Goal: Information Seeking & Learning: Learn about a topic

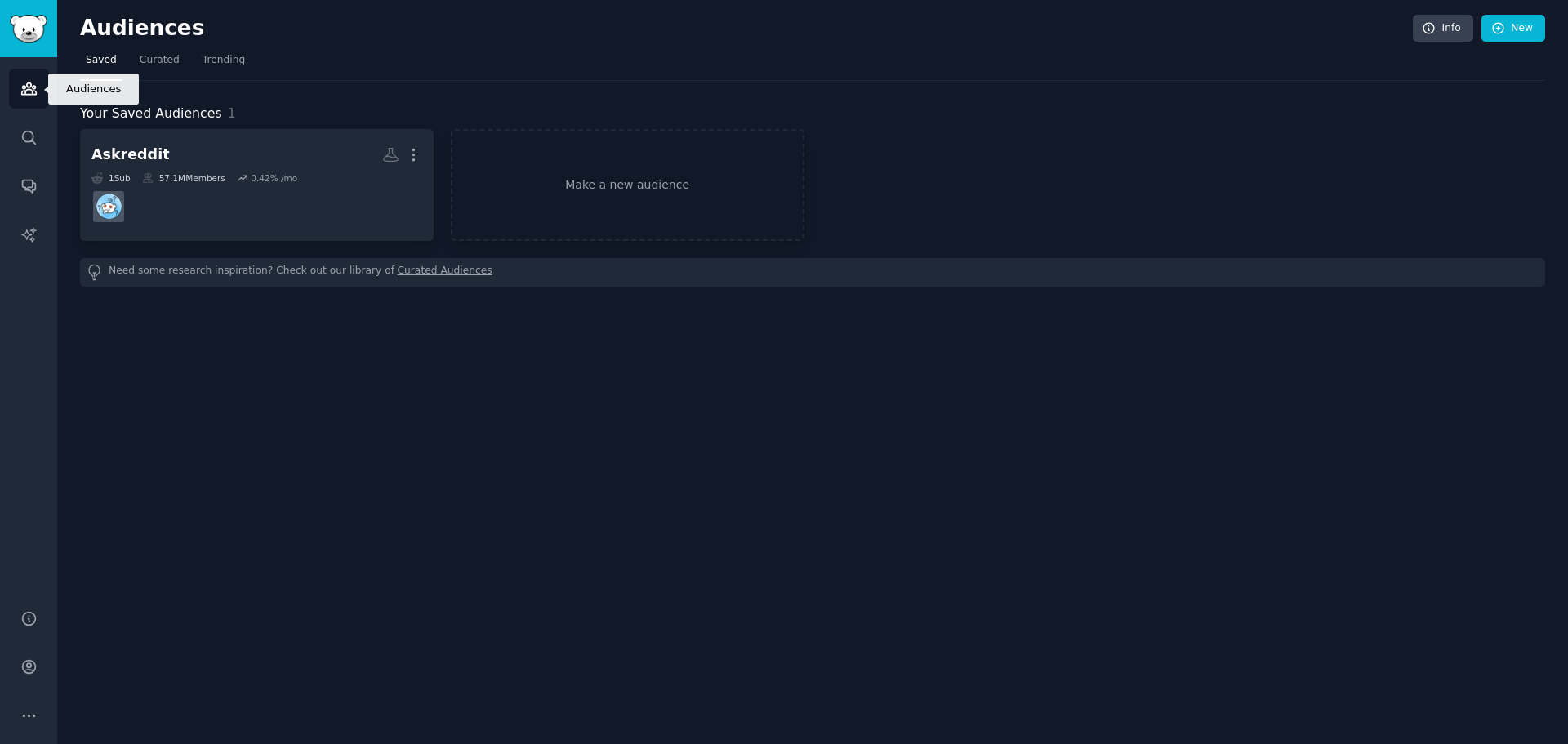
click at [23, 86] on icon "Sidebar" at bounding box center [28, 89] width 15 height 12
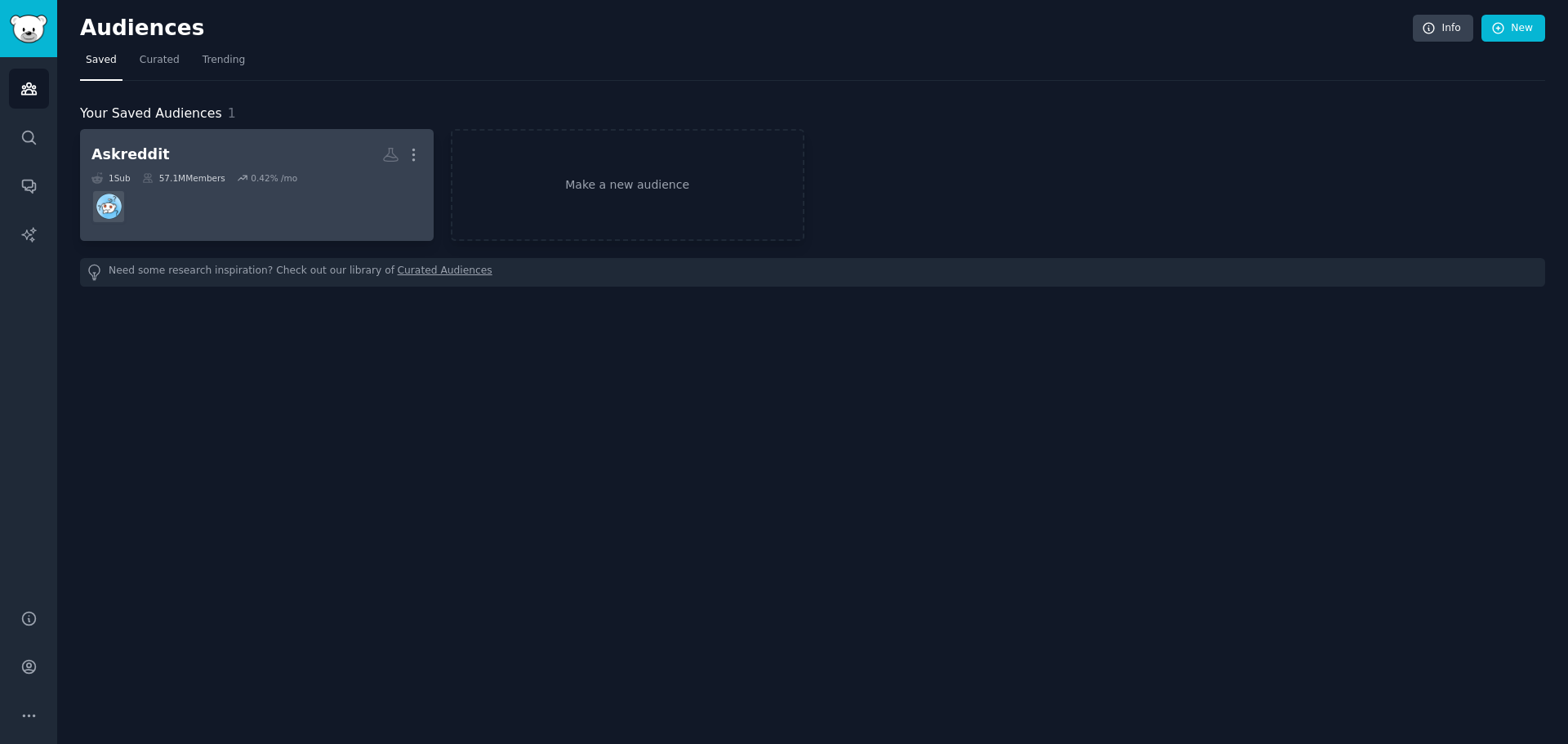
click at [200, 174] on div "57.1M Members" at bounding box center [184, 178] width 84 height 12
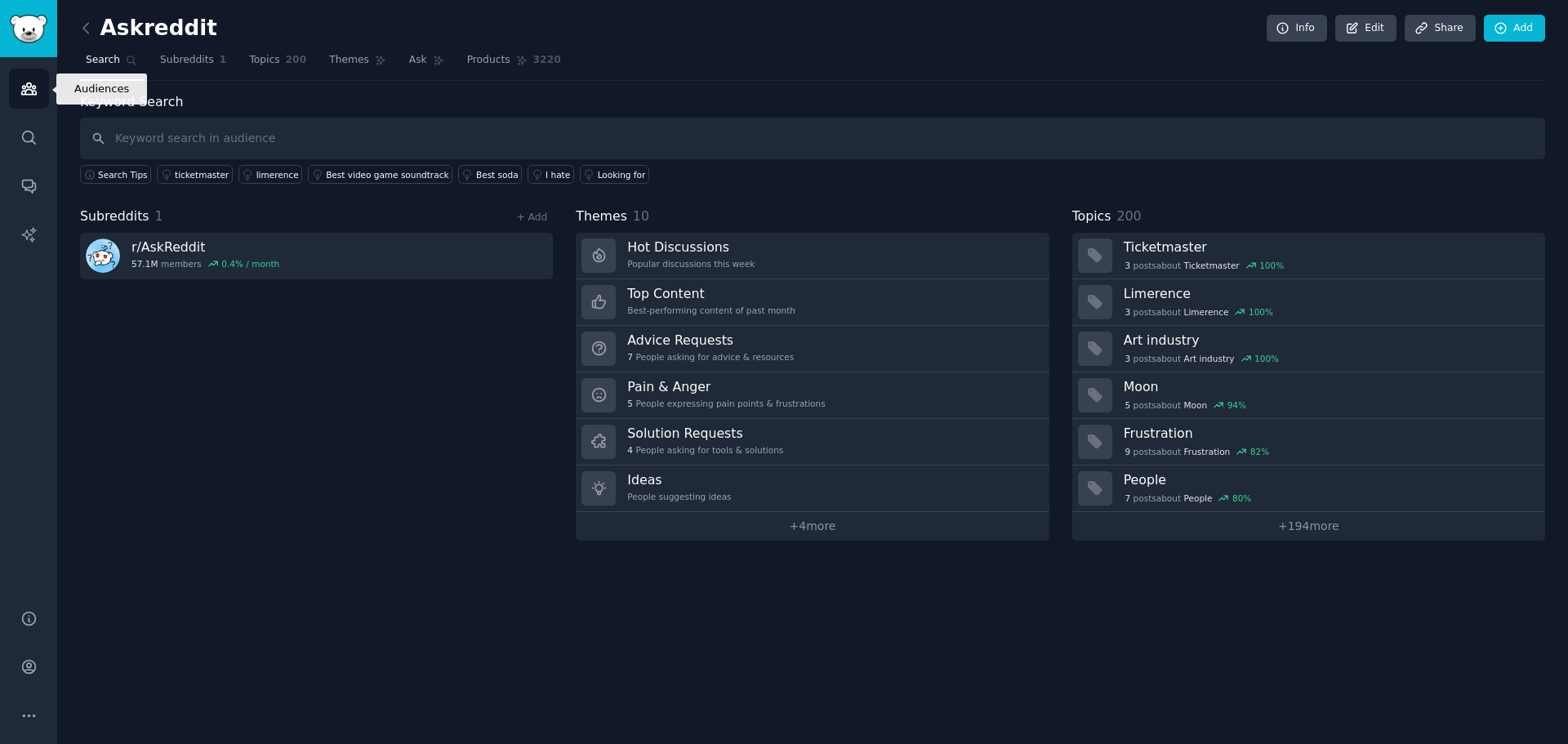
click at [36, 98] on link "Audiences" at bounding box center [29, 89] width 40 height 40
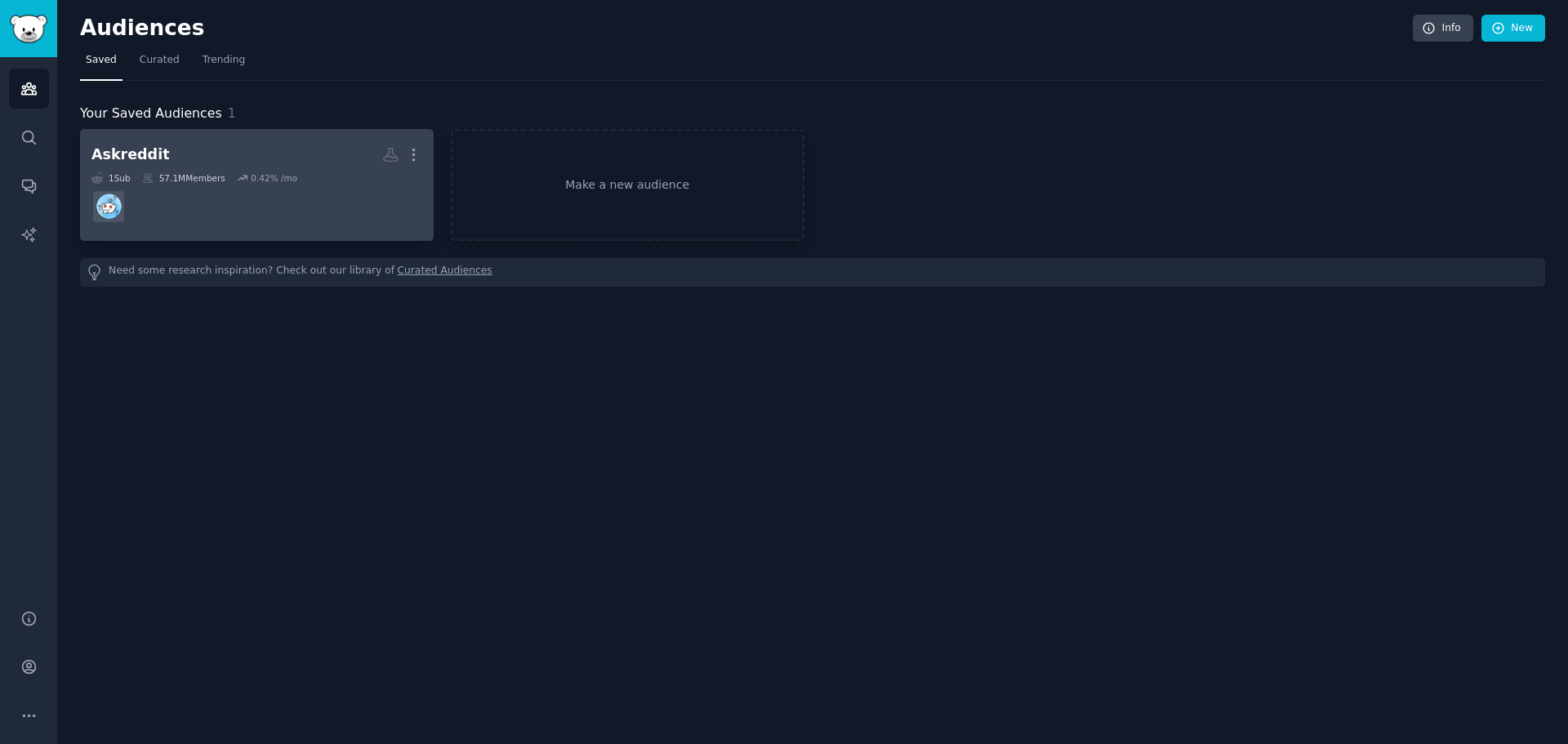
click at [185, 174] on div "57.1M Members" at bounding box center [184, 178] width 84 height 12
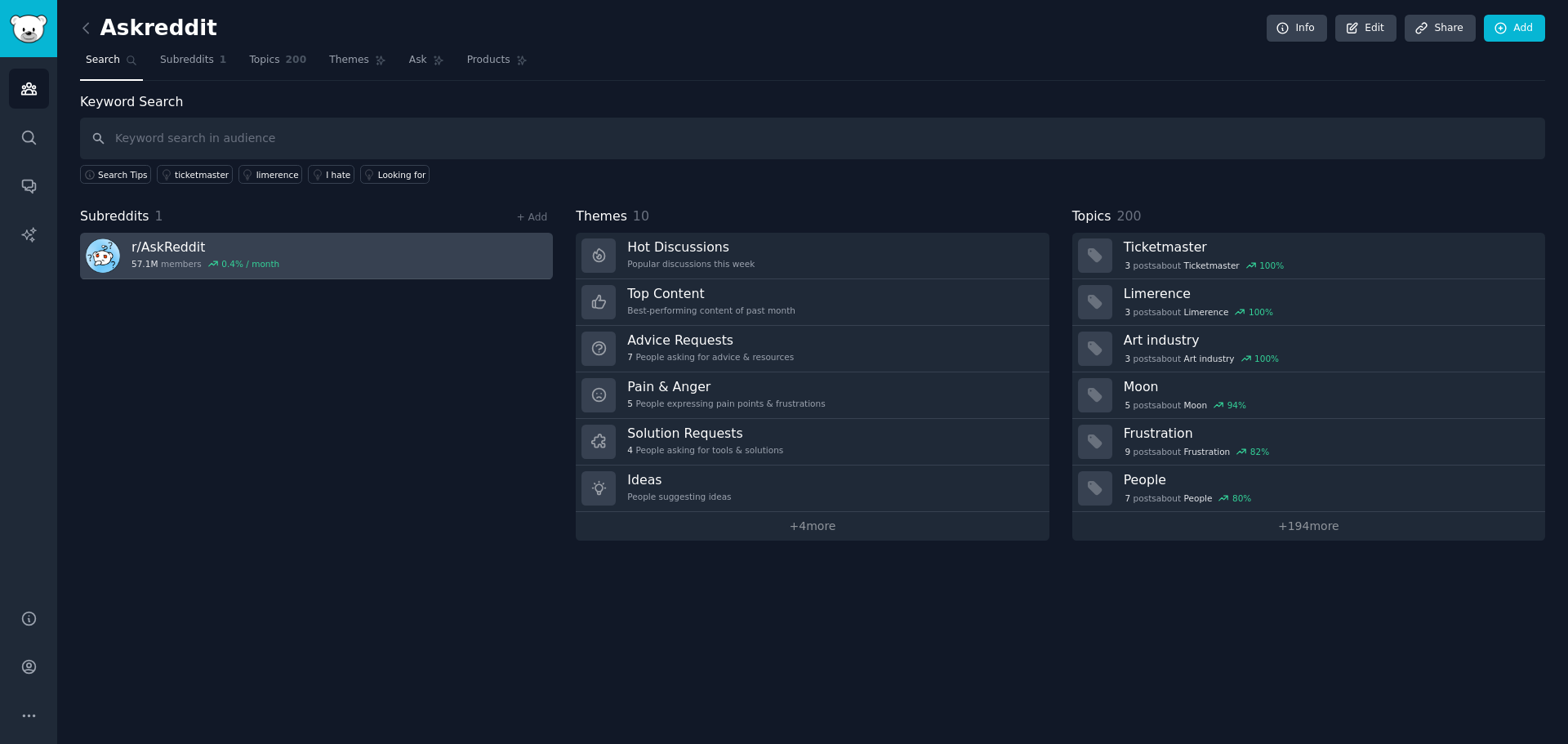
click at [182, 249] on h3 "r/ AskReddit" at bounding box center [205, 247] width 148 height 17
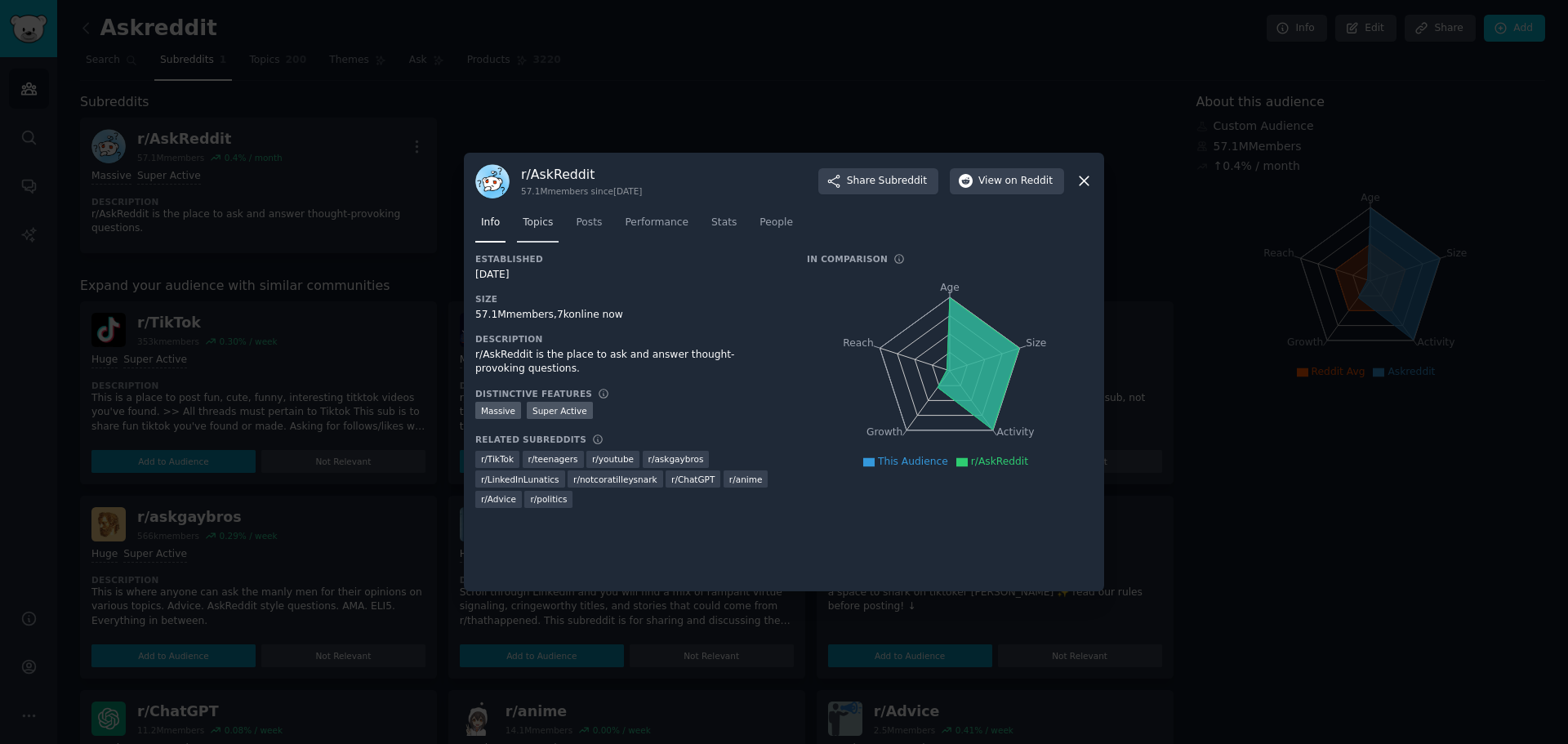
click at [532, 222] on span "Topics" at bounding box center [537, 223] width 30 height 15
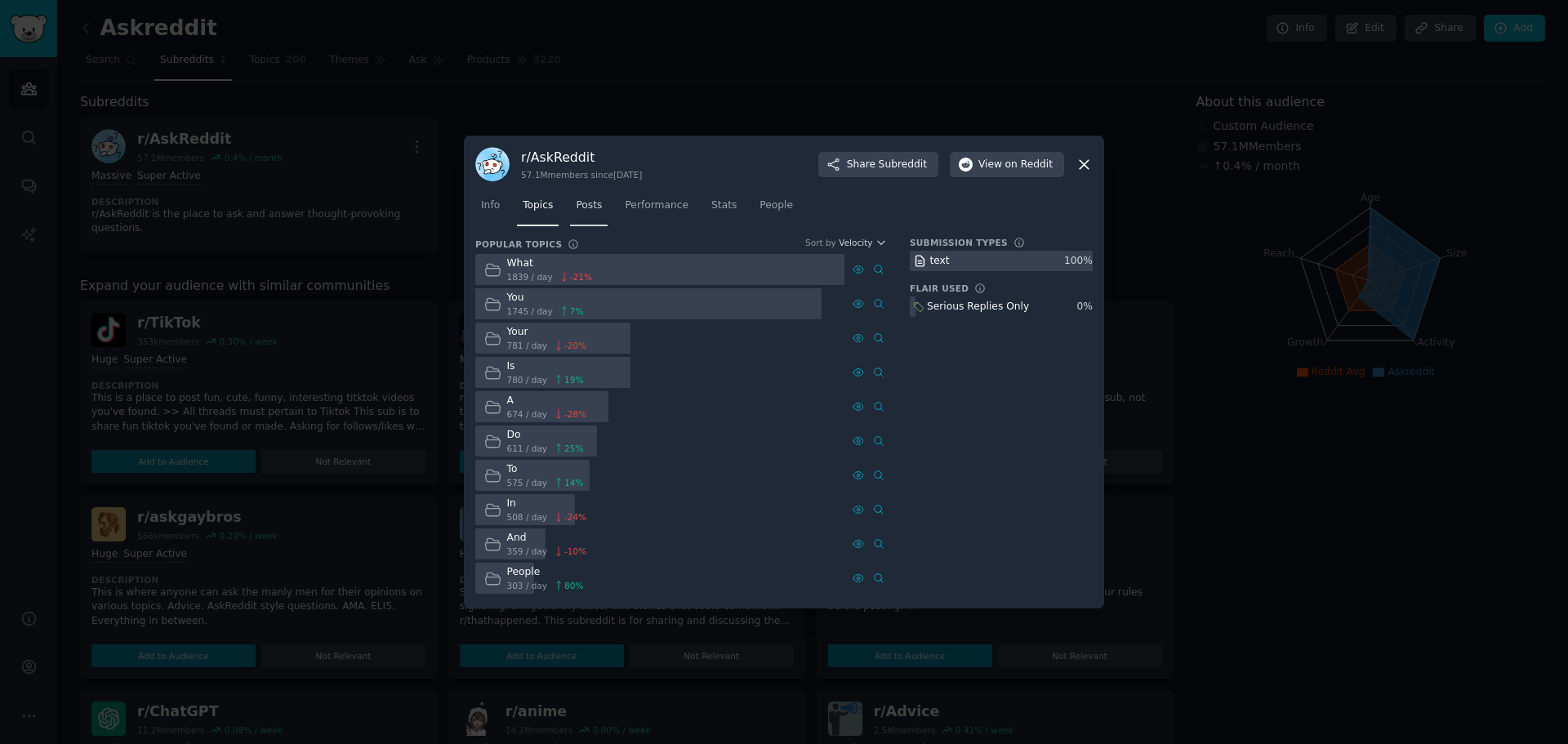
click at [591, 224] on link "Posts" at bounding box center [589, 209] width 37 height 34
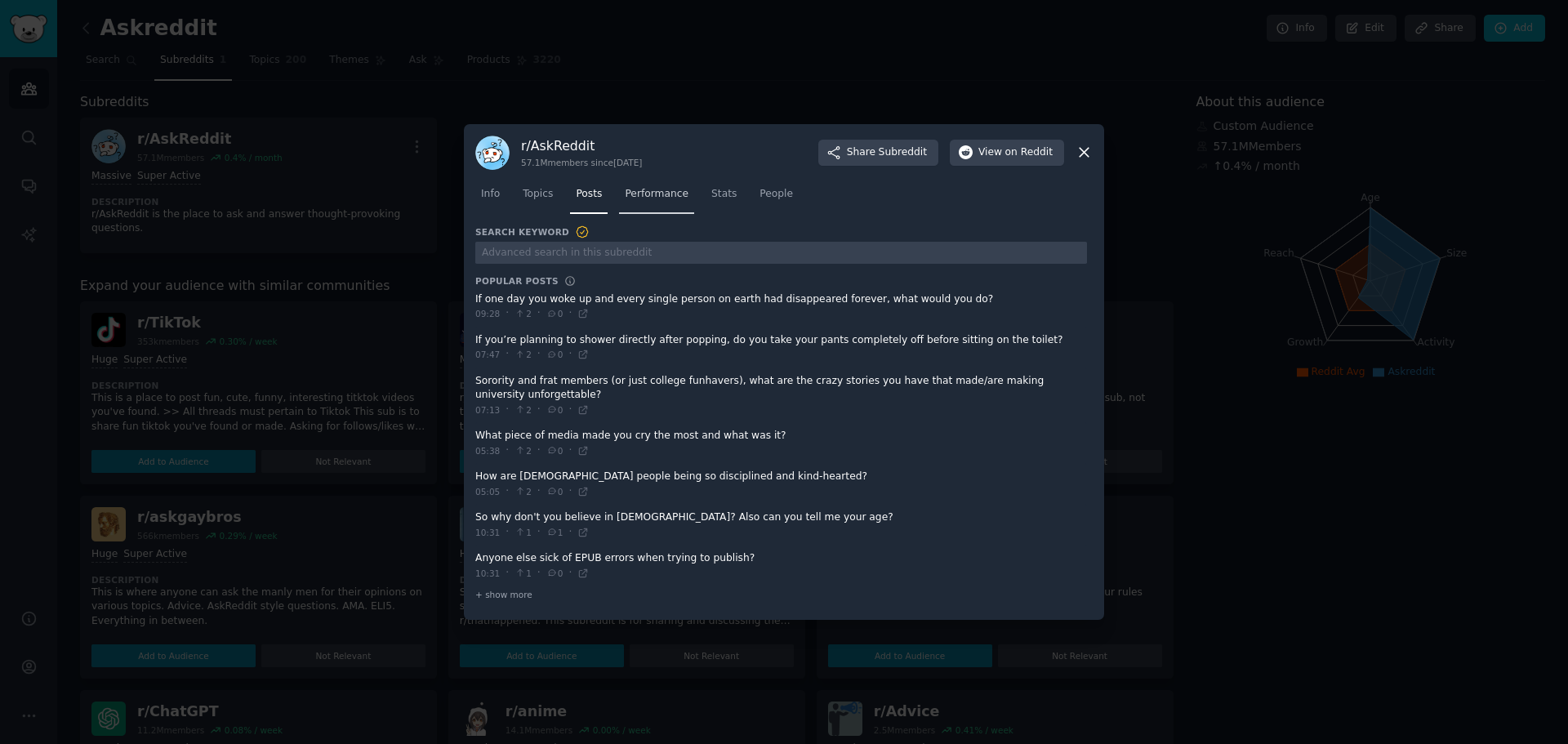
click at [647, 195] on span "Performance" at bounding box center [657, 194] width 64 height 15
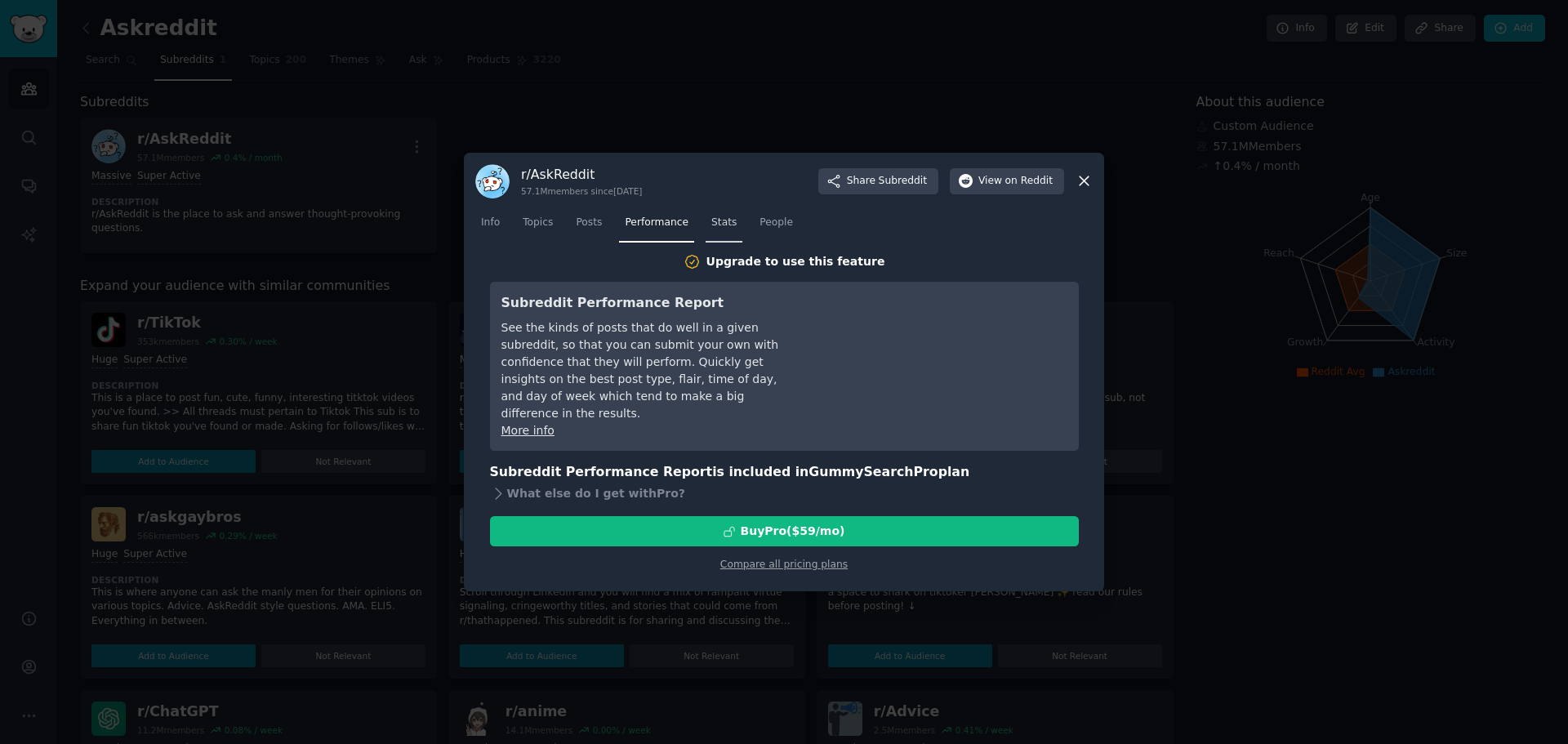
click at [722, 226] on span "Stats" at bounding box center [724, 223] width 25 height 15
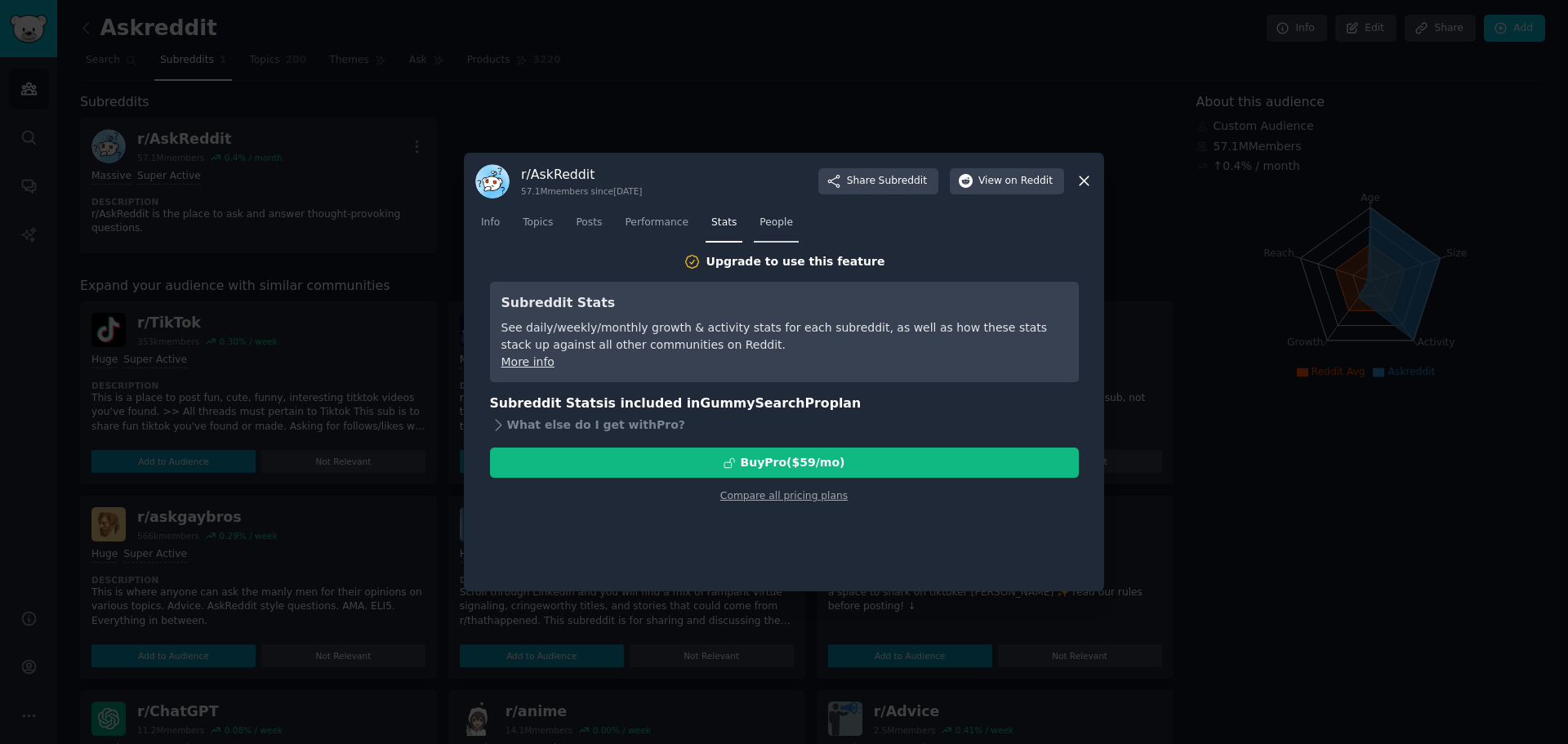
click at [759, 226] on span "People" at bounding box center [776, 223] width 34 height 15
click at [1081, 182] on icon at bounding box center [1084, 181] width 17 height 17
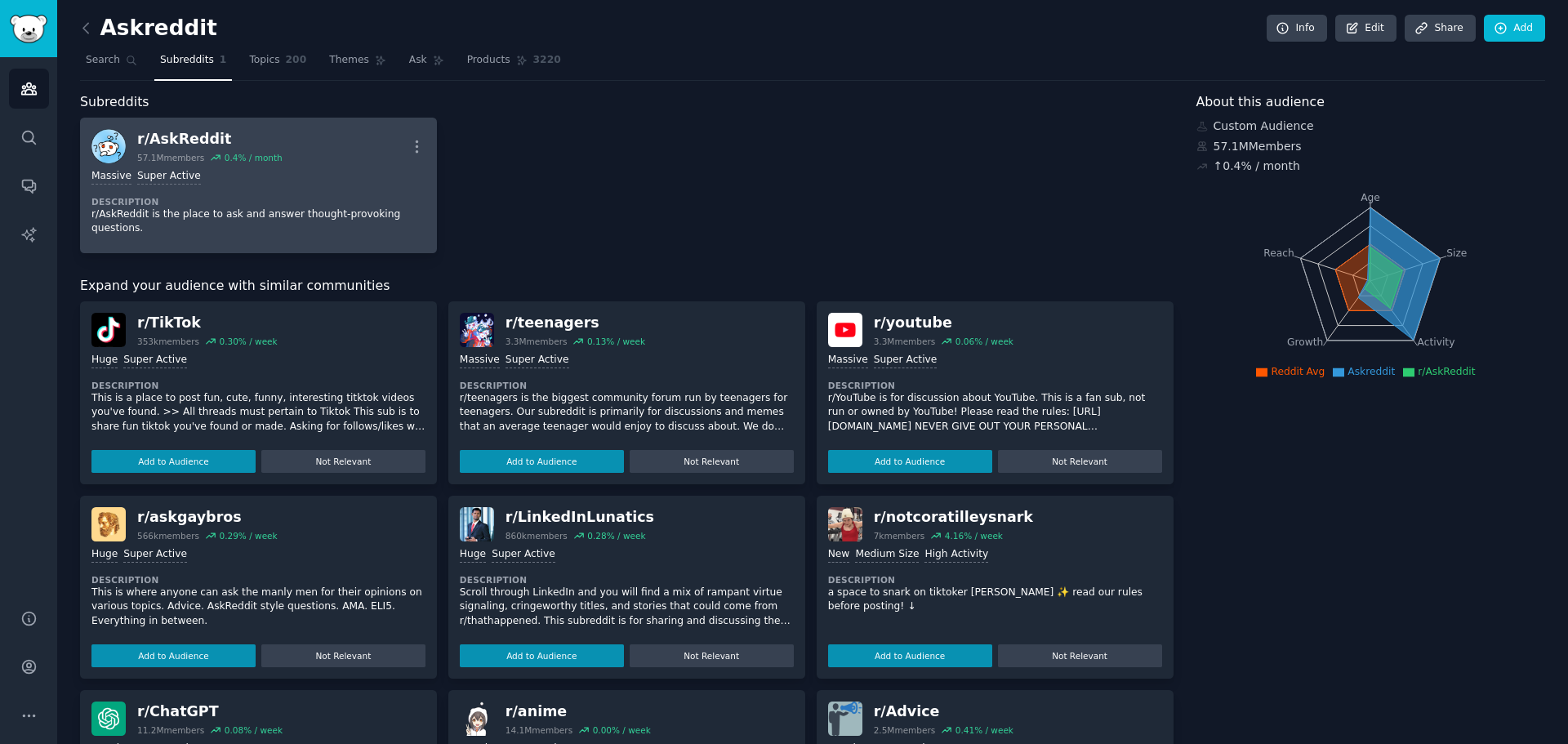
click at [151, 140] on div "r/ AskReddit" at bounding box center [210, 139] width 145 height 20
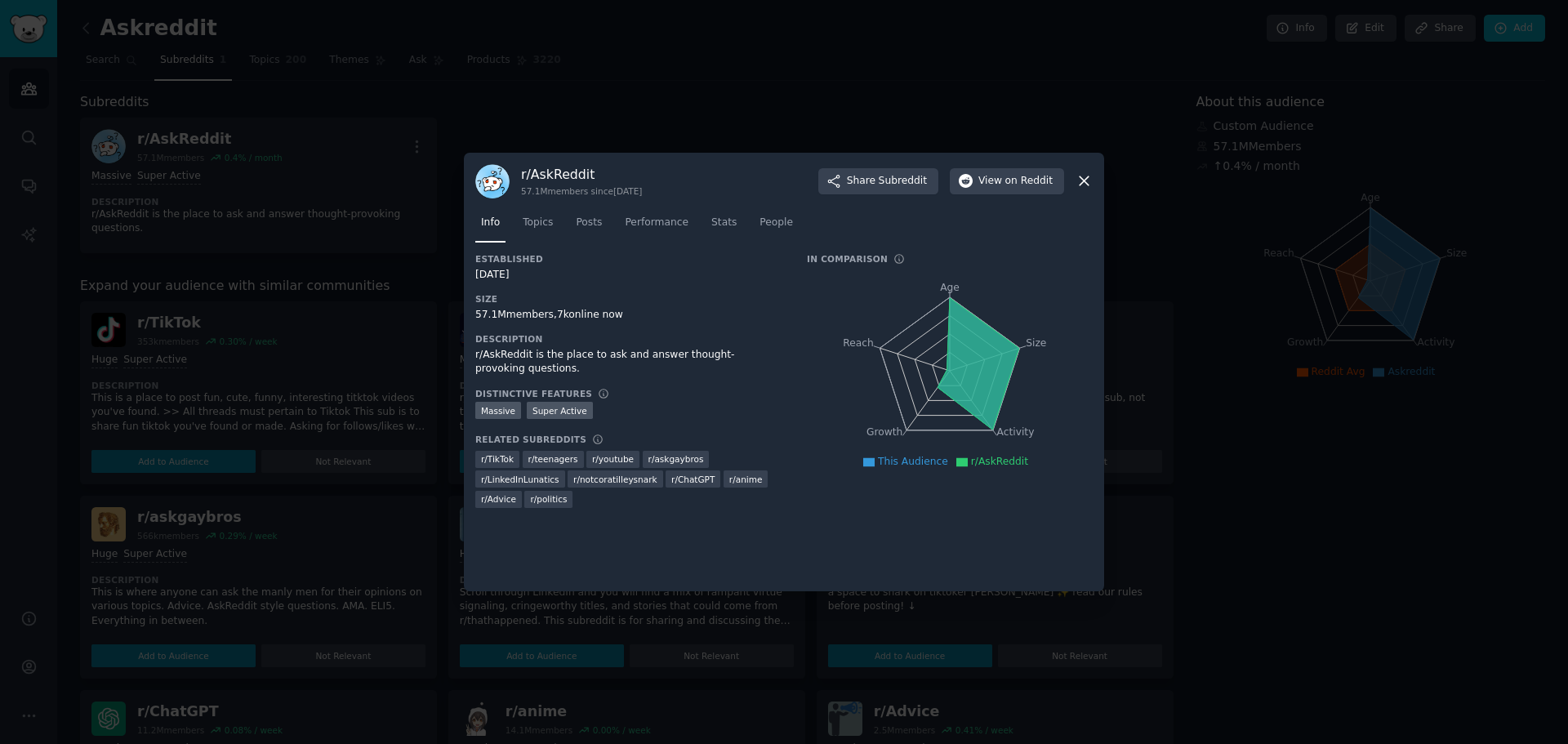
click at [1077, 180] on icon at bounding box center [1084, 181] width 17 height 17
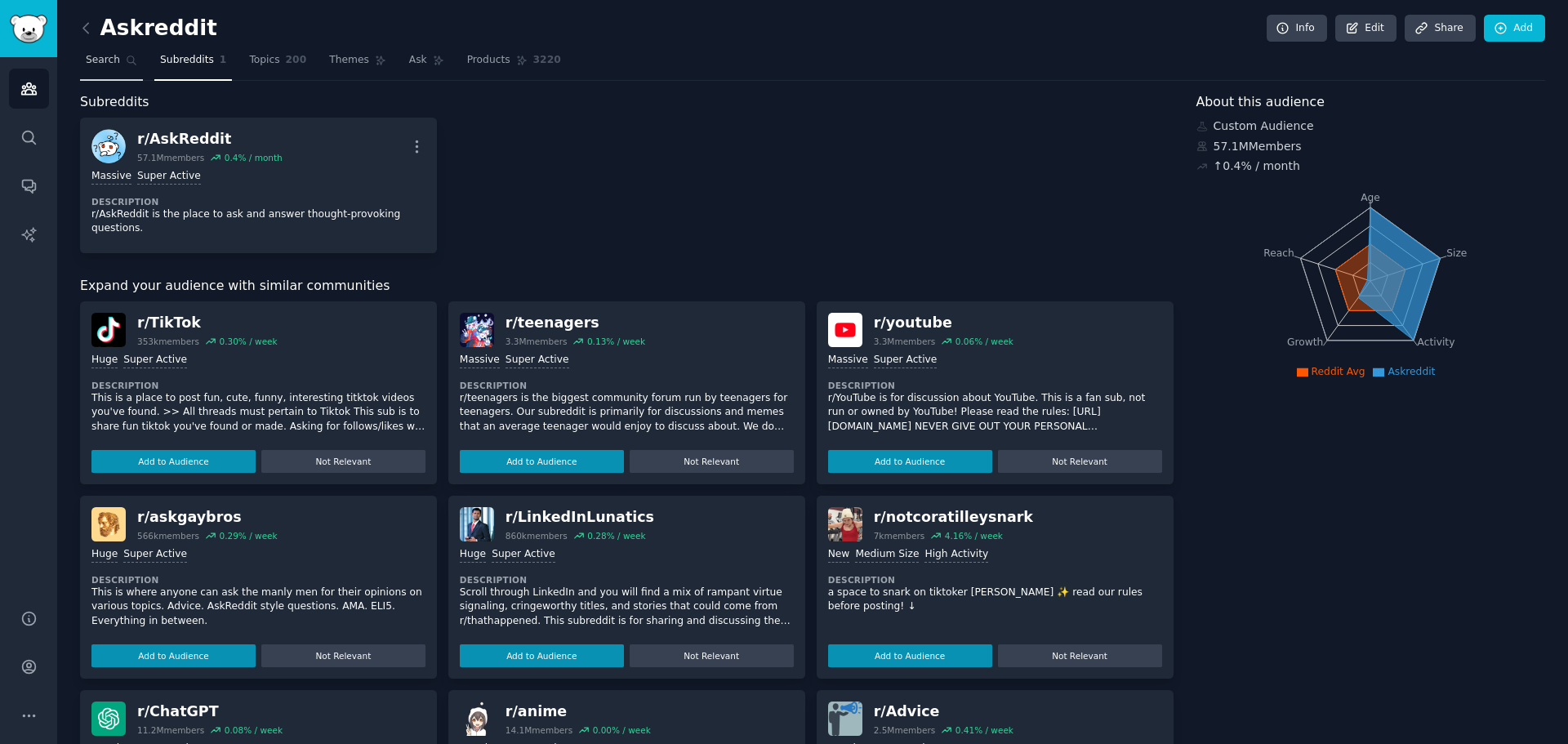
click at [89, 58] on span "Search" at bounding box center [103, 60] width 35 height 15
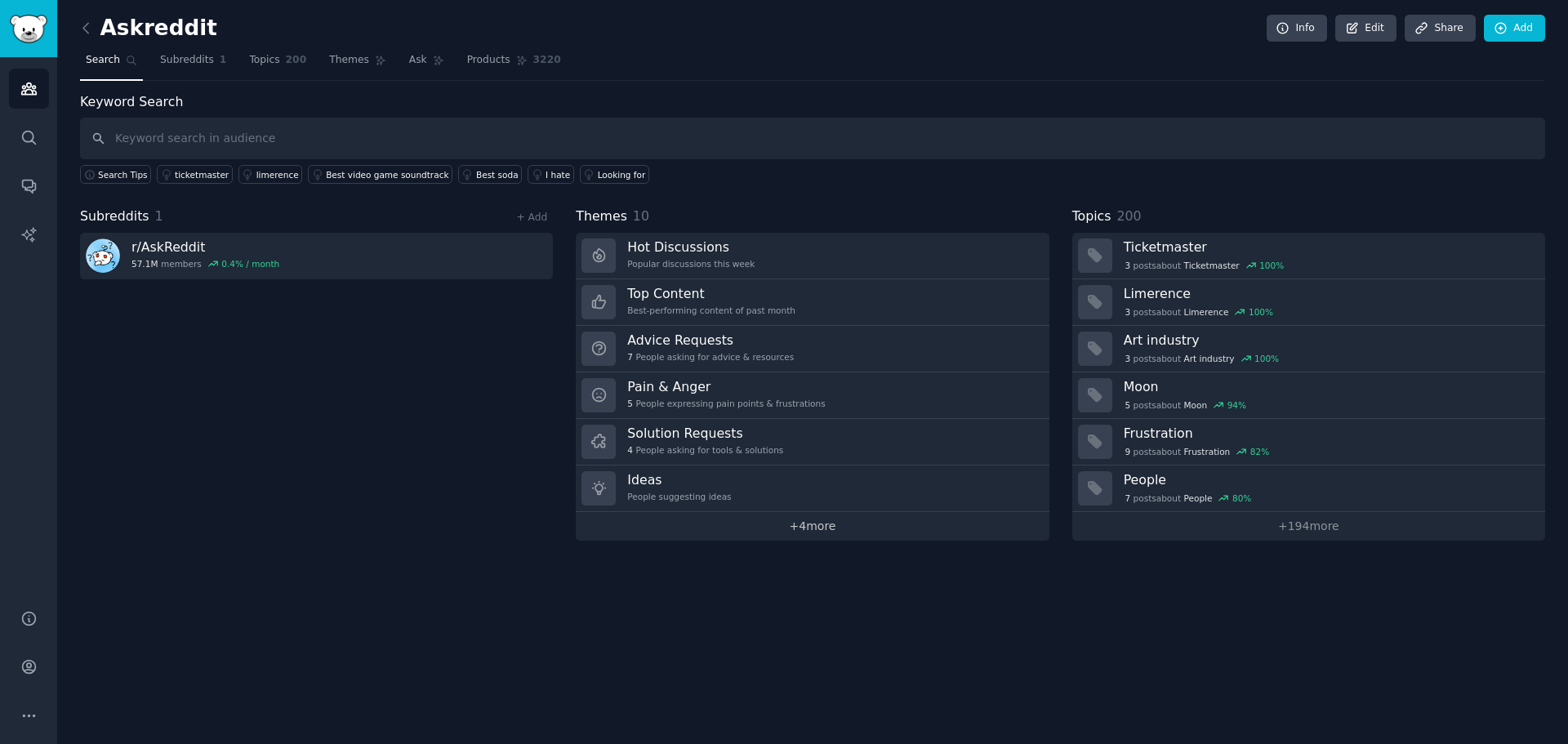
click at [790, 531] on link "+ 4 more" at bounding box center [812, 526] width 473 height 28
click at [403, 52] on link "Ask" at bounding box center [426, 64] width 46 height 34
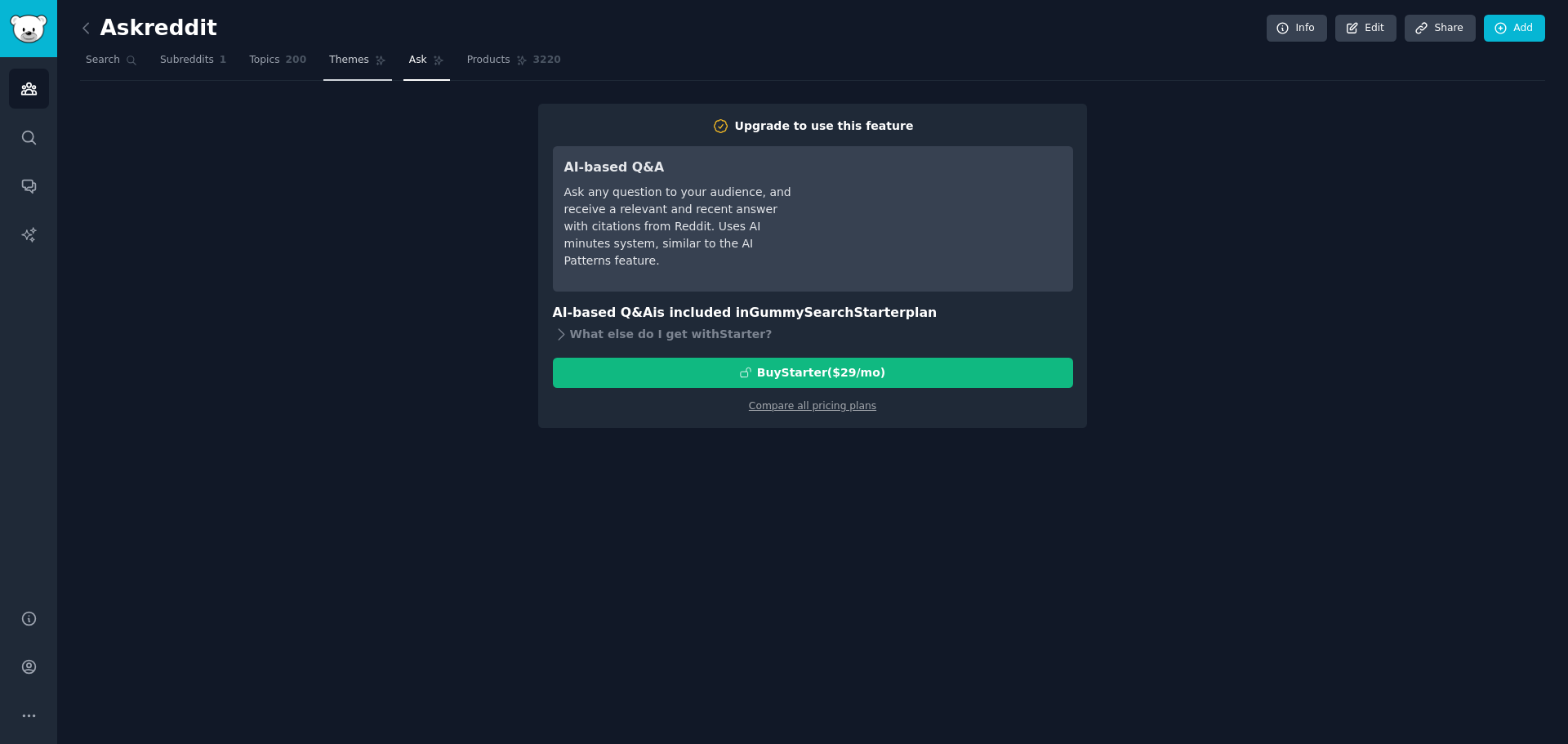
click at [461, 68] on link "Products 3220" at bounding box center [514, 64] width 105 height 34
click at [329, 65] on span "Themes" at bounding box center [349, 60] width 40 height 15
click at [330, 56] on span "Themes" at bounding box center [349, 60] width 40 height 15
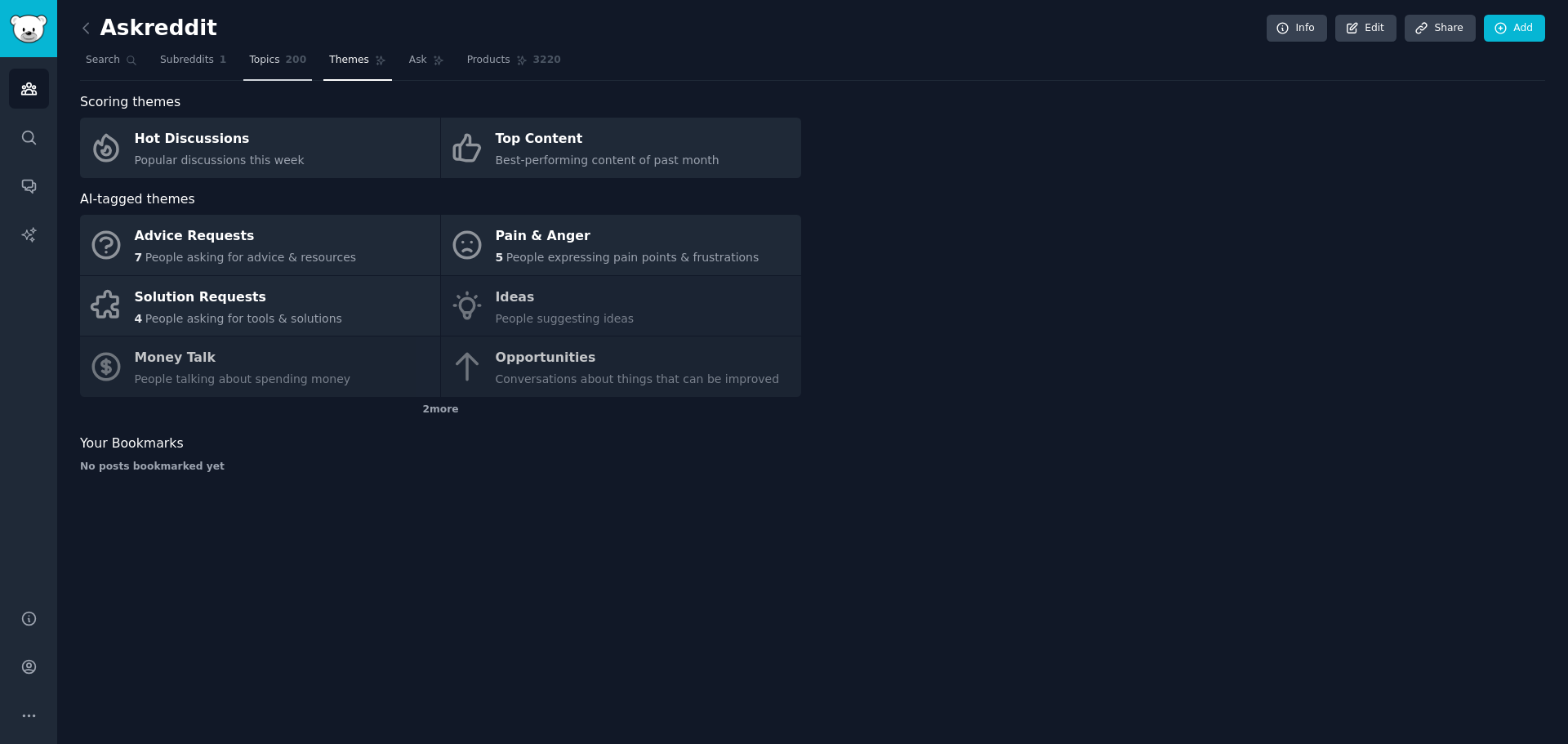
click at [263, 57] on span "Topics" at bounding box center [263, 60] width 30 height 15
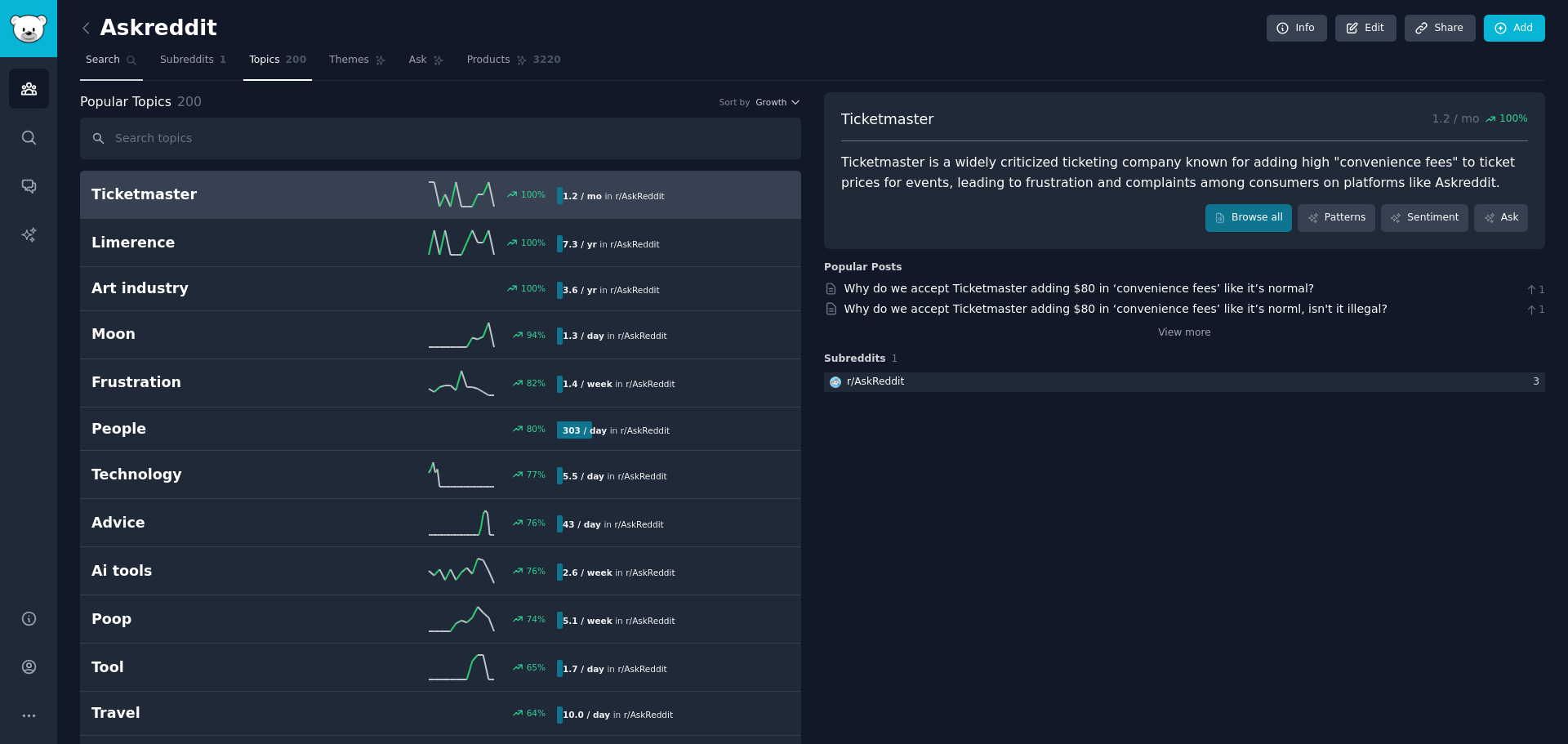
click at [117, 59] on link "Search" at bounding box center [111, 64] width 63 height 34
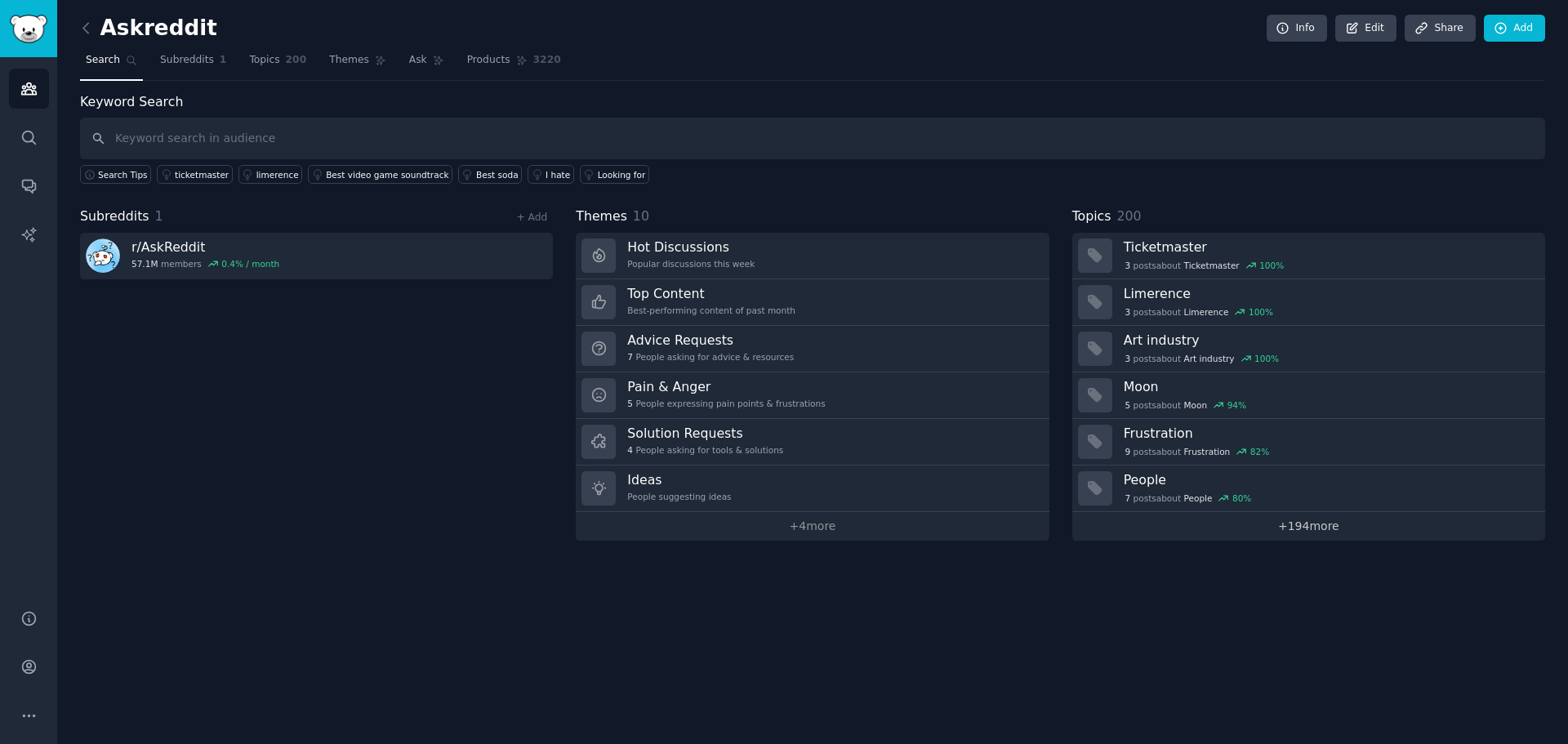
click at [1291, 530] on link "+ 194 more" at bounding box center [1308, 526] width 473 height 28
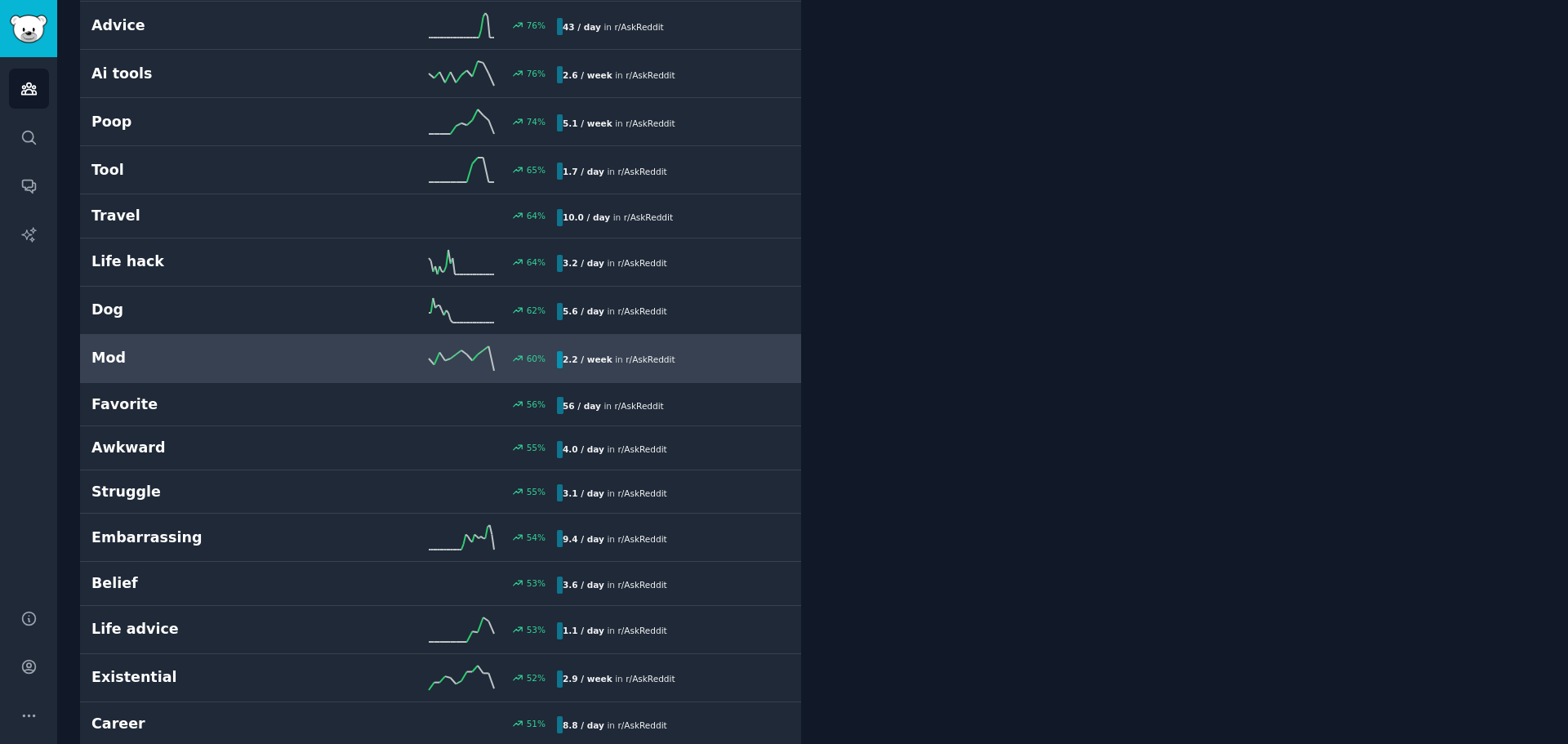
scroll to position [545, 0]
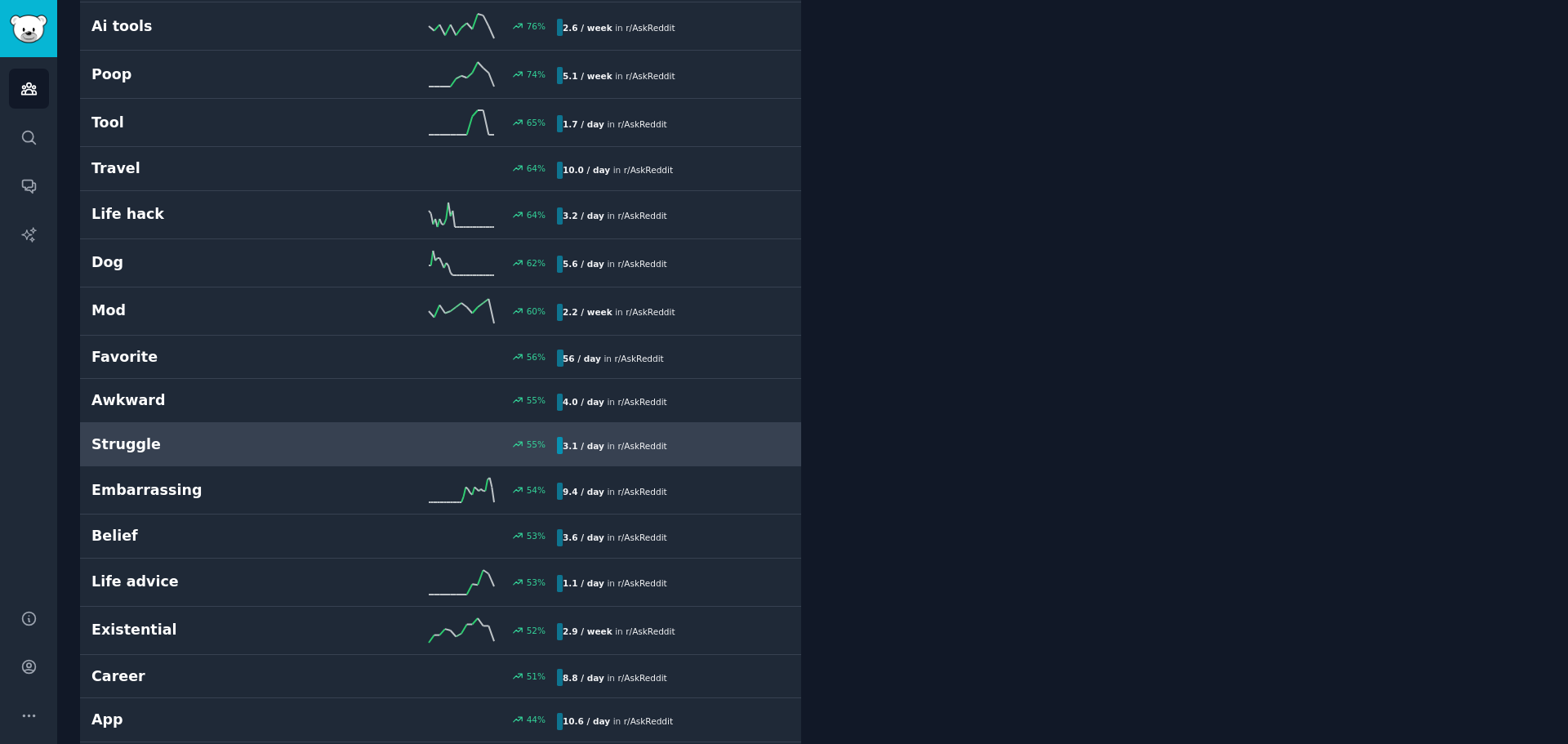
click at [293, 442] on h2 "Struggle" at bounding box center [208, 444] width 233 height 20
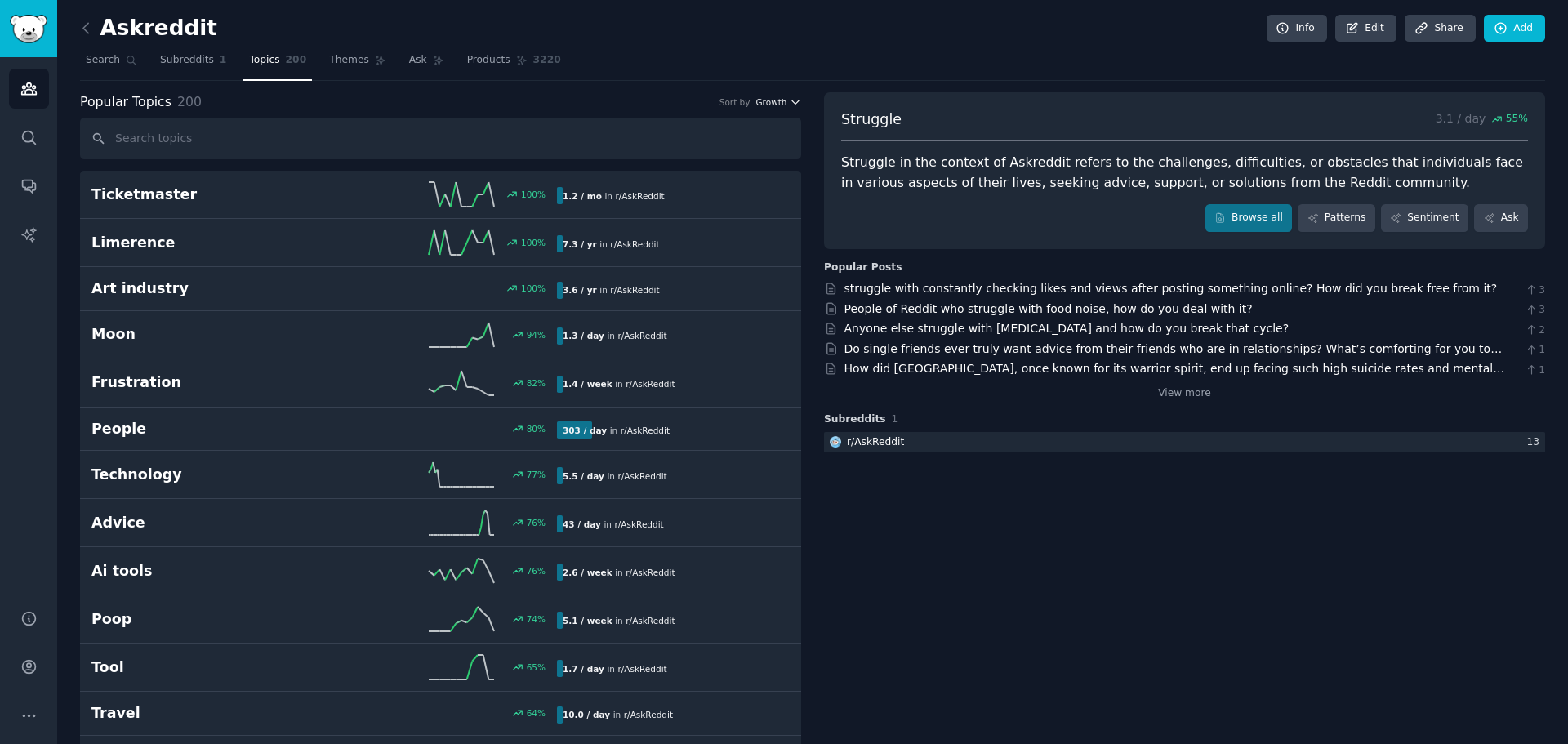
click at [783, 105] on span "Growth" at bounding box center [771, 102] width 31 height 12
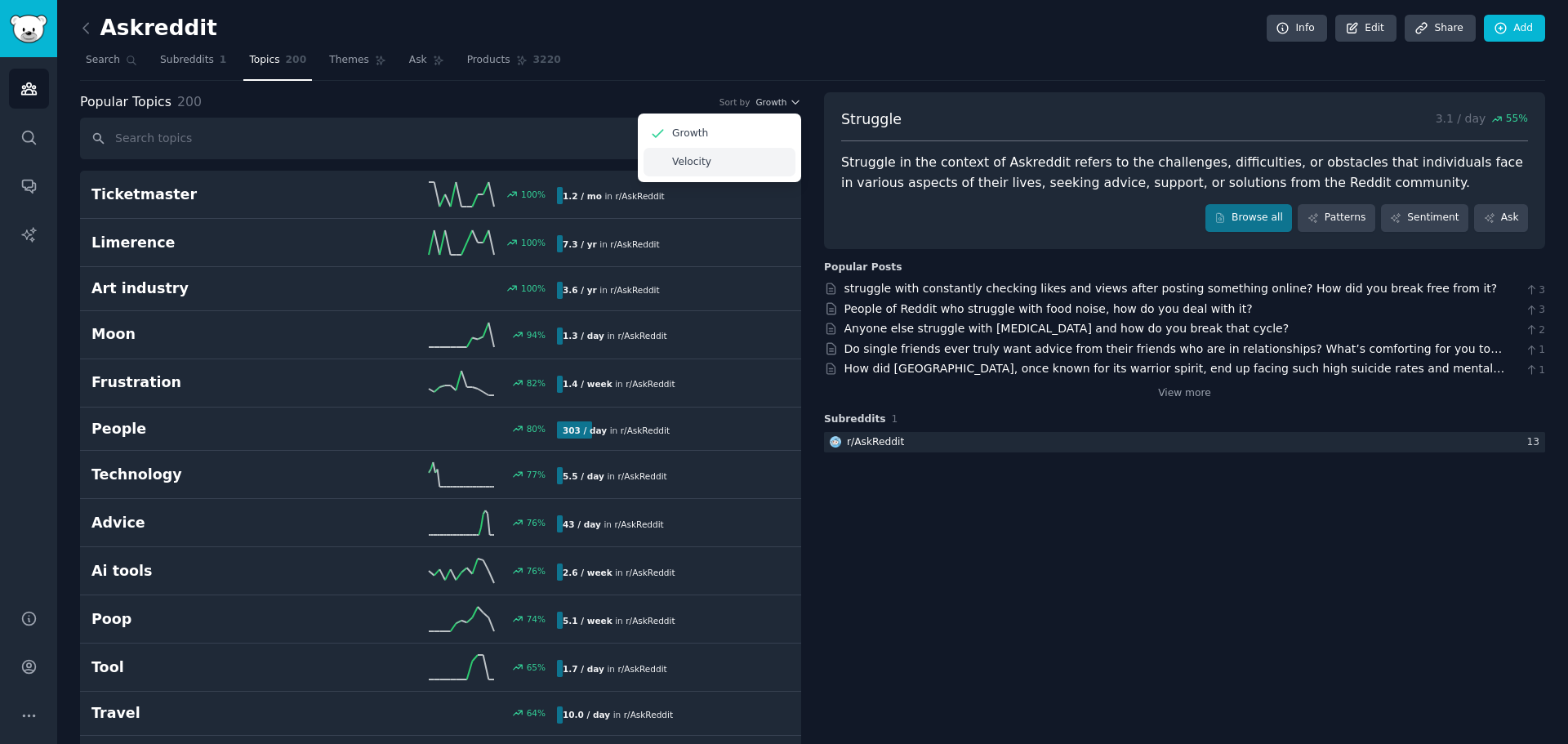
click at [705, 158] on p "Velocity" at bounding box center [691, 163] width 39 height 15
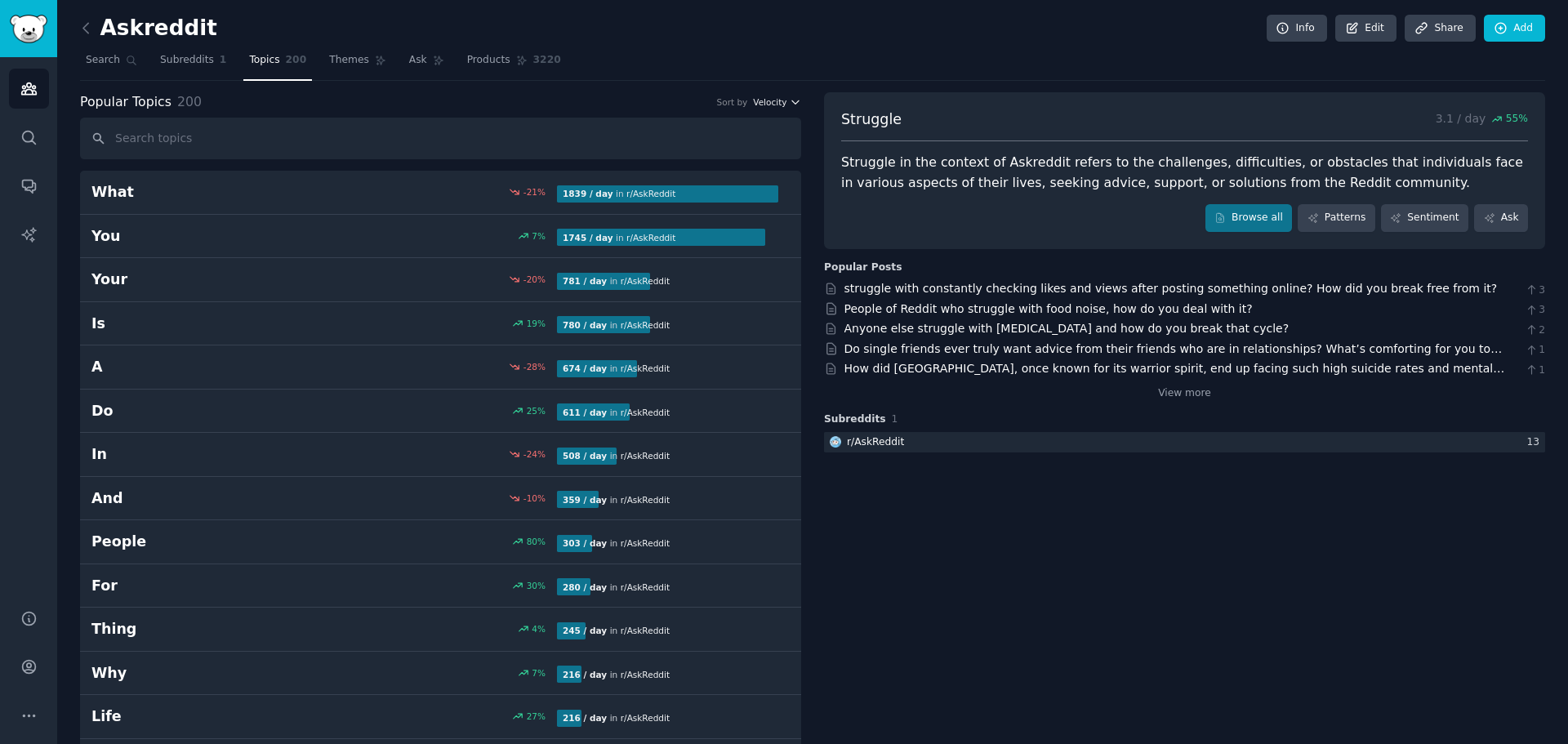
click at [777, 103] on span "Velocity" at bounding box center [769, 102] width 34 height 12
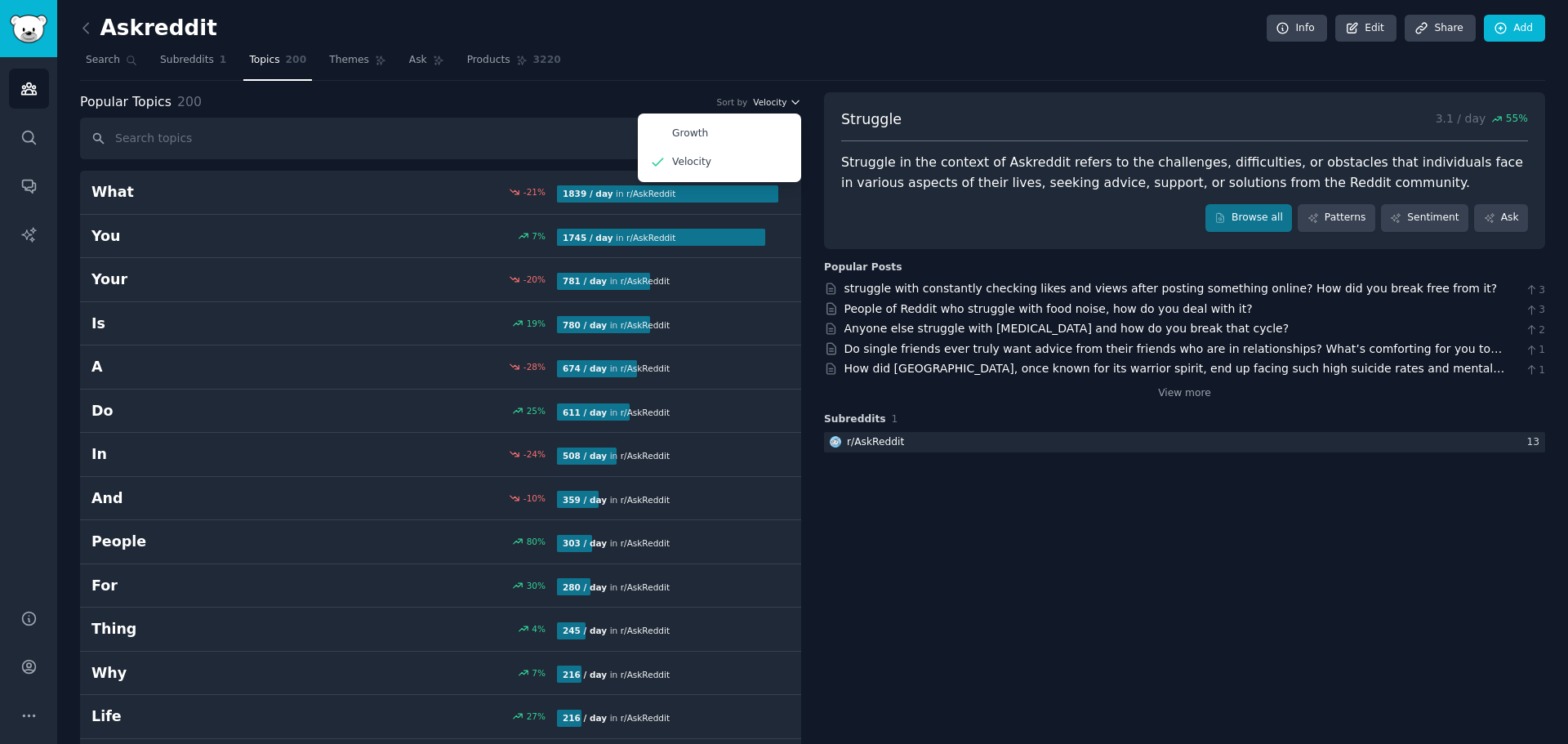
click at [774, 103] on span "Velocity" at bounding box center [769, 102] width 34 height 12
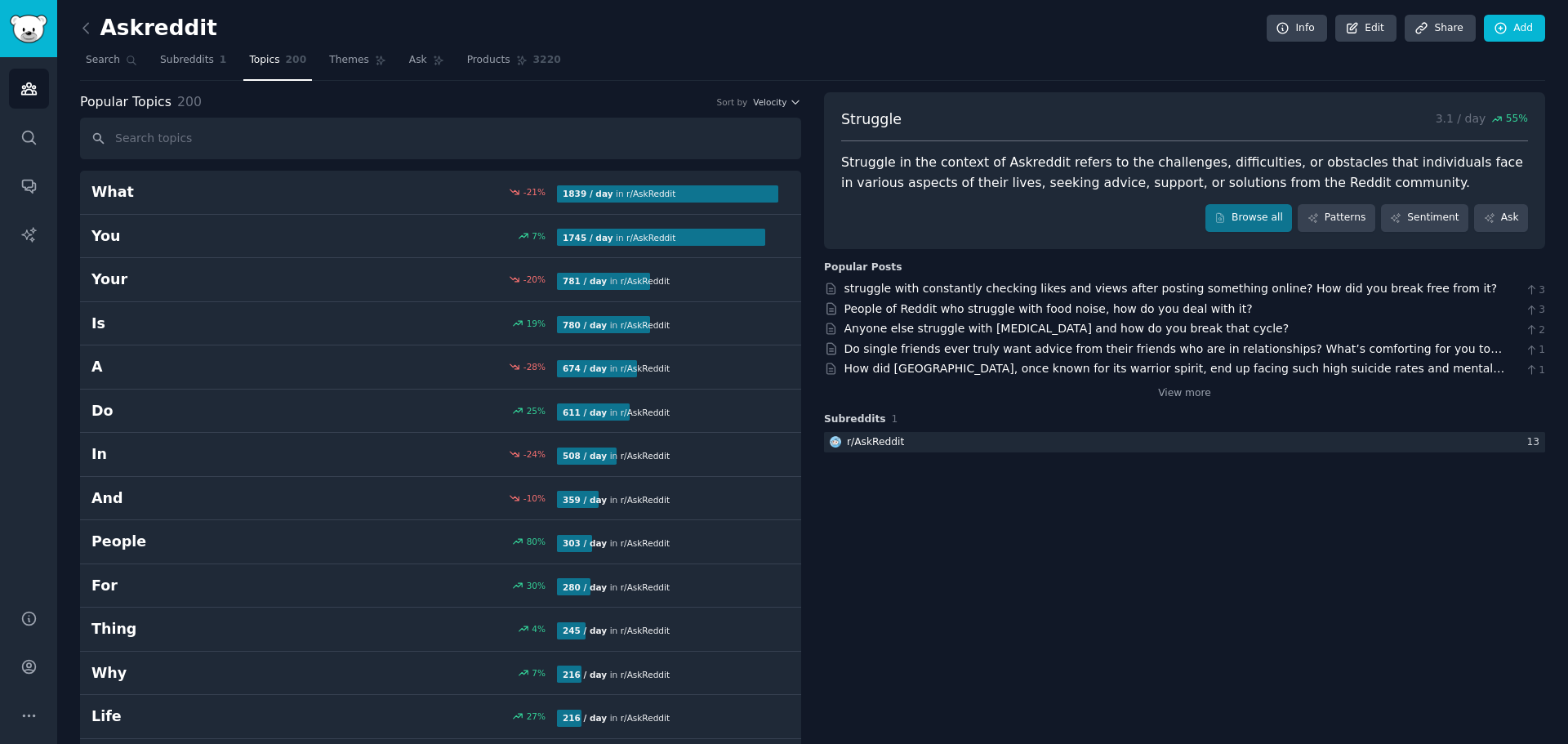
click at [641, 104] on div "Popular Topics 200 Sort by Velocity" at bounding box center [441, 103] width 721 height 20
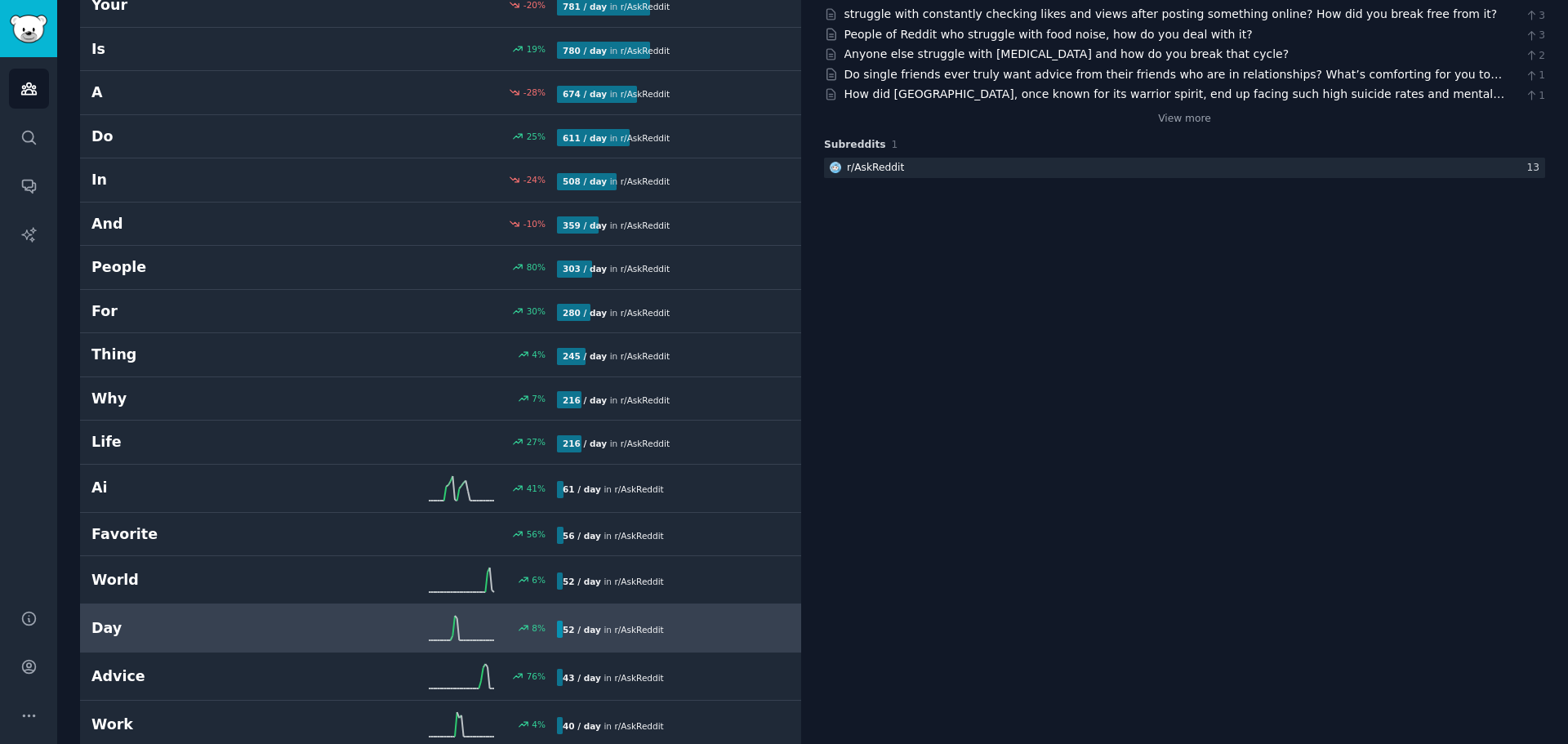
scroll to position [272, 0]
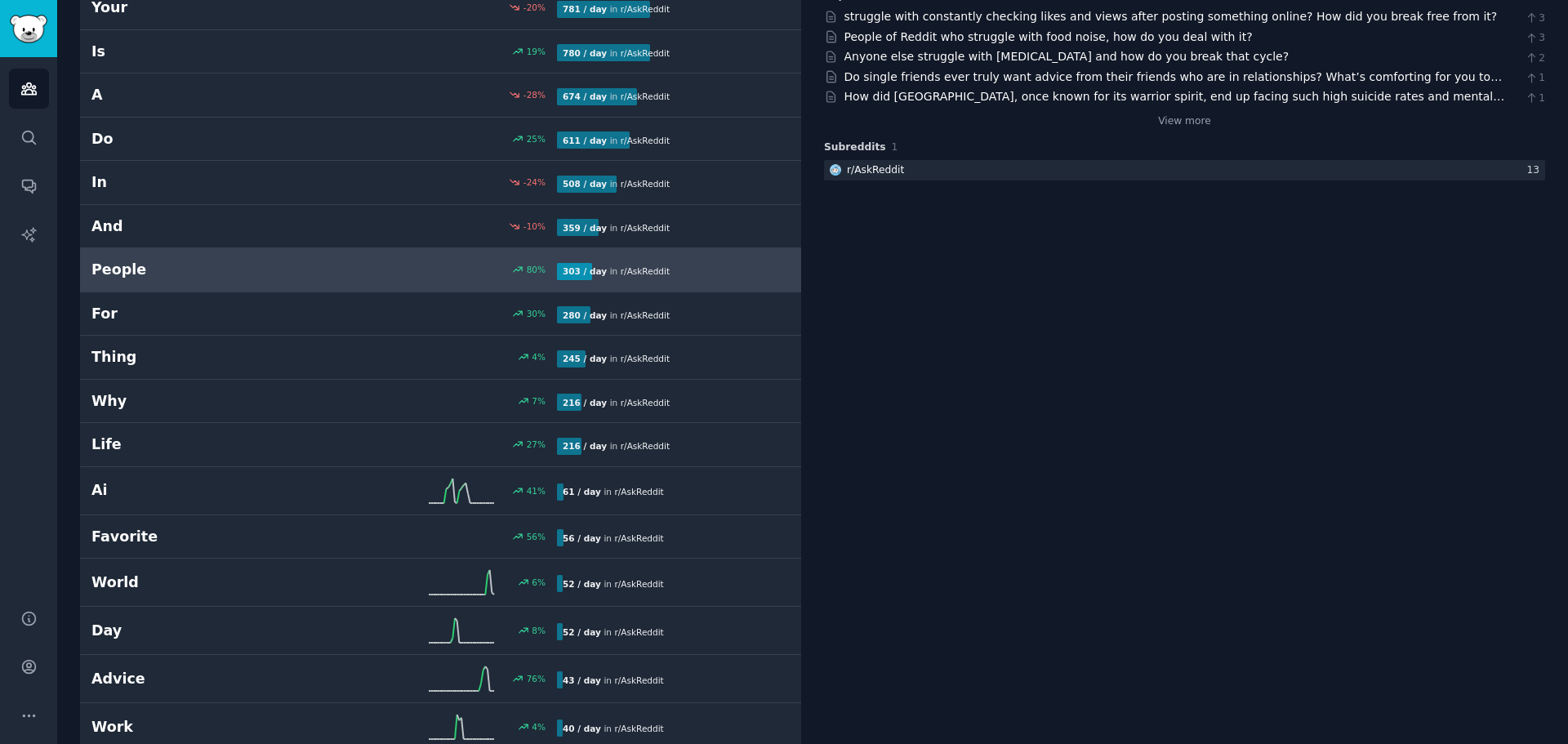
click at [132, 273] on h2 "People" at bounding box center [208, 270] width 233 height 20
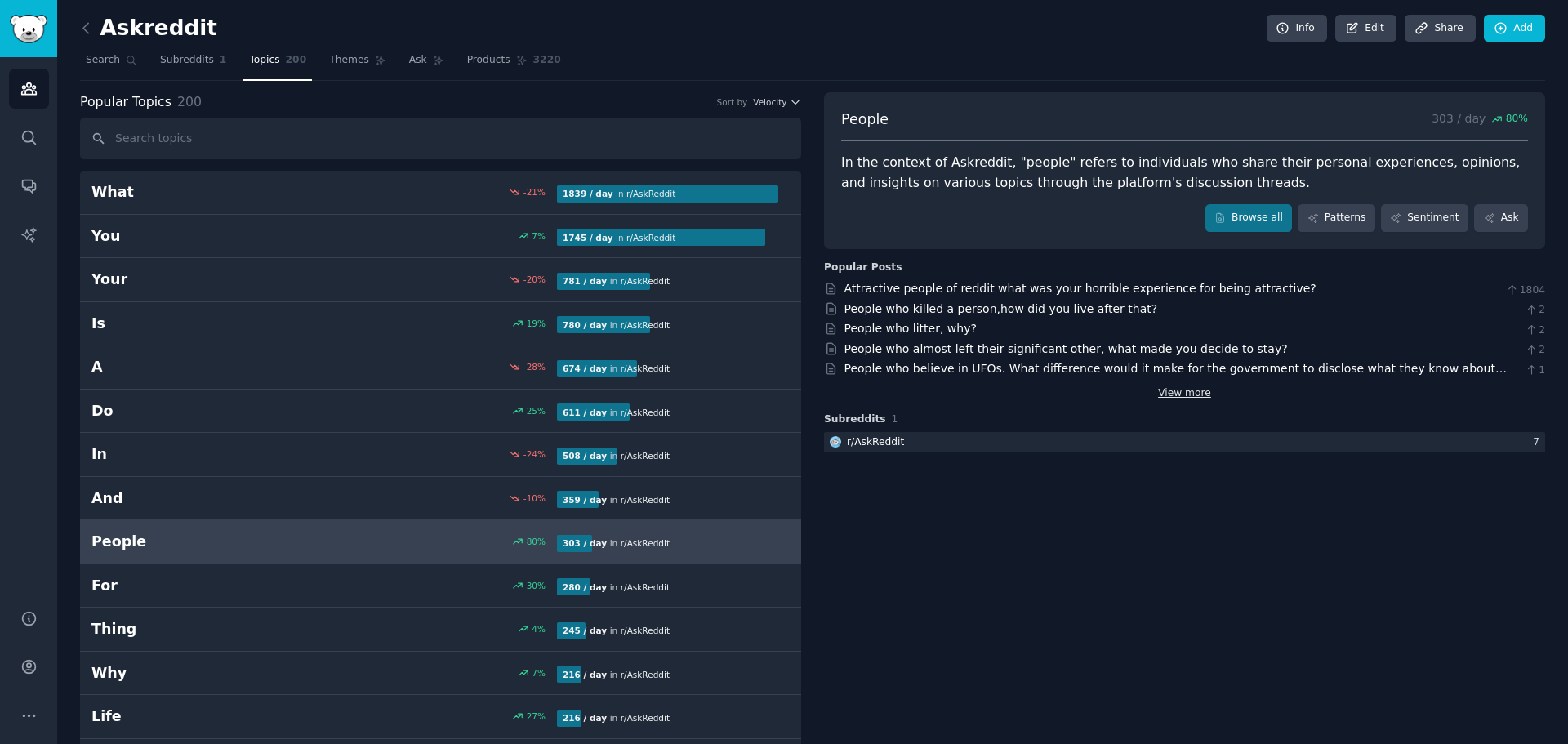
click at [1160, 387] on link "View more" at bounding box center [1185, 393] width 53 height 15
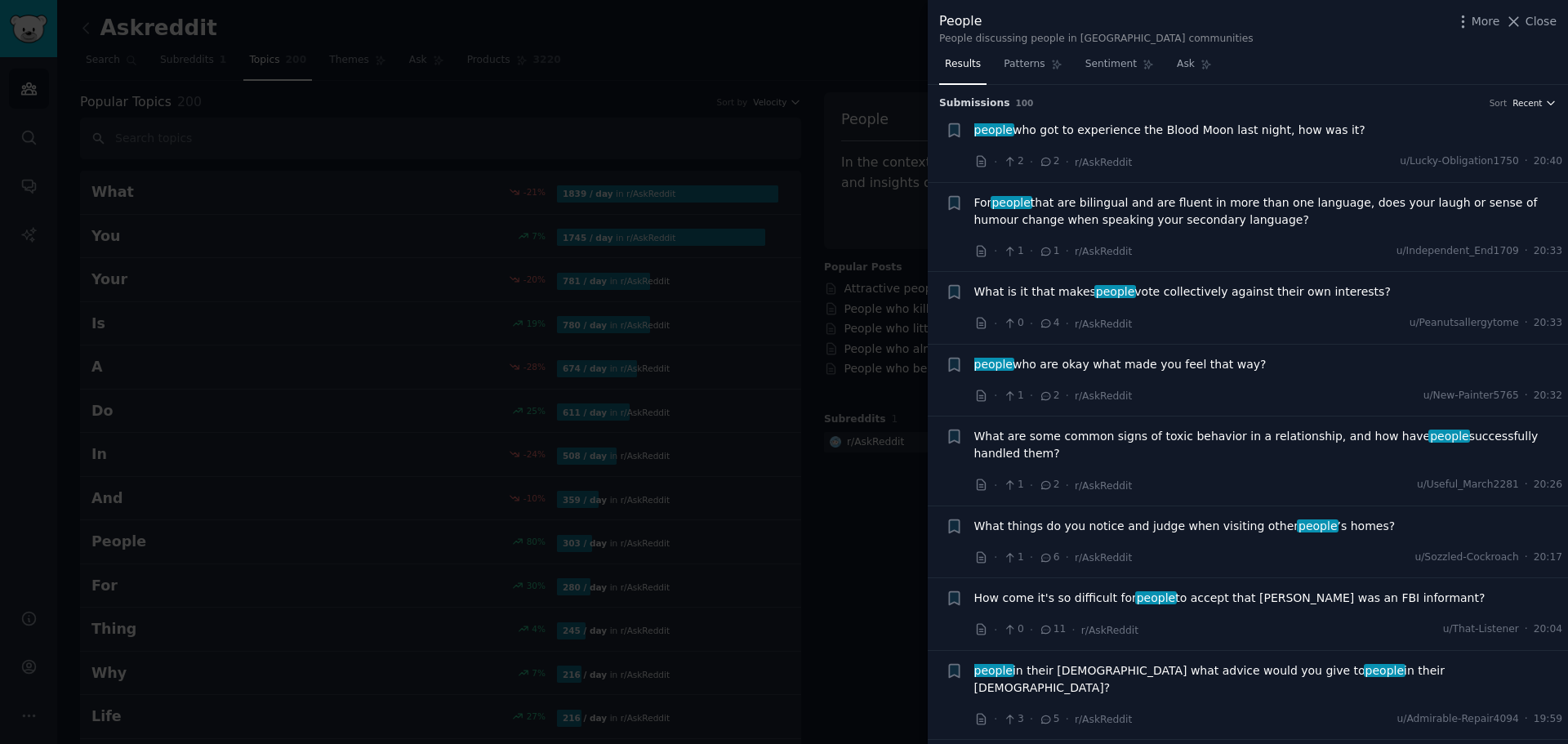
click at [1527, 106] on span "Recent" at bounding box center [1527, 103] width 29 height 12
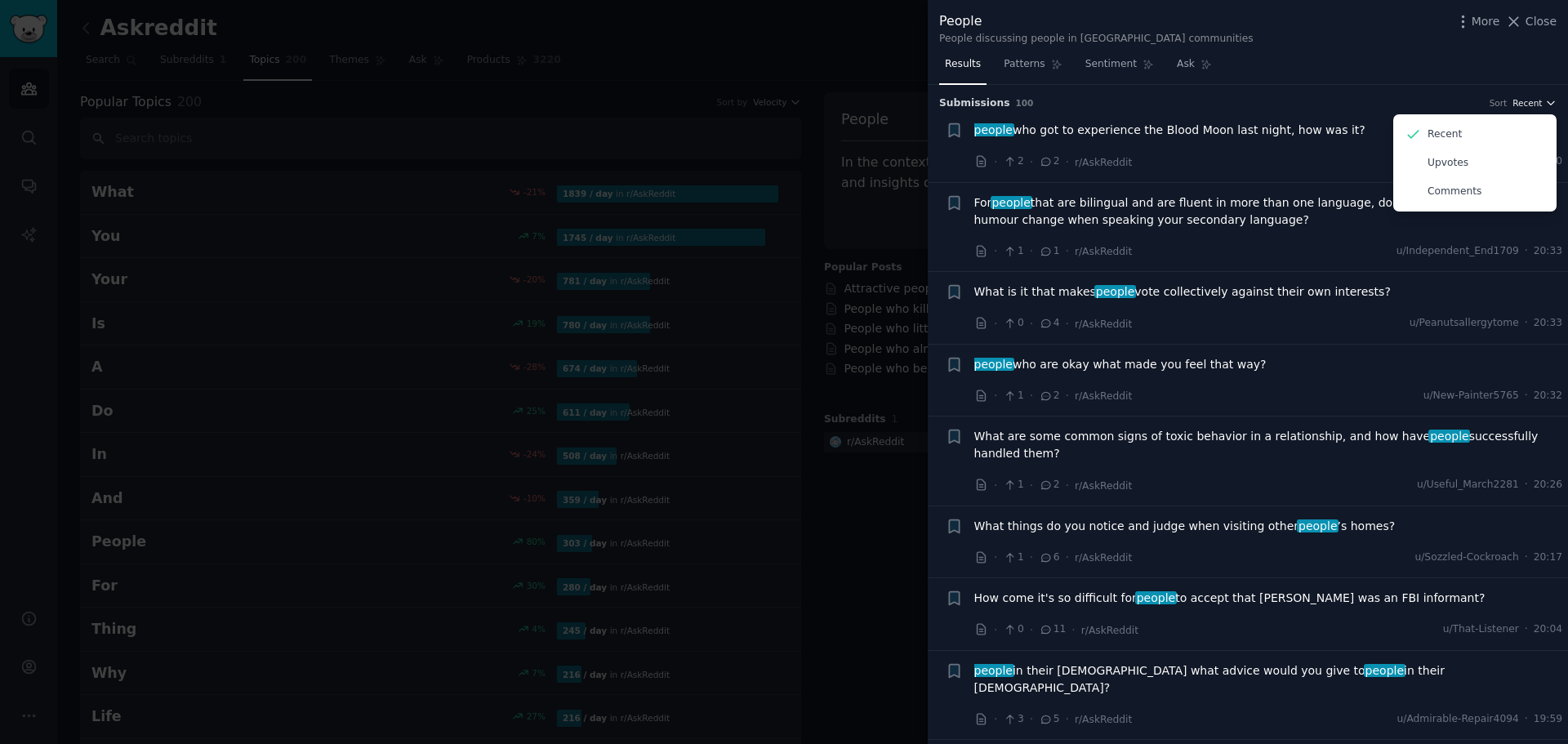
click at [1527, 106] on span "Recent" at bounding box center [1527, 103] width 29 height 12
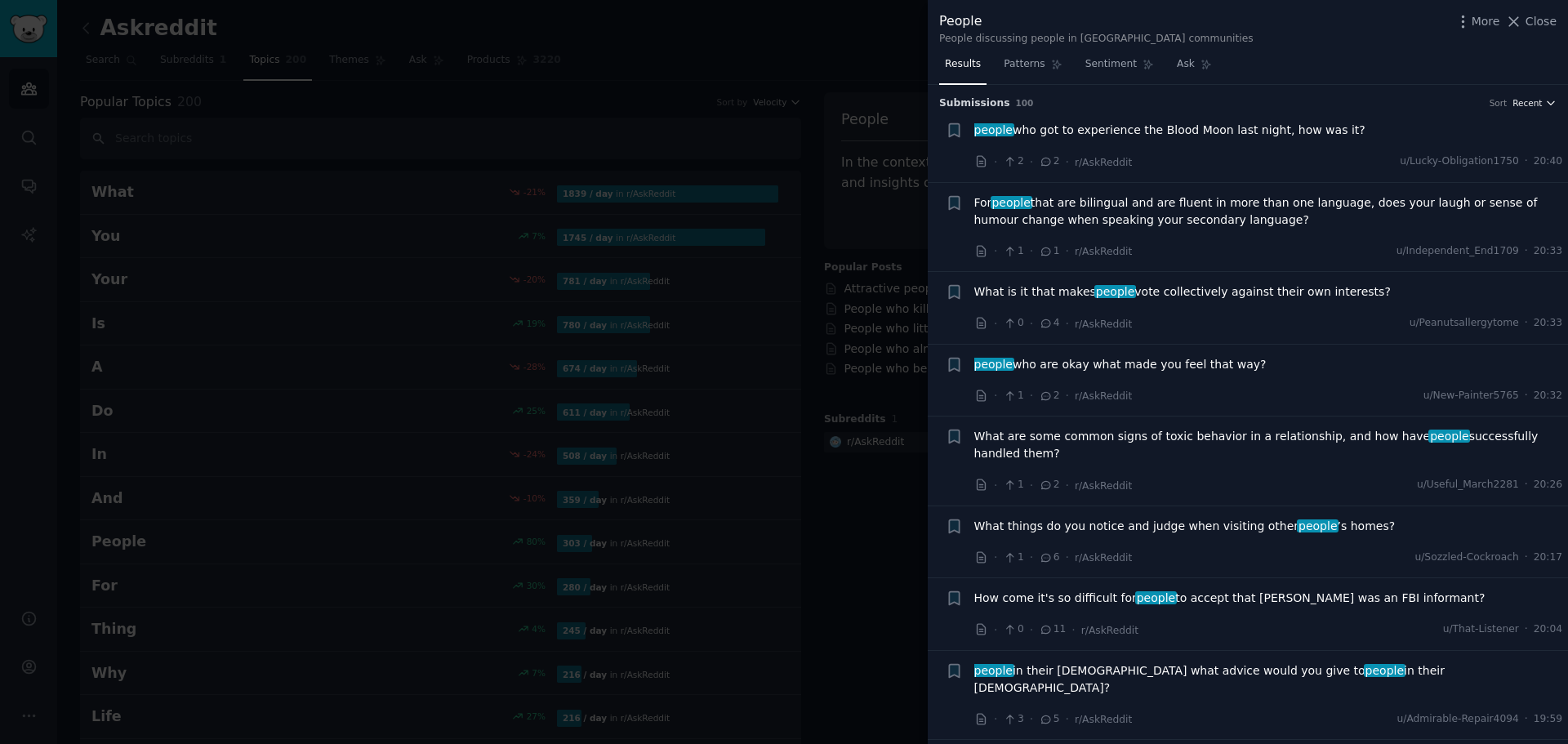
click at [1527, 104] on span "Recent" at bounding box center [1527, 103] width 29 height 12
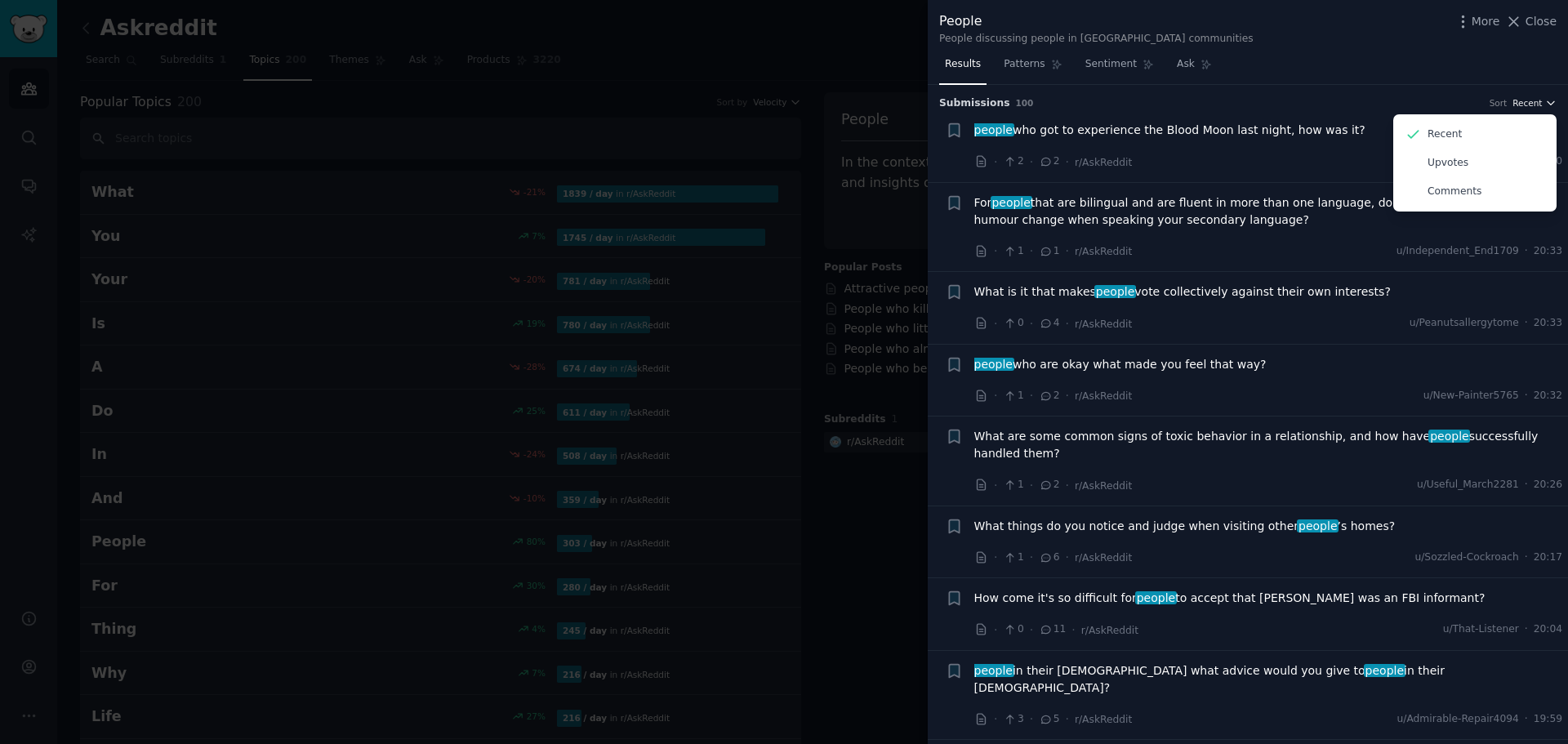
click at [1531, 104] on span "Recent" at bounding box center [1527, 103] width 29 height 12
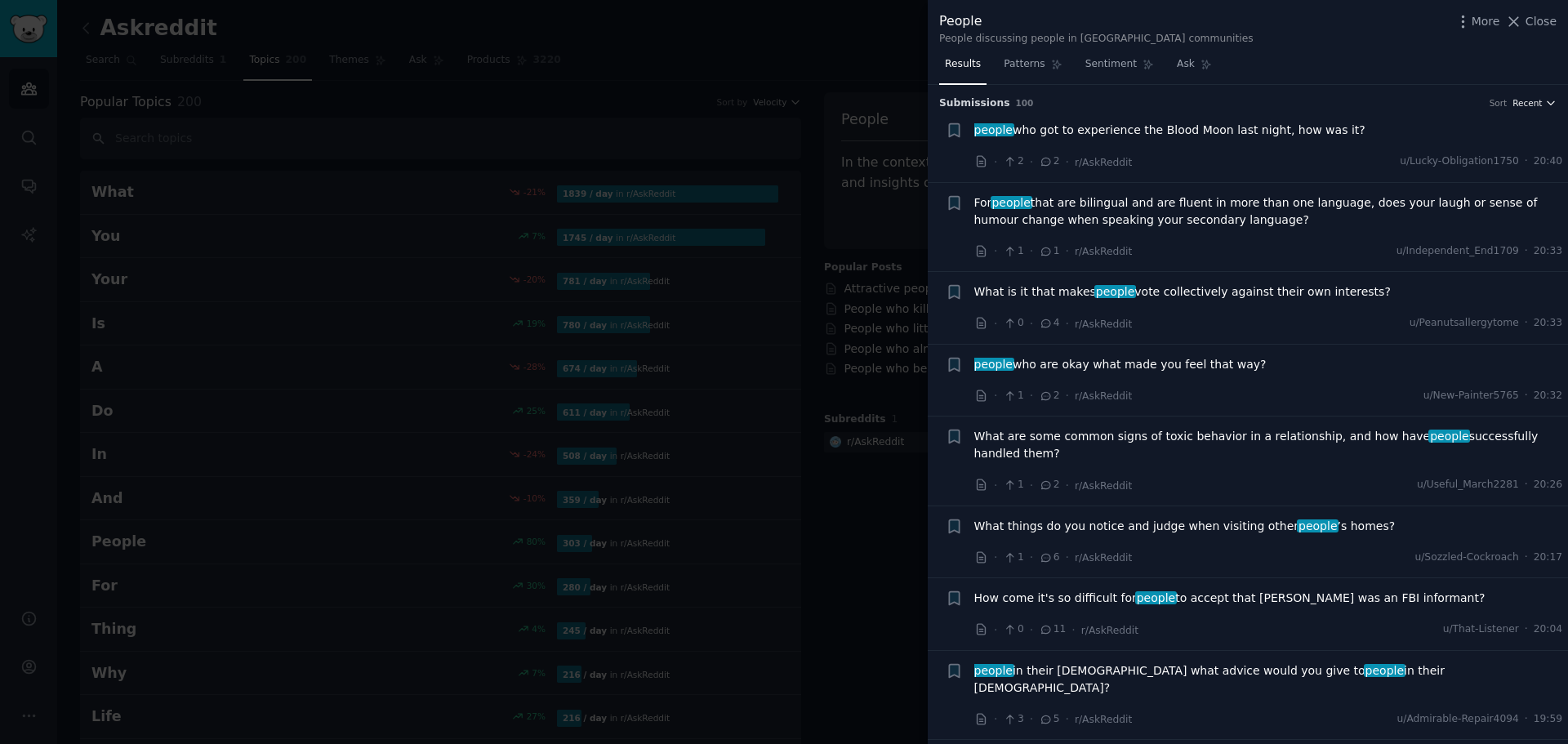
click at [1514, 104] on span "Recent" at bounding box center [1527, 103] width 29 height 12
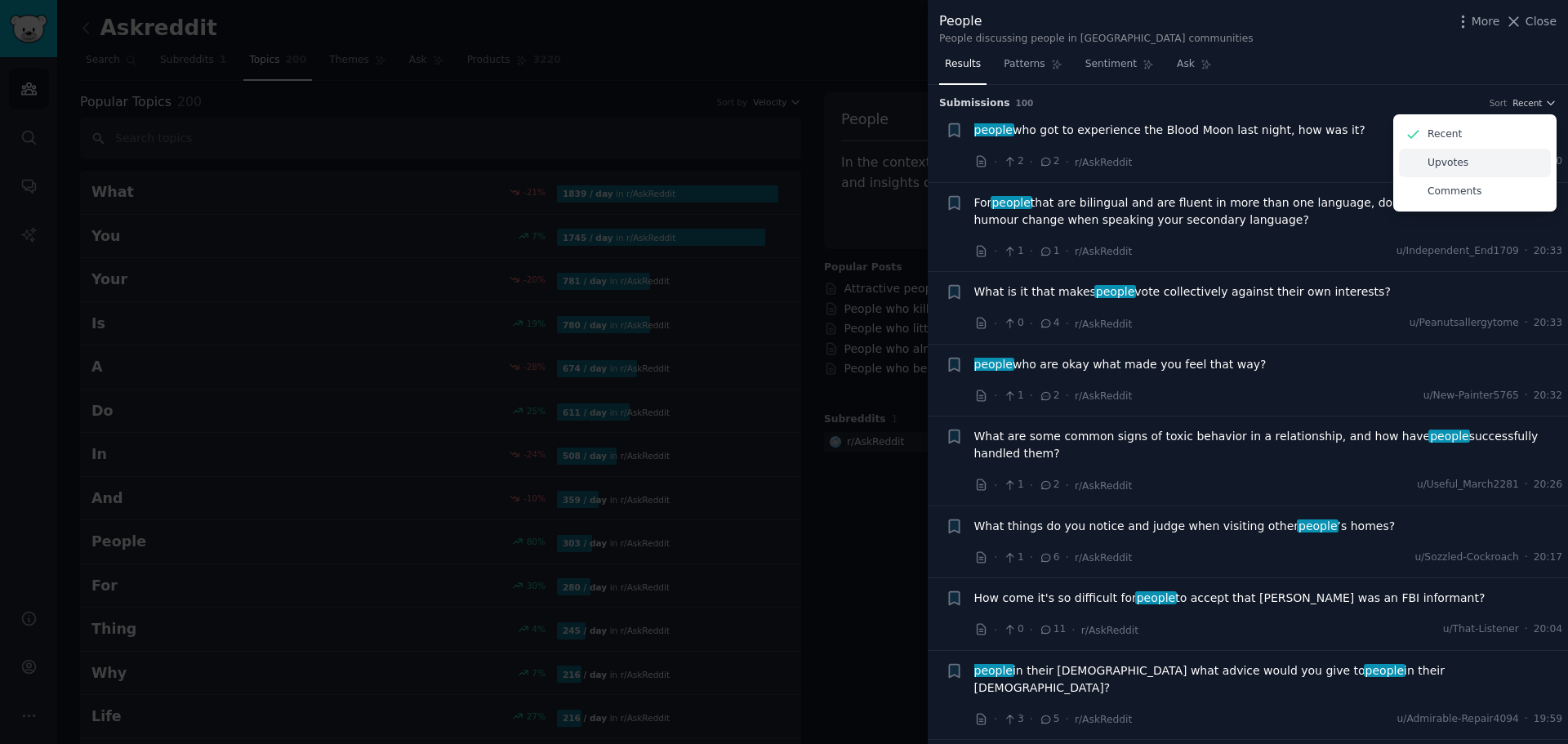
click at [1441, 159] on p "Upvotes" at bounding box center [1447, 164] width 41 height 15
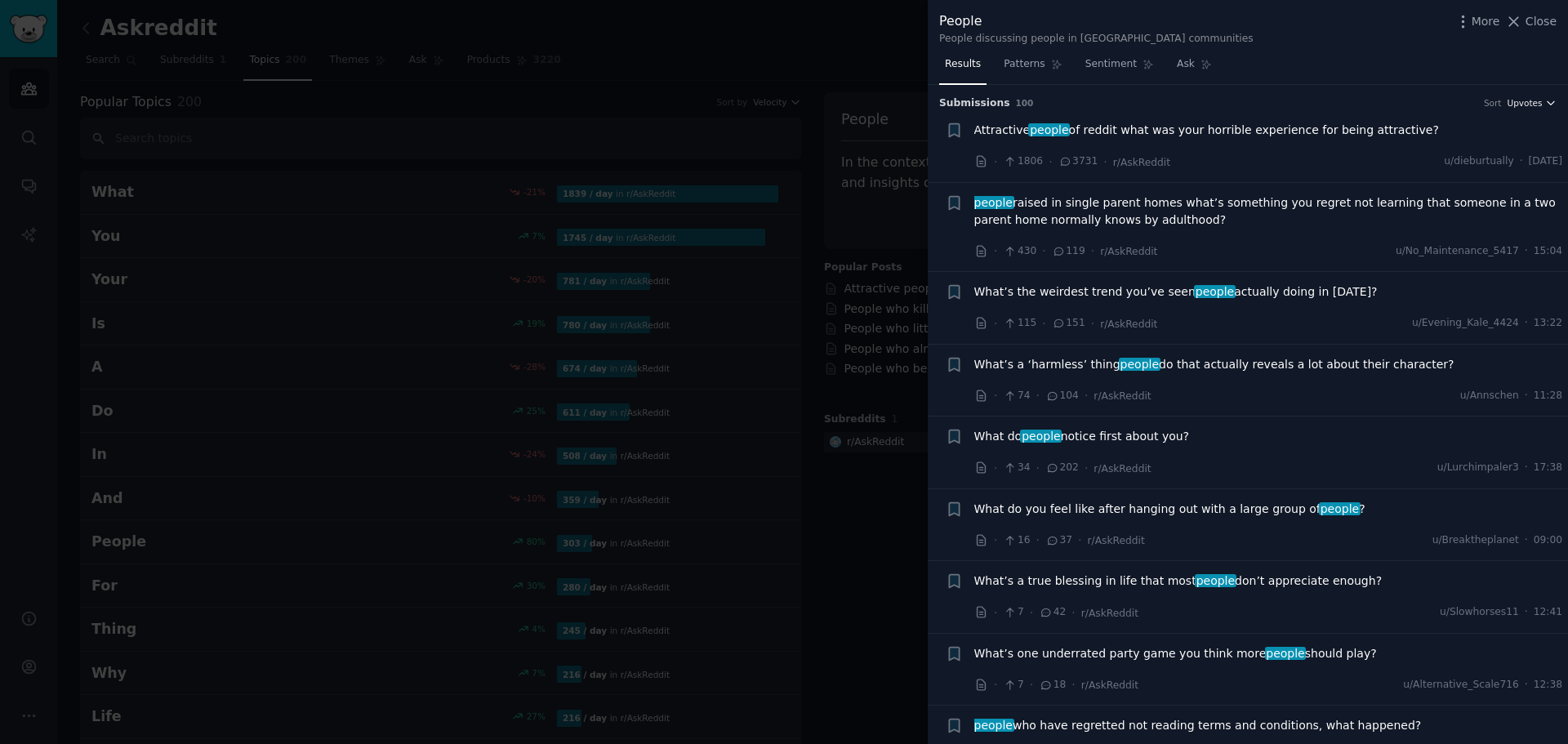
click at [1529, 106] on span "Upvotes" at bounding box center [1524, 103] width 35 height 12
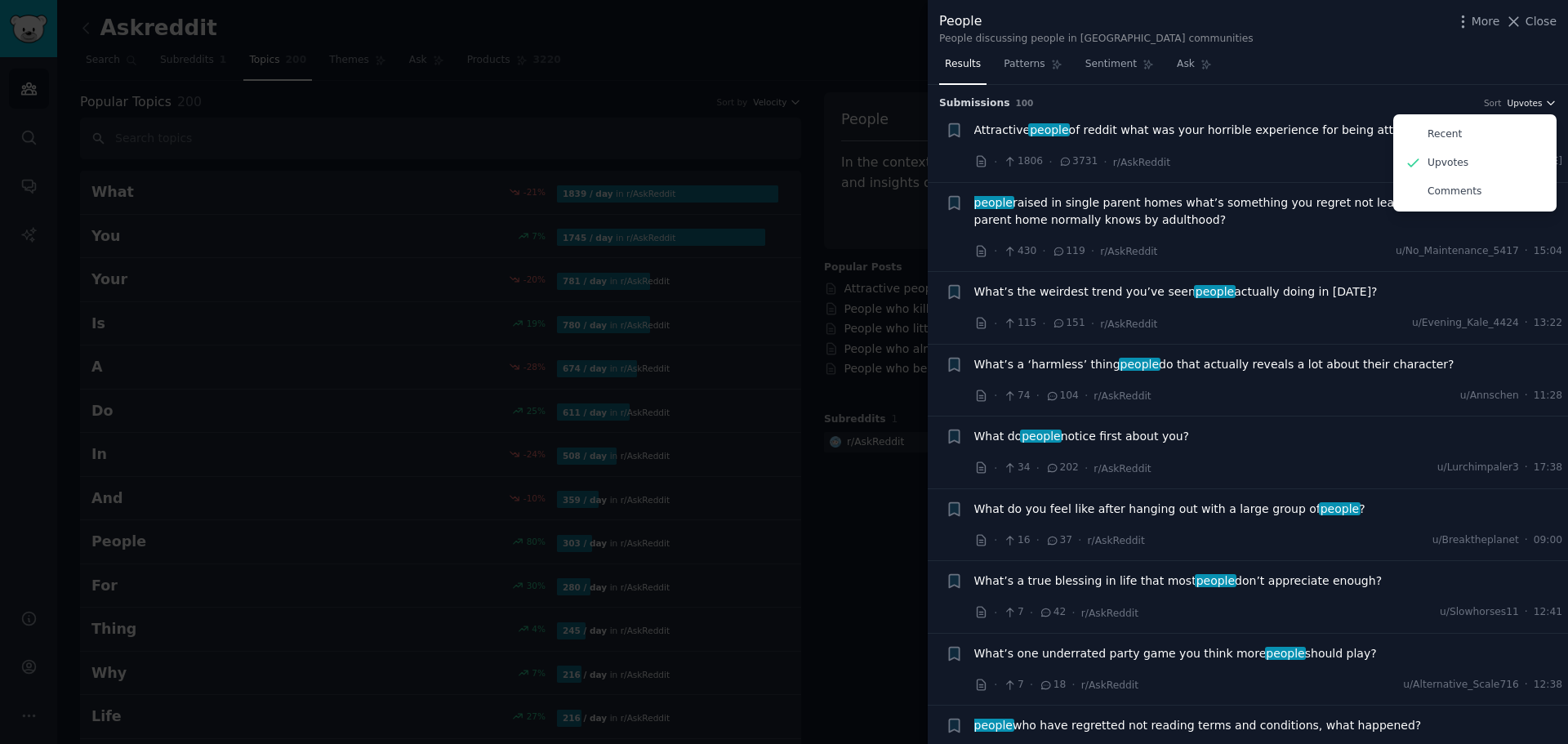
click at [1529, 106] on span "Upvotes" at bounding box center [1524, 103] width 35 height 12
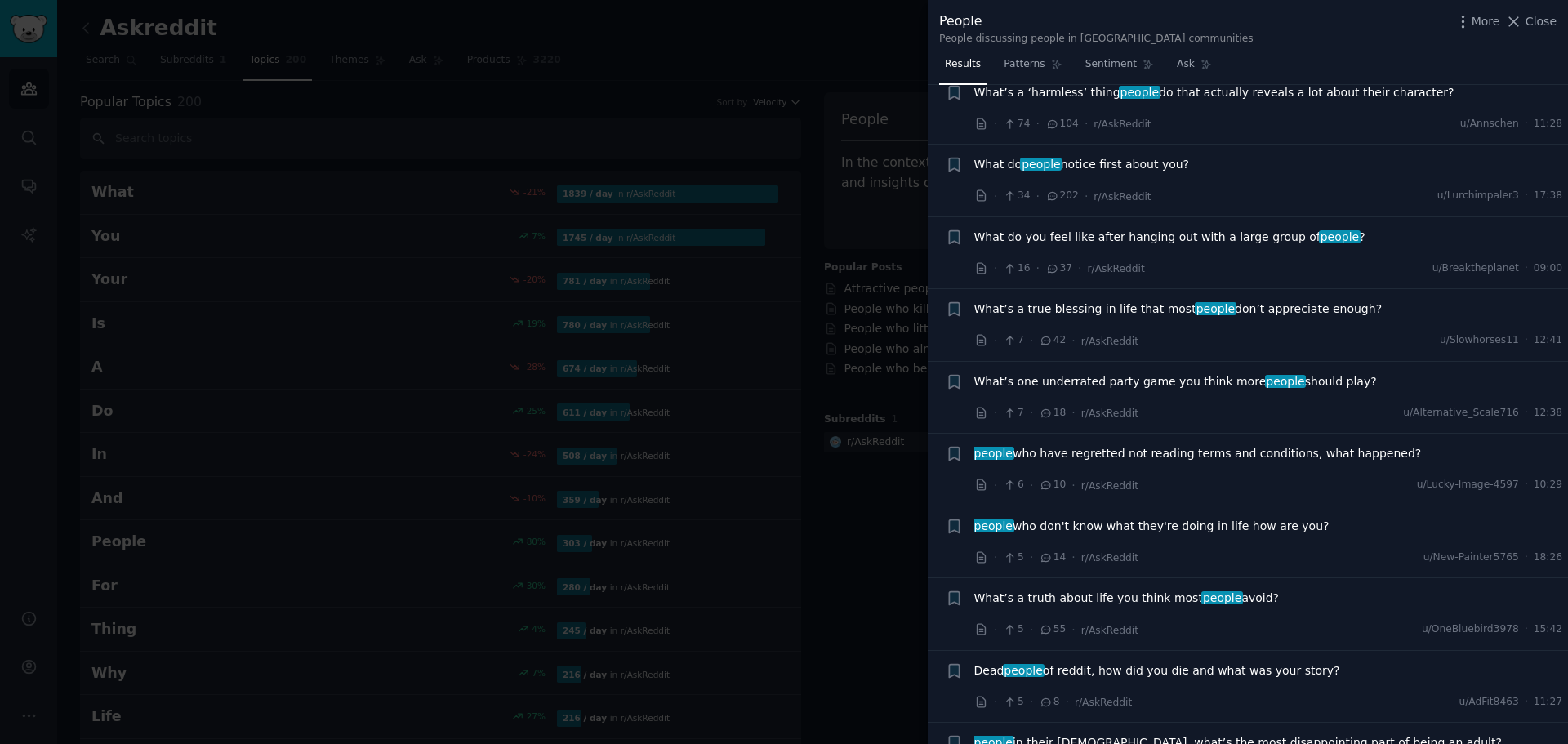
scroll to position [409, 0]
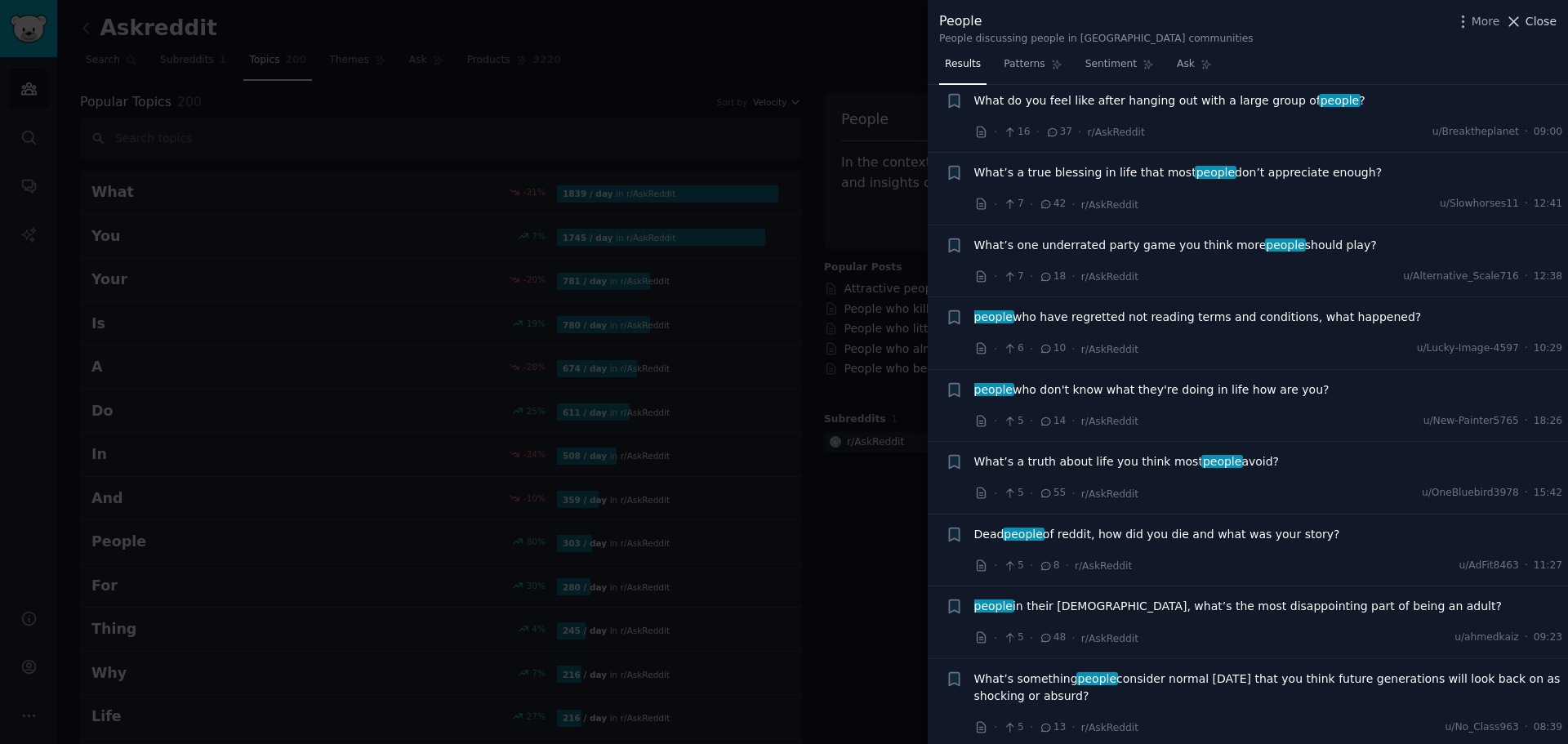
click at [1534, 20] on span "Close" at bounding box center [1541, 21] width 31 height 17
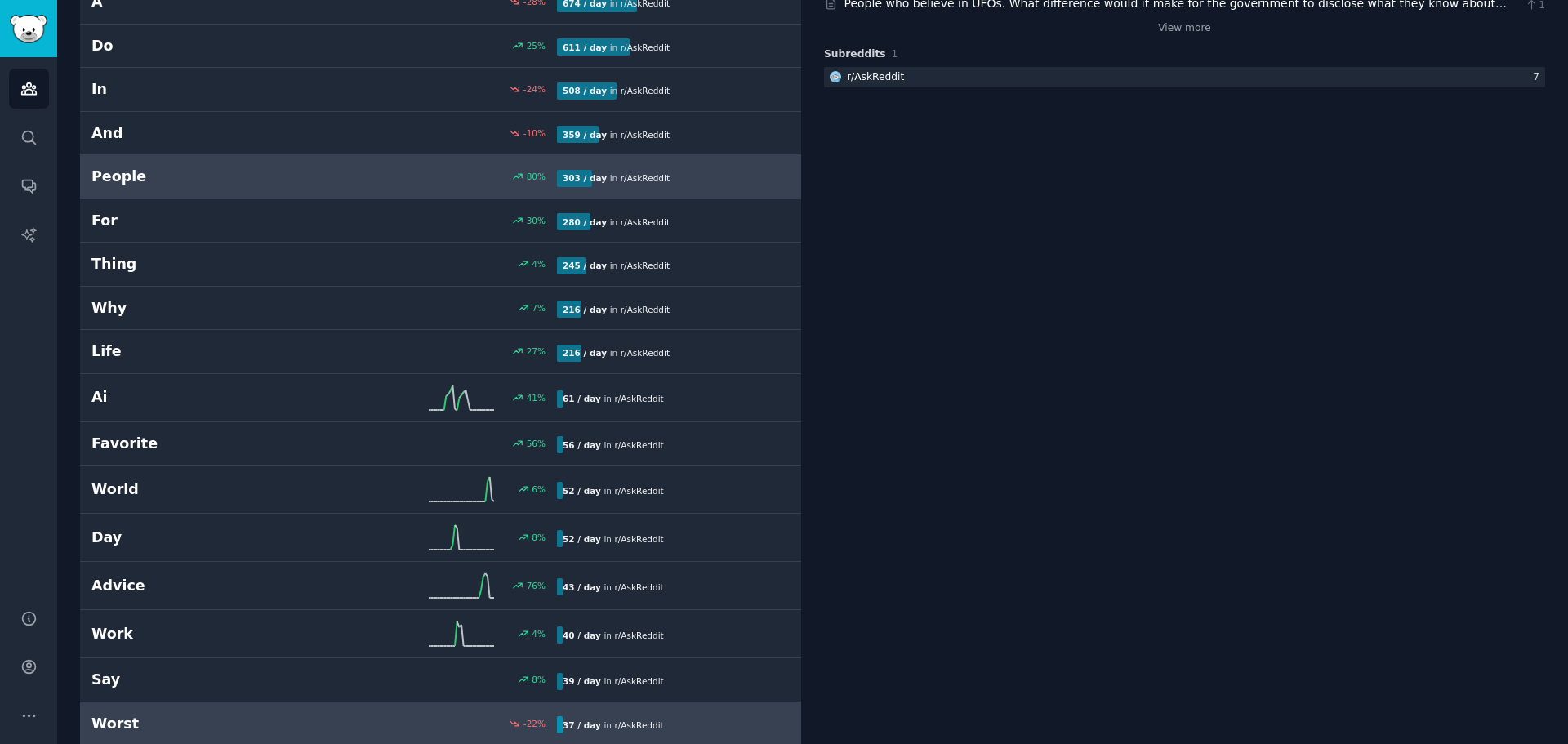
scroll to position [409, 0]
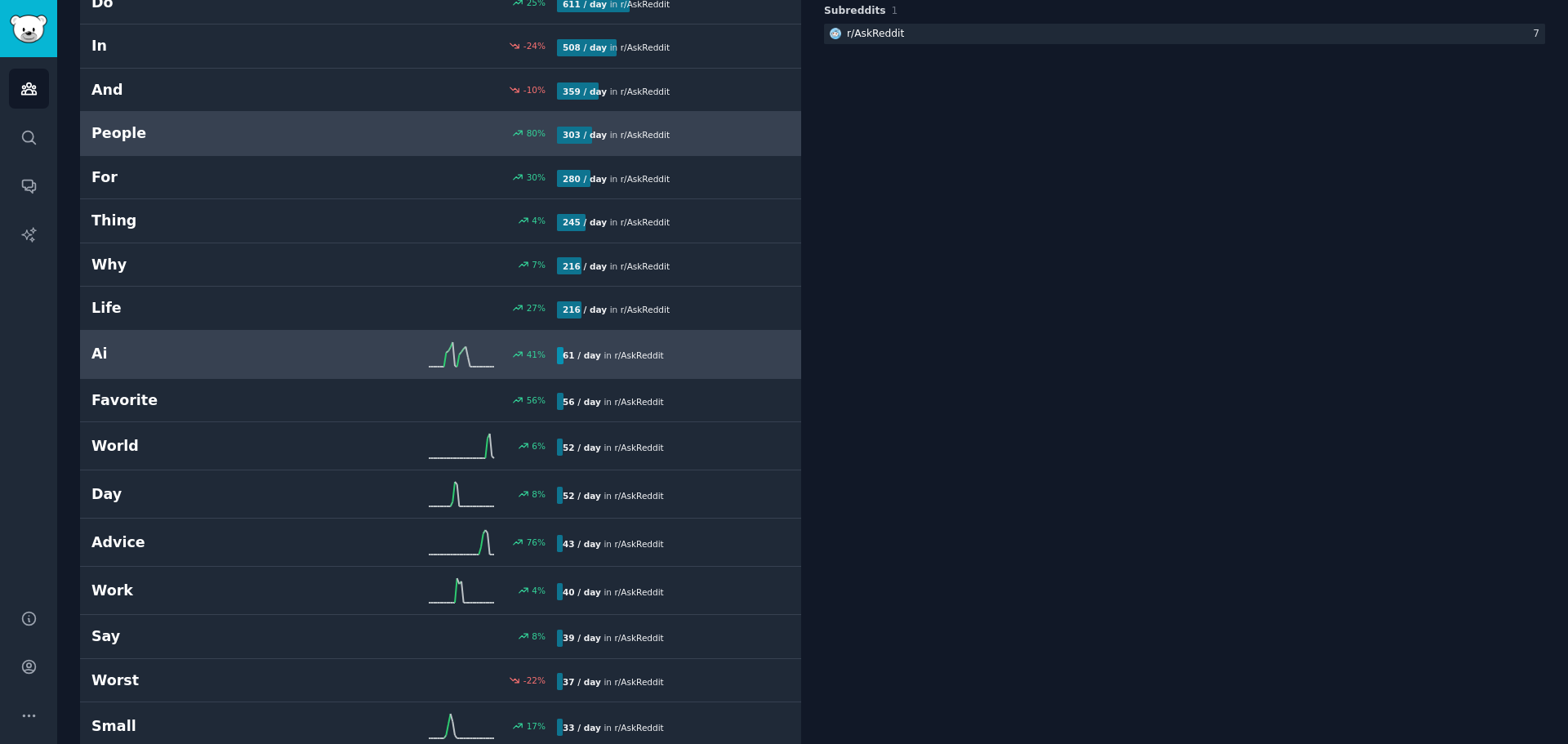
click at [234, 354] on h2 "Ai" at bounding box center [208, 353] width 233 height 20
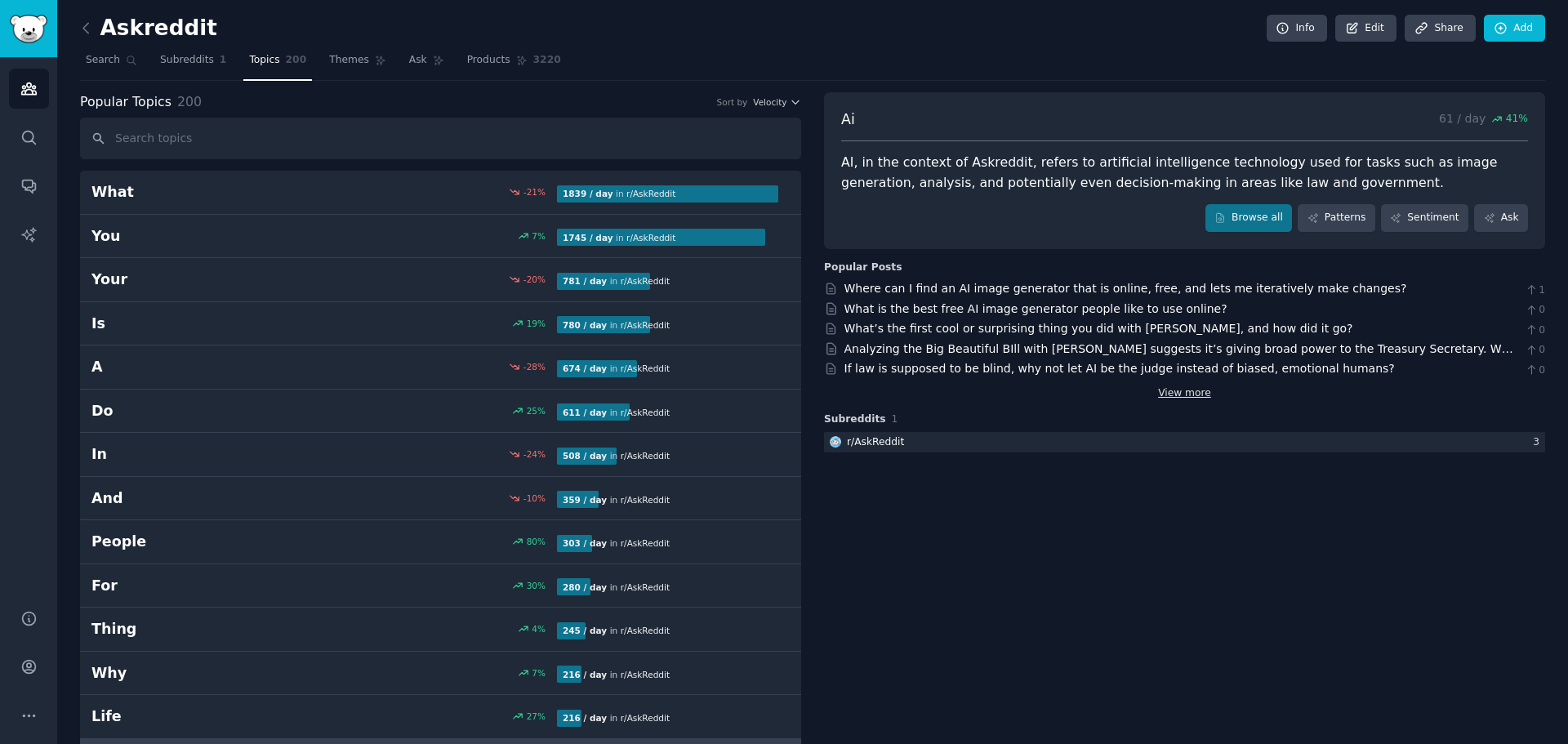
click at [1184, 392] on link "View more" at bounding box center [1185, 393] width 53 height 15
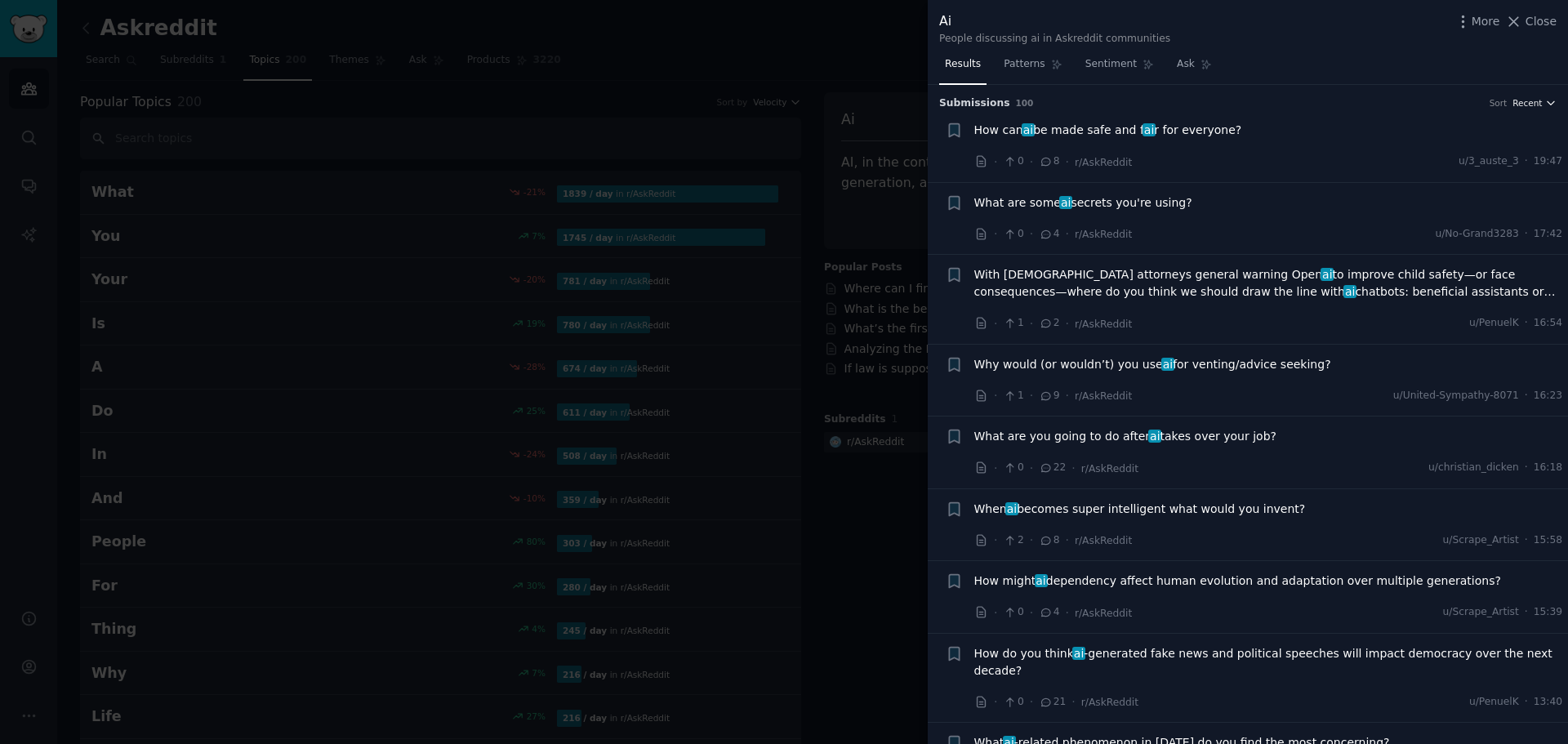
click at [1534, 104] on span "Recent" at bounding box center [1527, 103] width 29 height 12
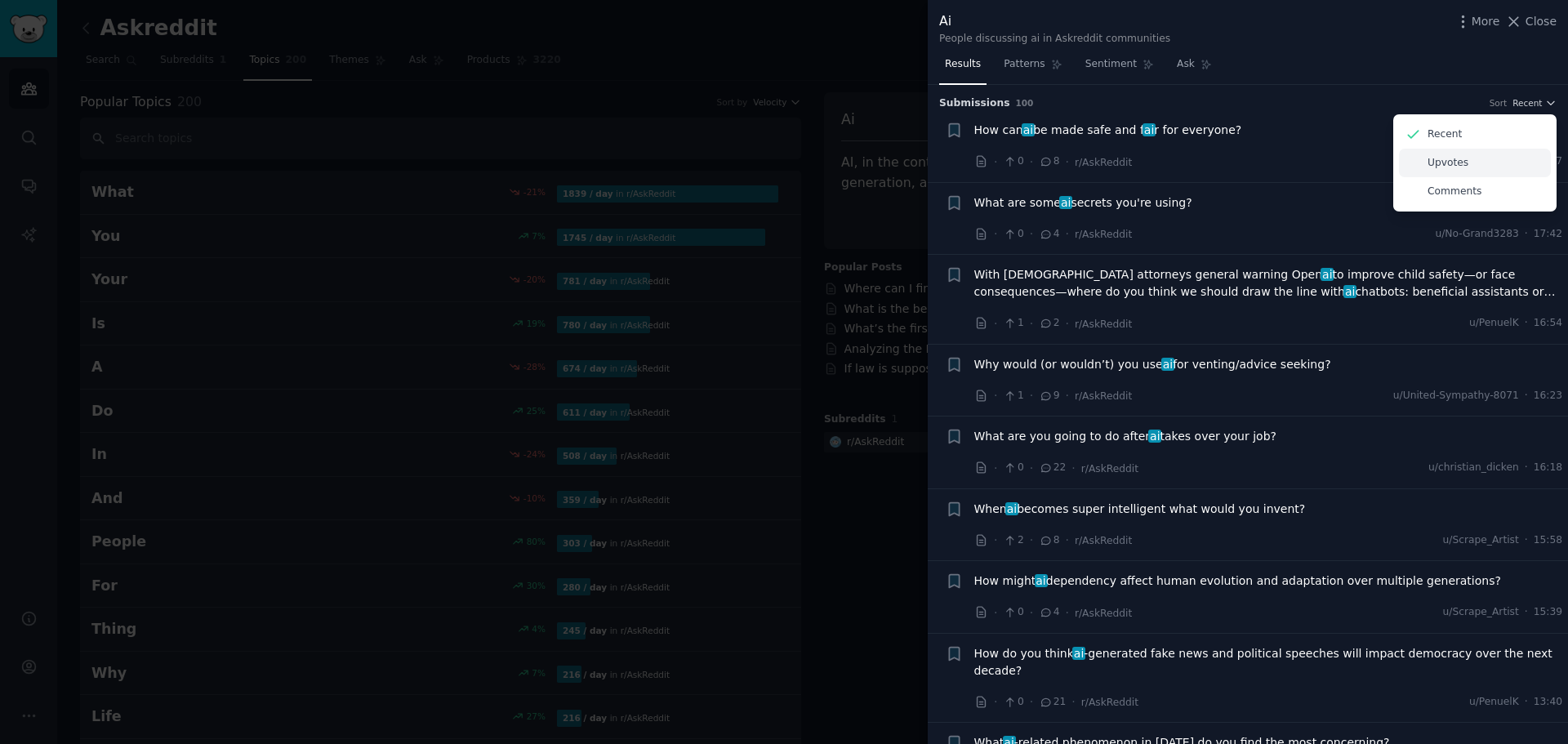
click at [1444, 164] on p "Upvotes" at bounding box center [1447, 164] width 41 height 15
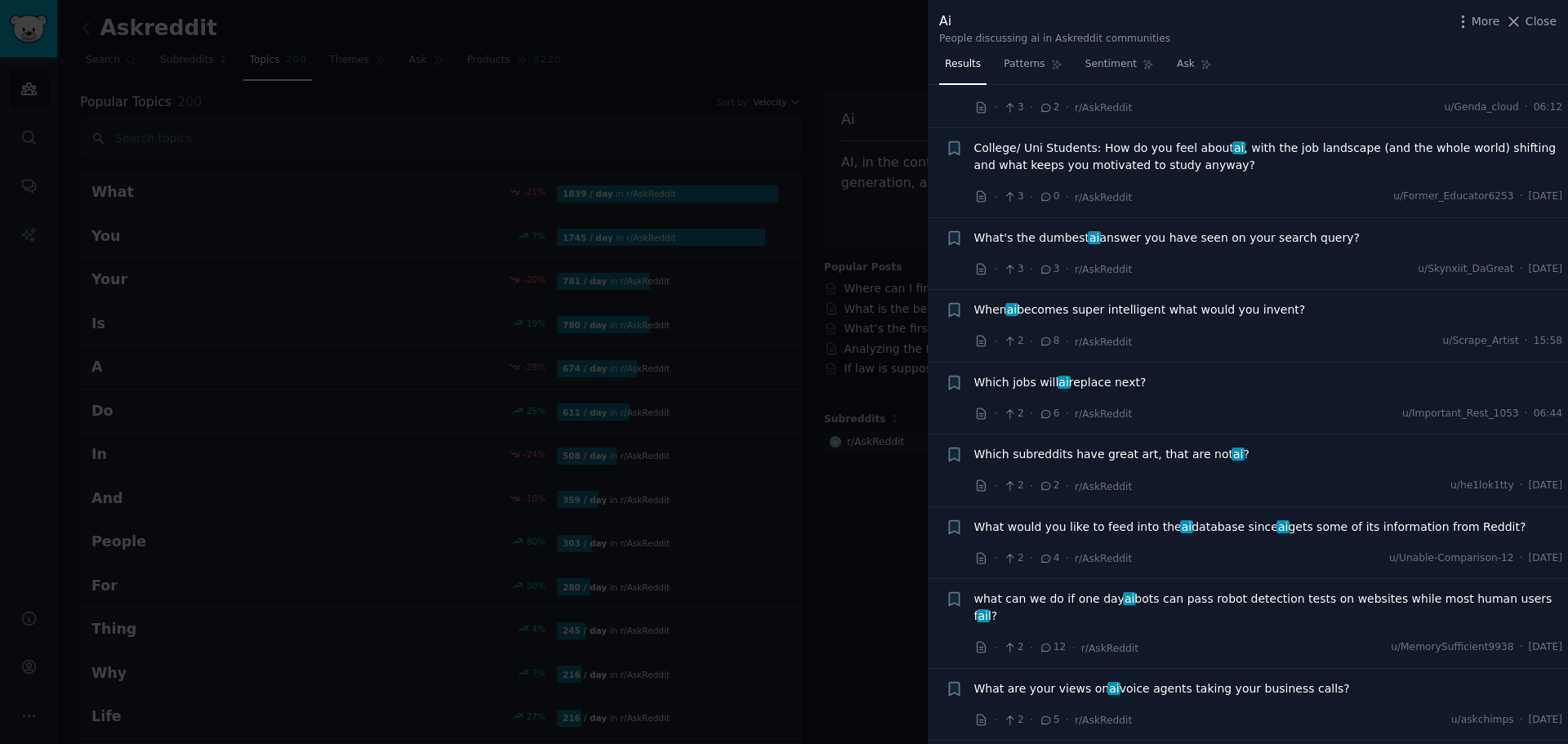
scroll to position [272, 0]
drag, startPoint x: 1524, startPoint y: 12, endPoint x: 1513, endPoint y: 27, distance: 18.6
click at [1523, 12] on div "More Close" at bounding box center [1505, 22] width 102 height 20
click at [1543, 13] on span "Close" at bounding box center [1541, 21] width 31 height 17
click at [1529, 20] on link "Add" at bounding box center [1513, 28] width 61 height 28
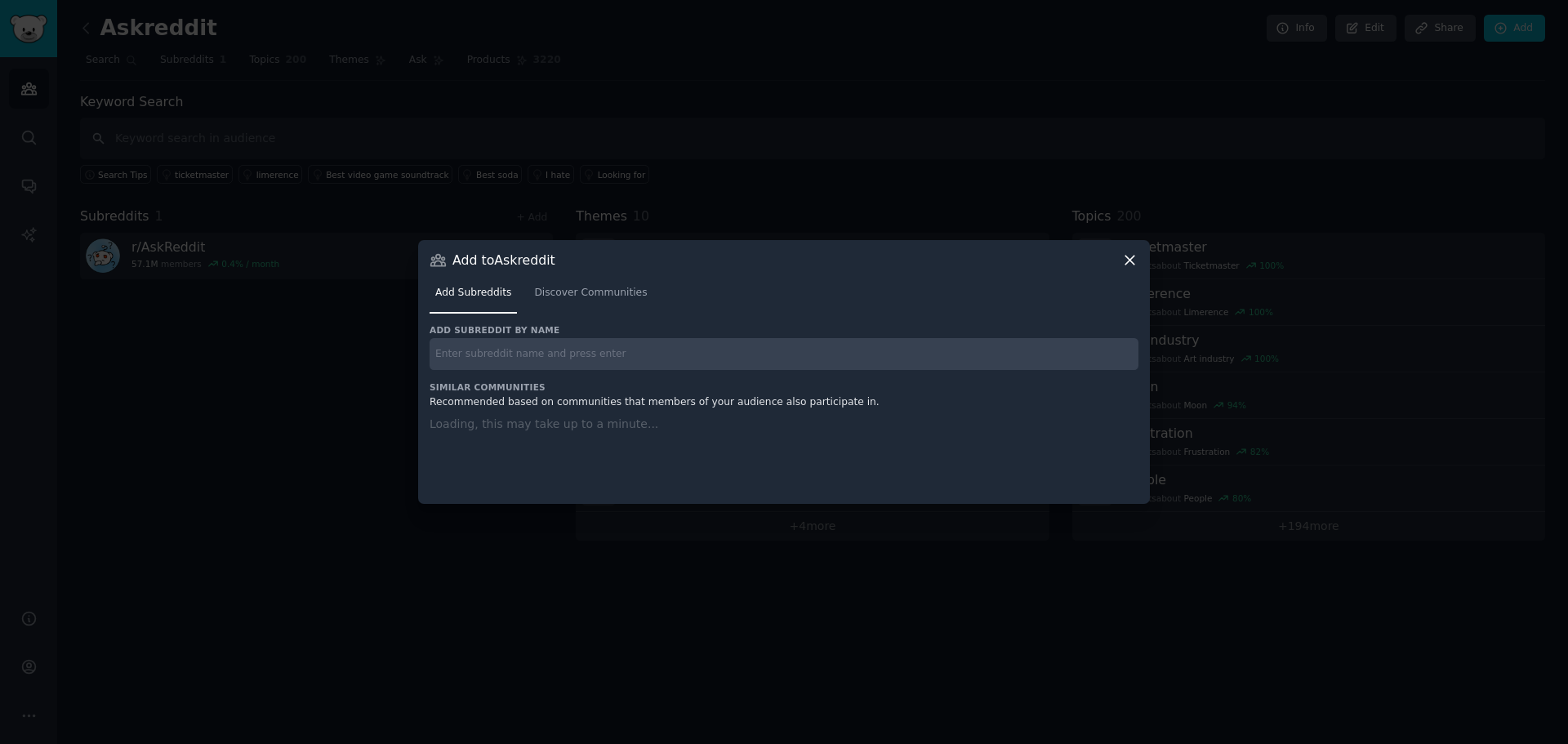
click at [1126, 258] on div "Add to Askreddit Add Subreddits Discover Communities Add subreddit by name Simi…" at bounding box center [784, 372] width 732 height 263
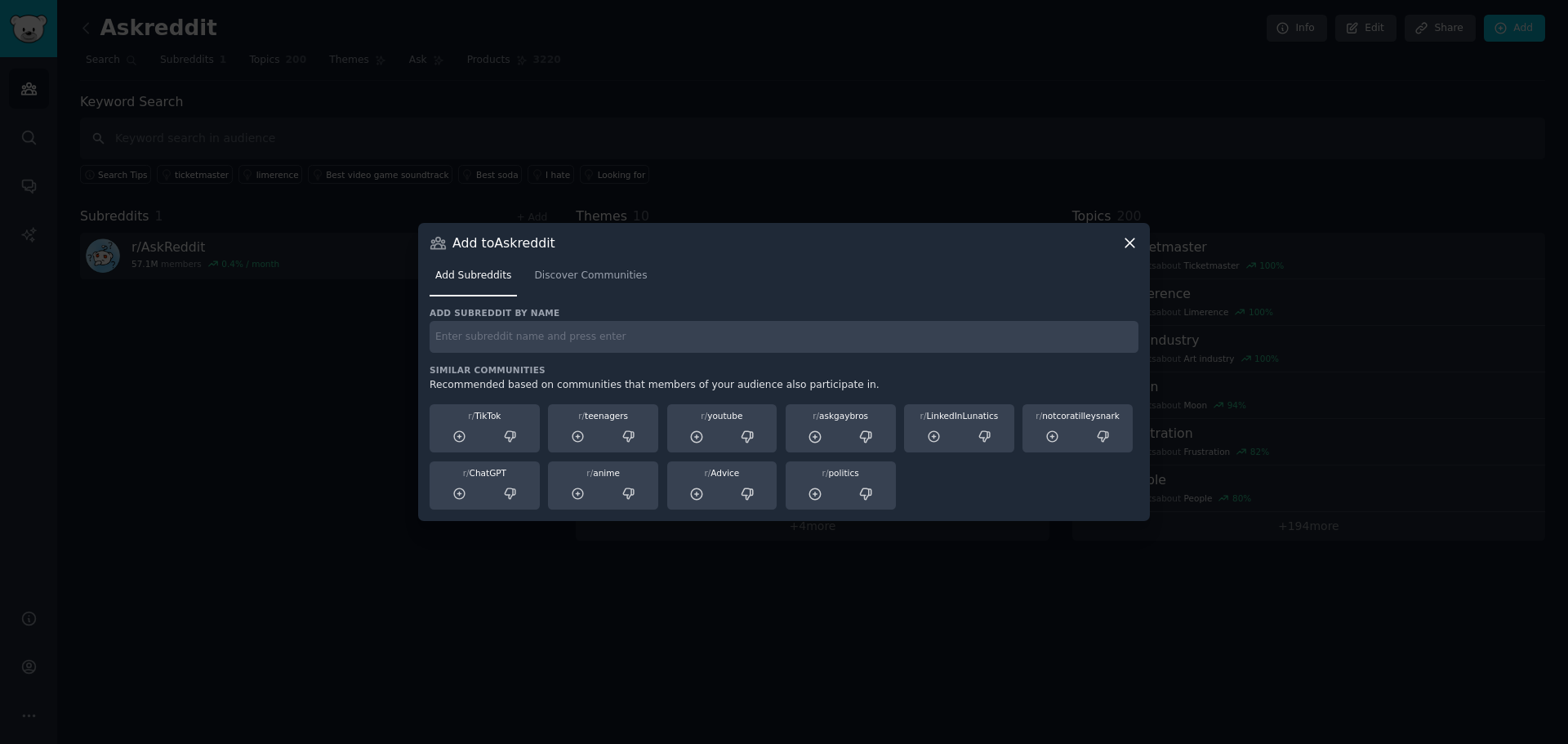
click at [1126, 243] on icon at bounding box center [1129, 243] width 17 height 17
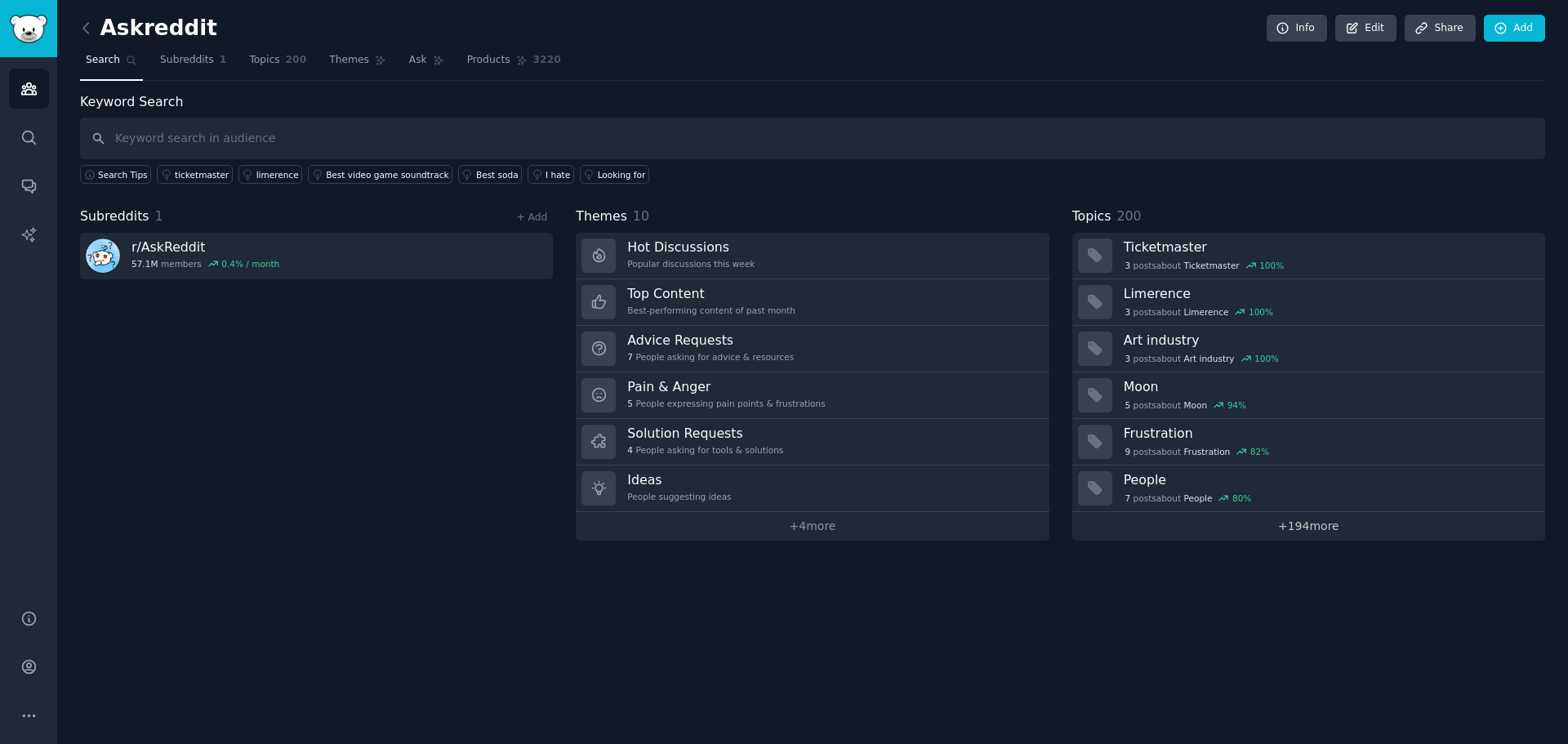
click at [1296, 536] on link "+ 194 more" at bounding box center [1308, 526] width 473 height 28
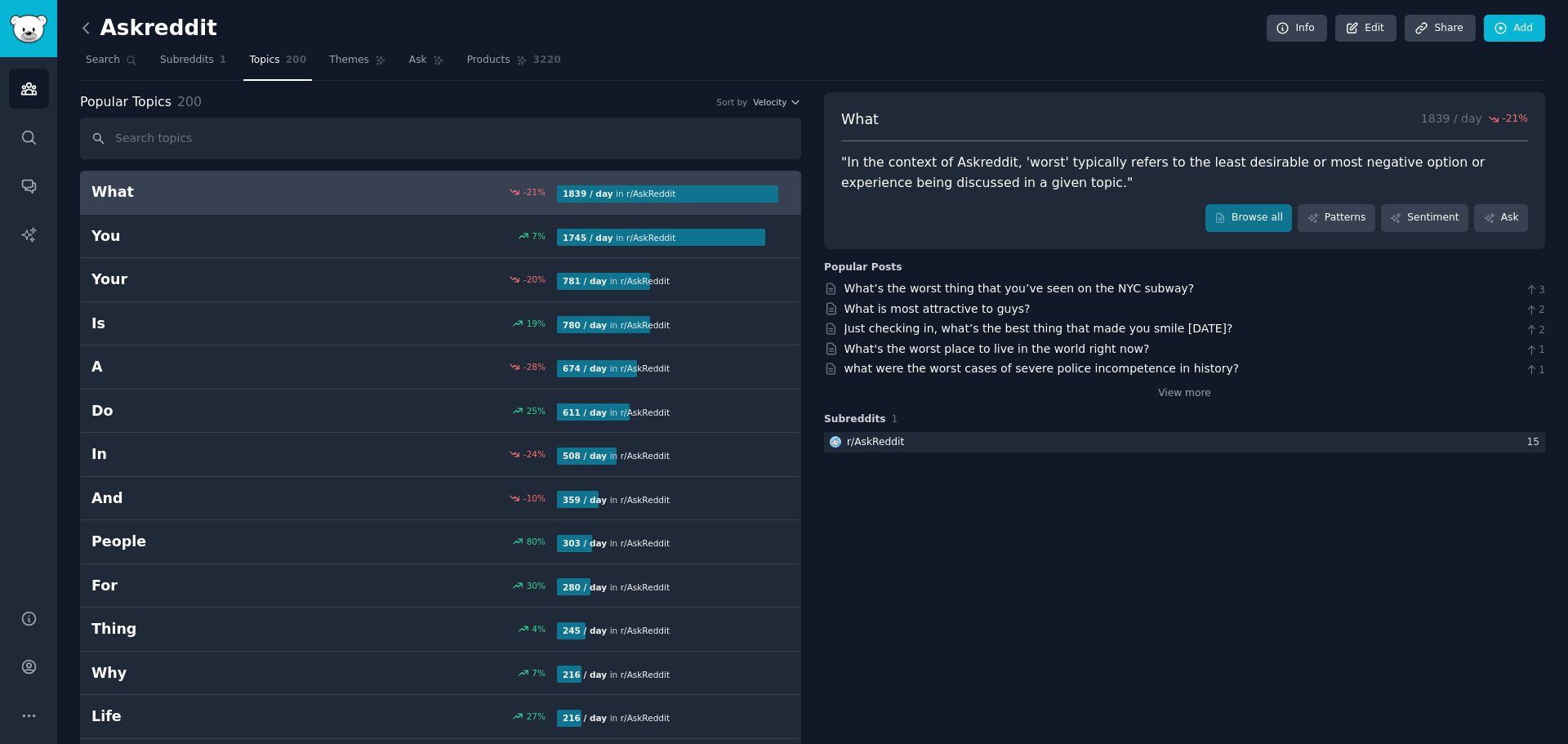
click at [88, 33] on icon at bounding box center [85, 27] width 5 height 10
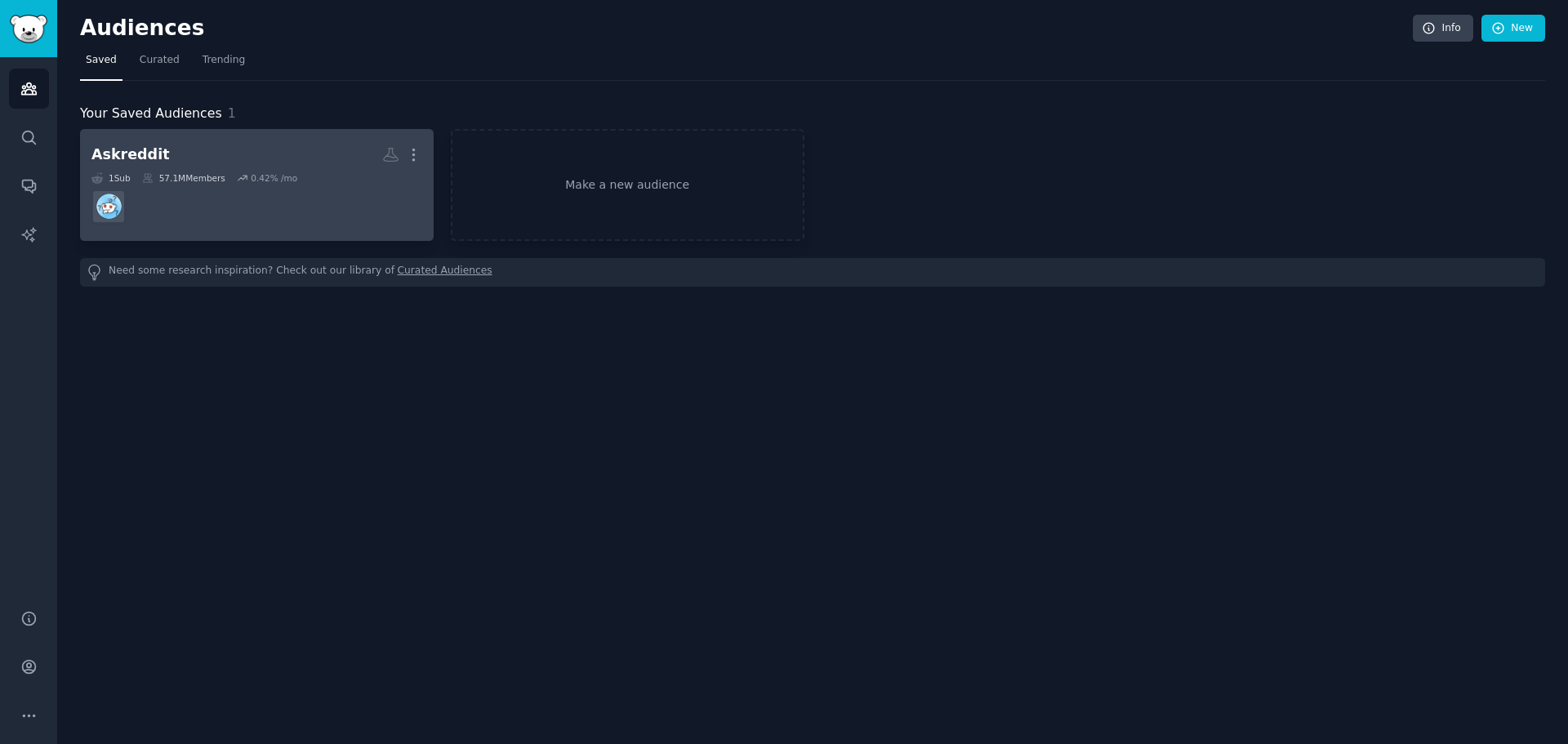
click at [114, 162] on div "Askreddit" at bounding box center [131, 154] width 78 height 20
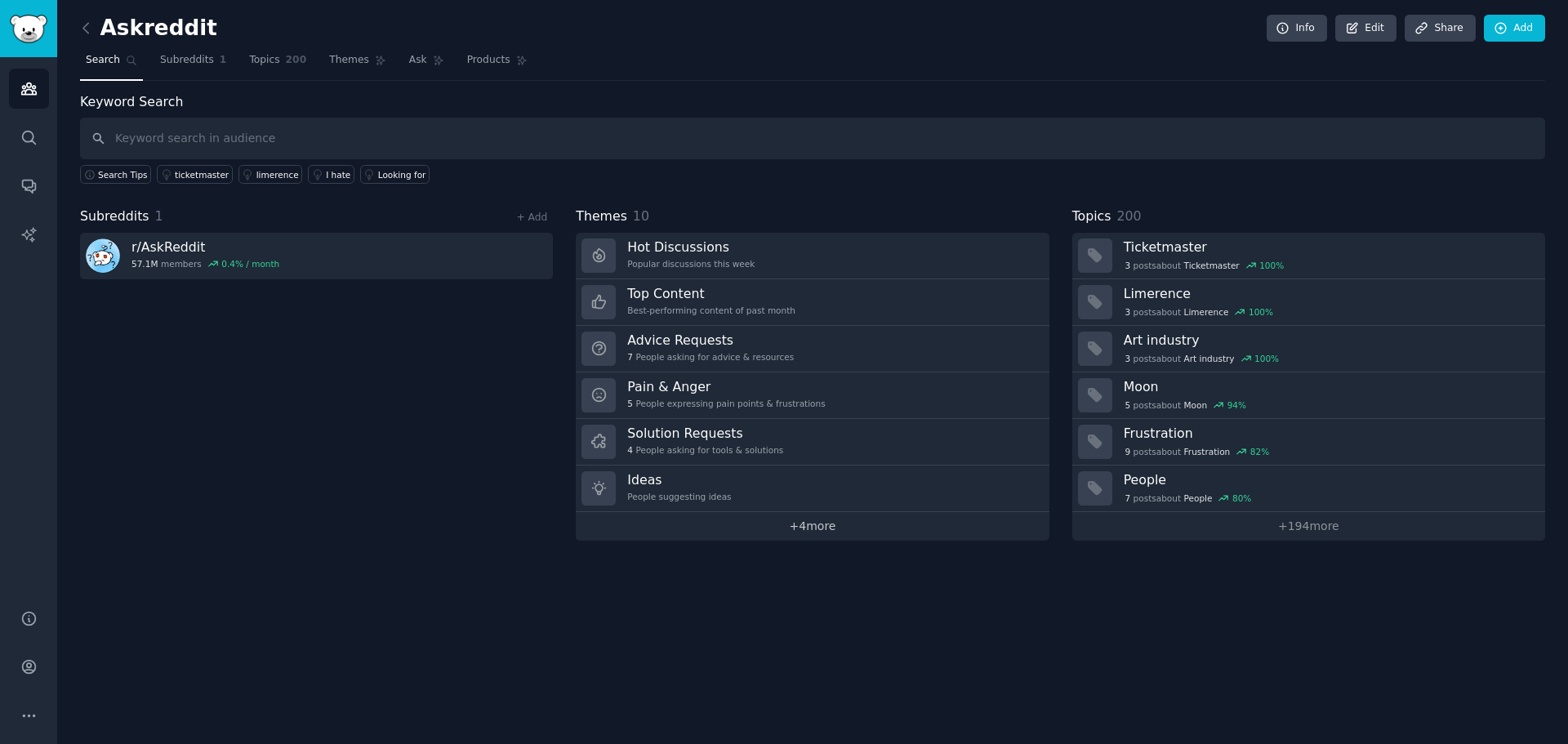
click at [801, 535] on link "+ 4 more" at bounding box center [812, 526] width 473 height 28
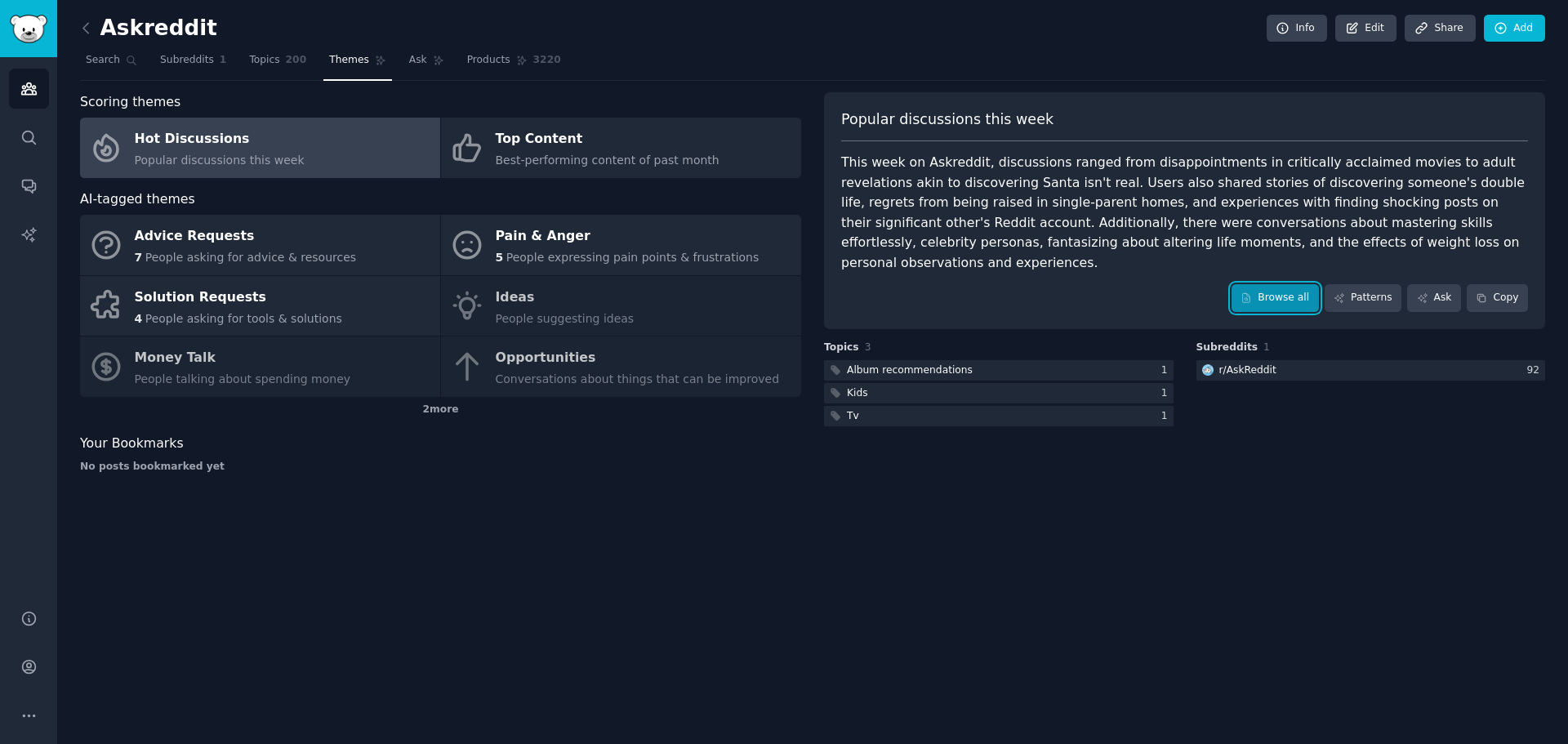
click at [1274, 284] on link "Browse all" at bounding box center [1275, 298] width 87 height 28
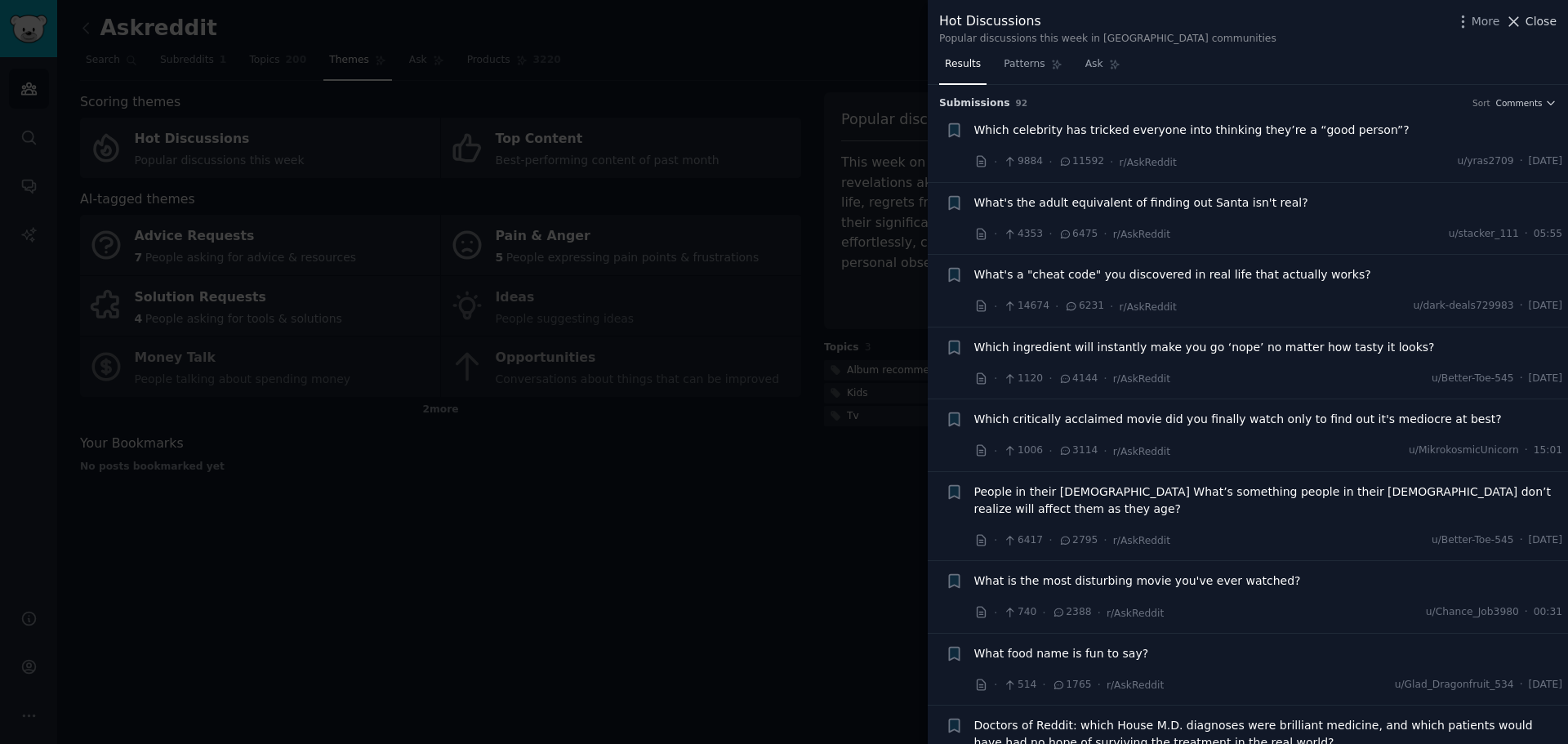
click at [1536, 16] on span "Close" at bounding box center [1541, 21] width 31 height 17
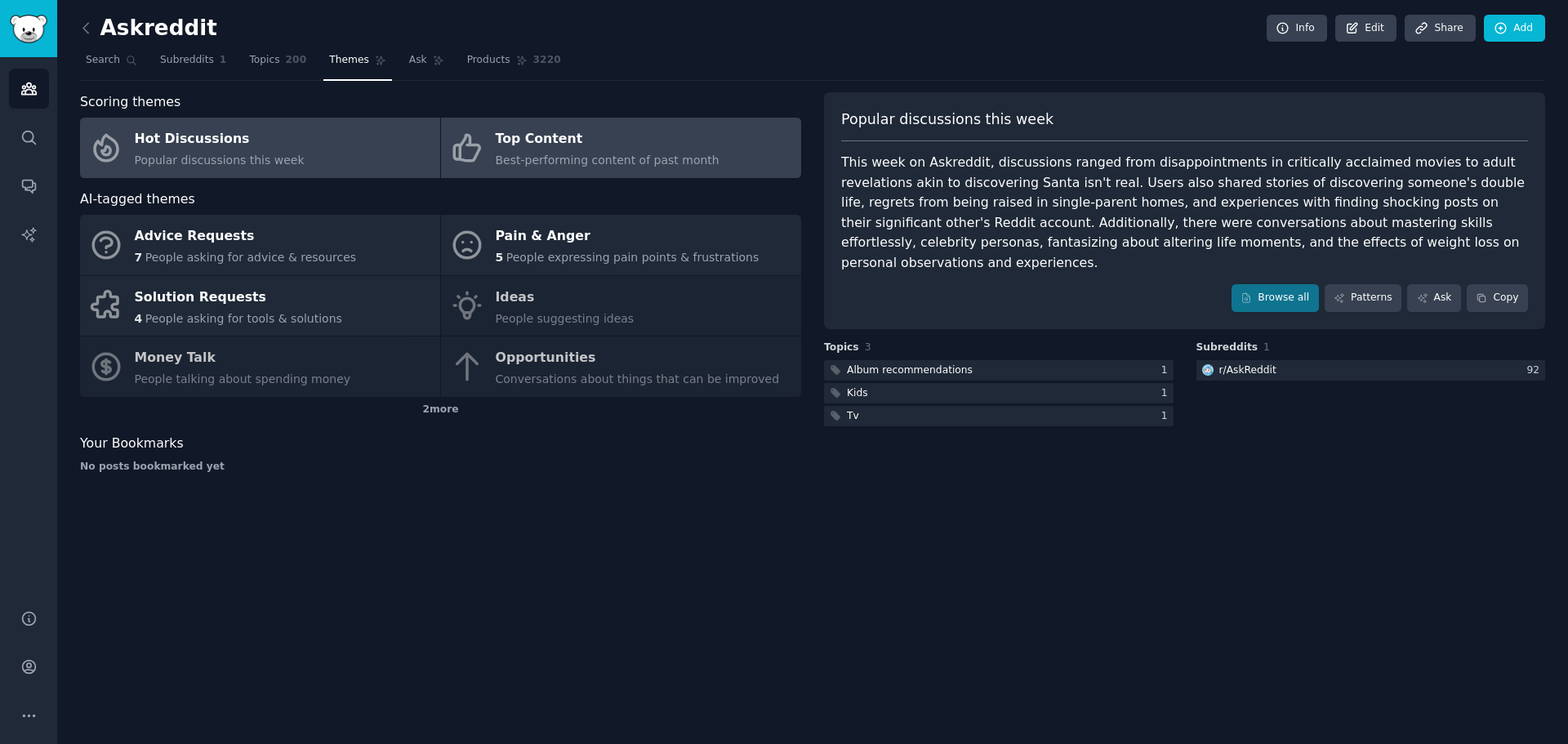
click at [522, 143] on div "Top Content" at bounding box center [608, 139] width 223 height 26
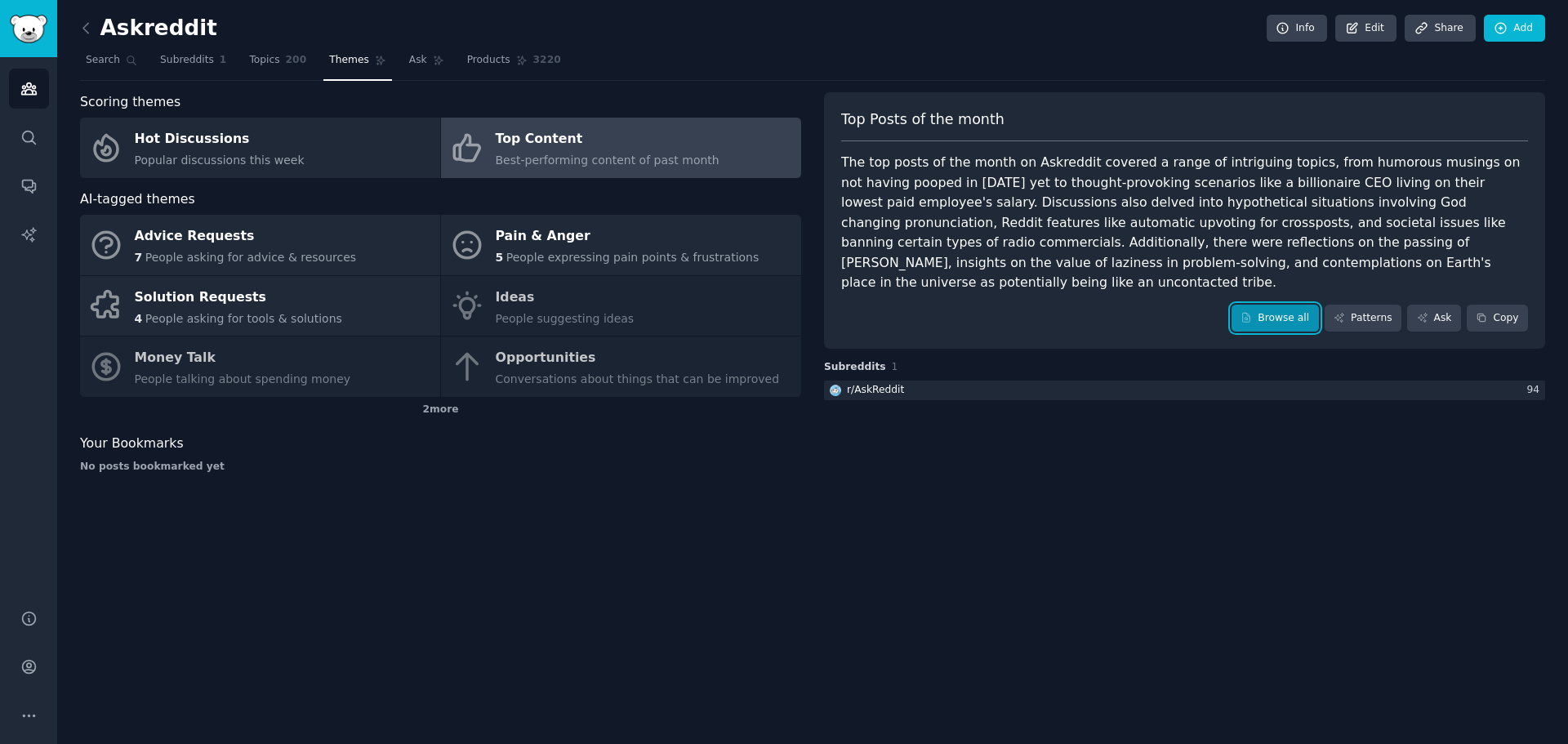
click at [1263, 311] on link "Browse all" at bounding box center [1275, 318] width 87 height 28
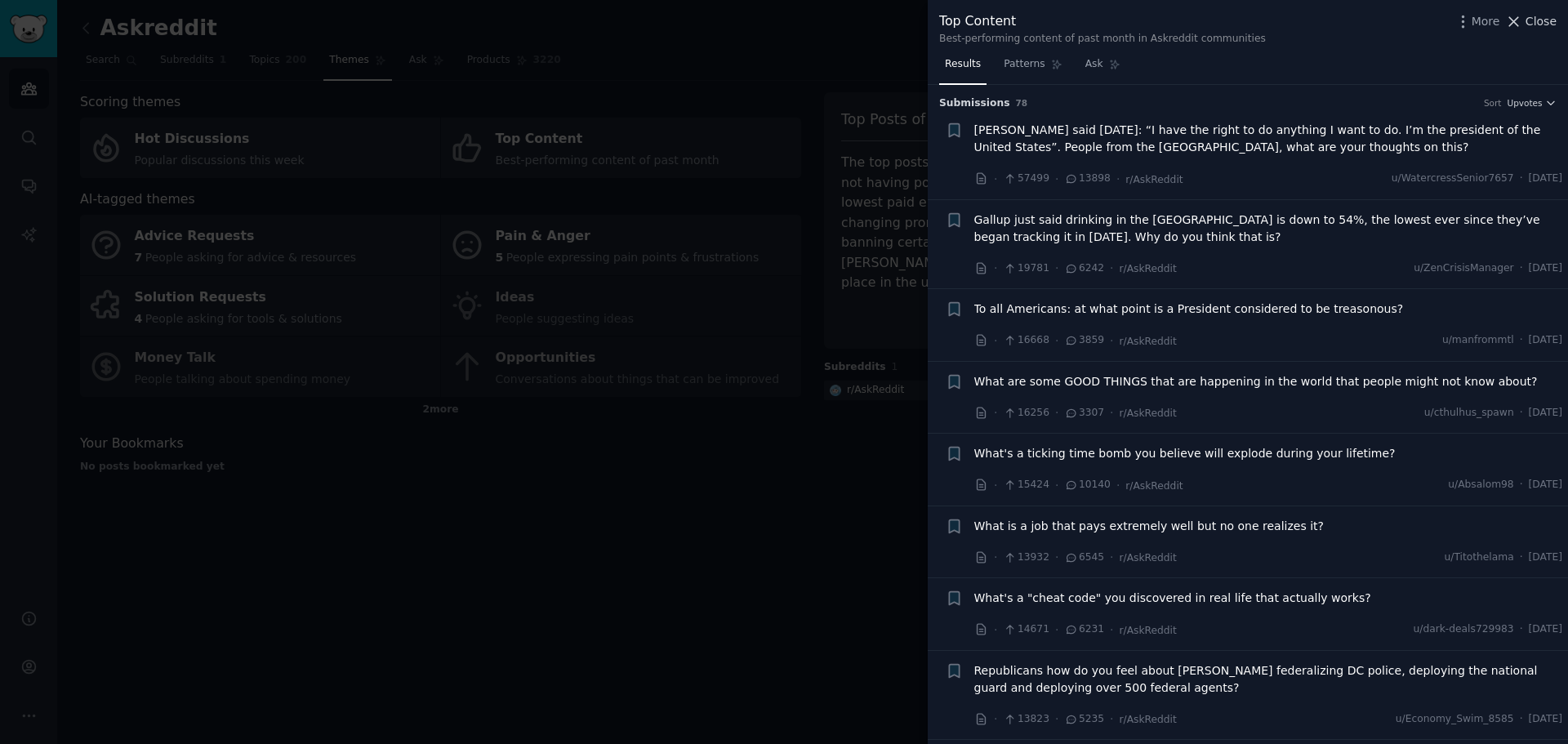
click at [1521, 28] on icon at bounding box center [1513, 21] width 17 height 17
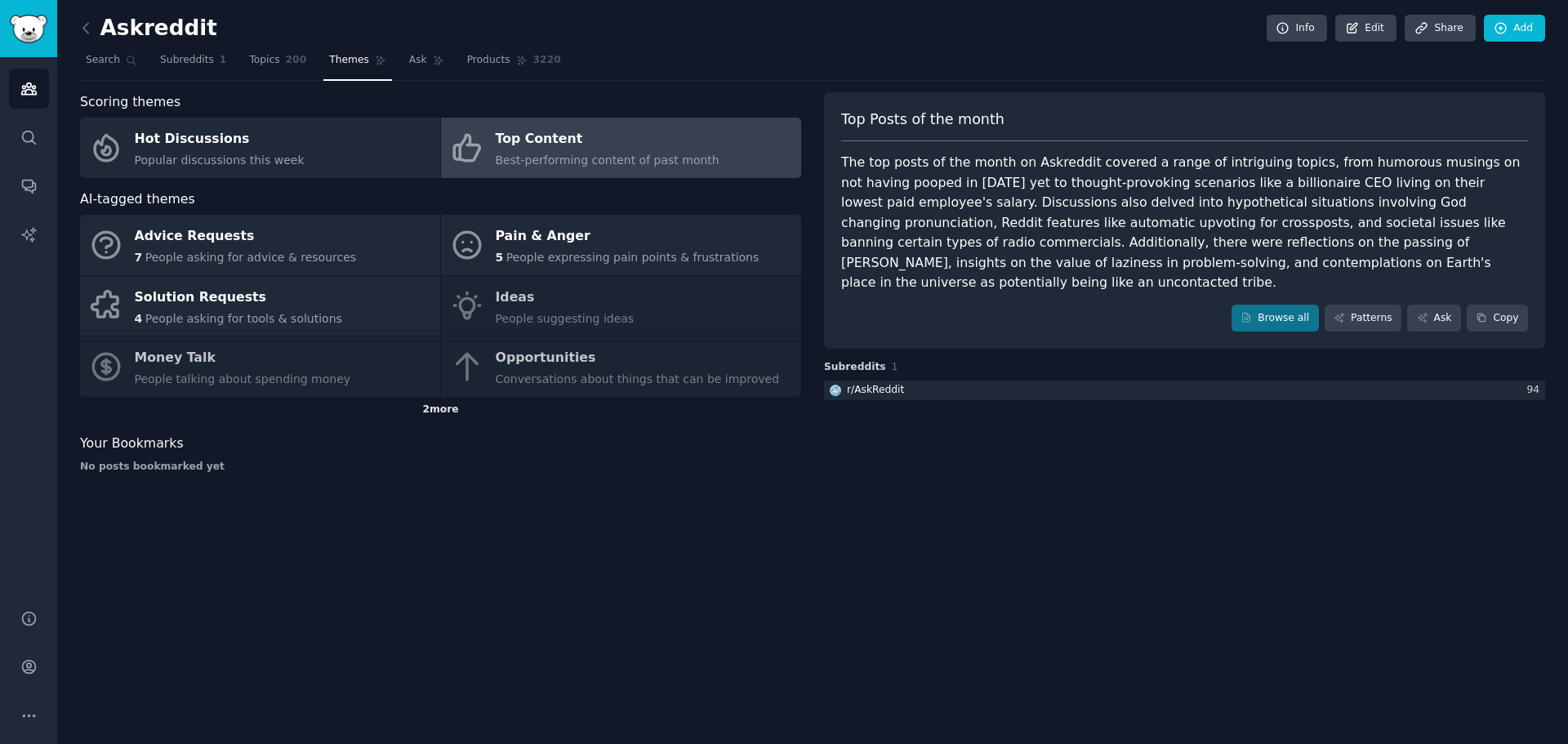
click at [444, 412] on div "2 more" at bounding box center [441, 410] width 721 height 26
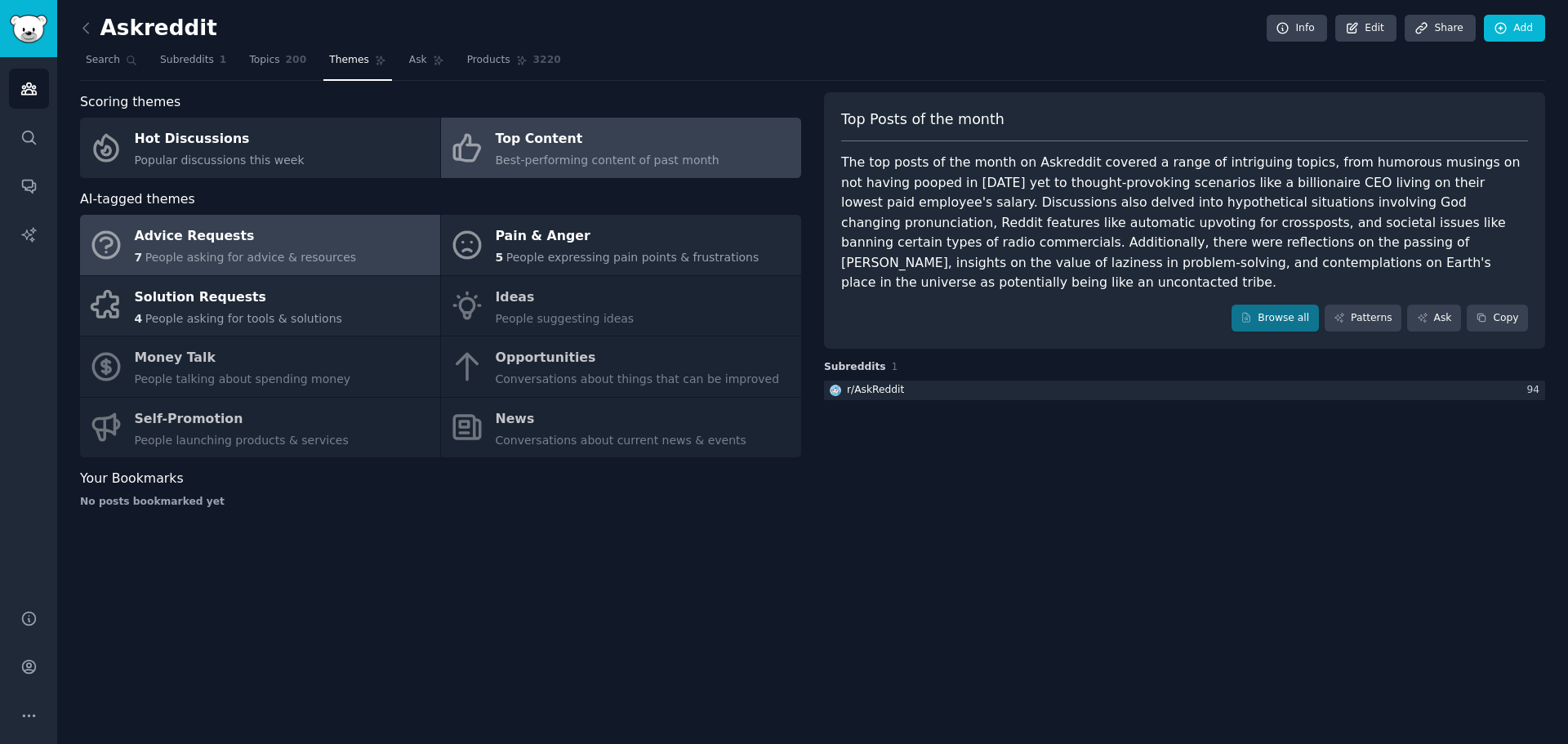
click at [215, 245] on div "Advice Requests" at bounding box center [245, 236] width 223 height 26
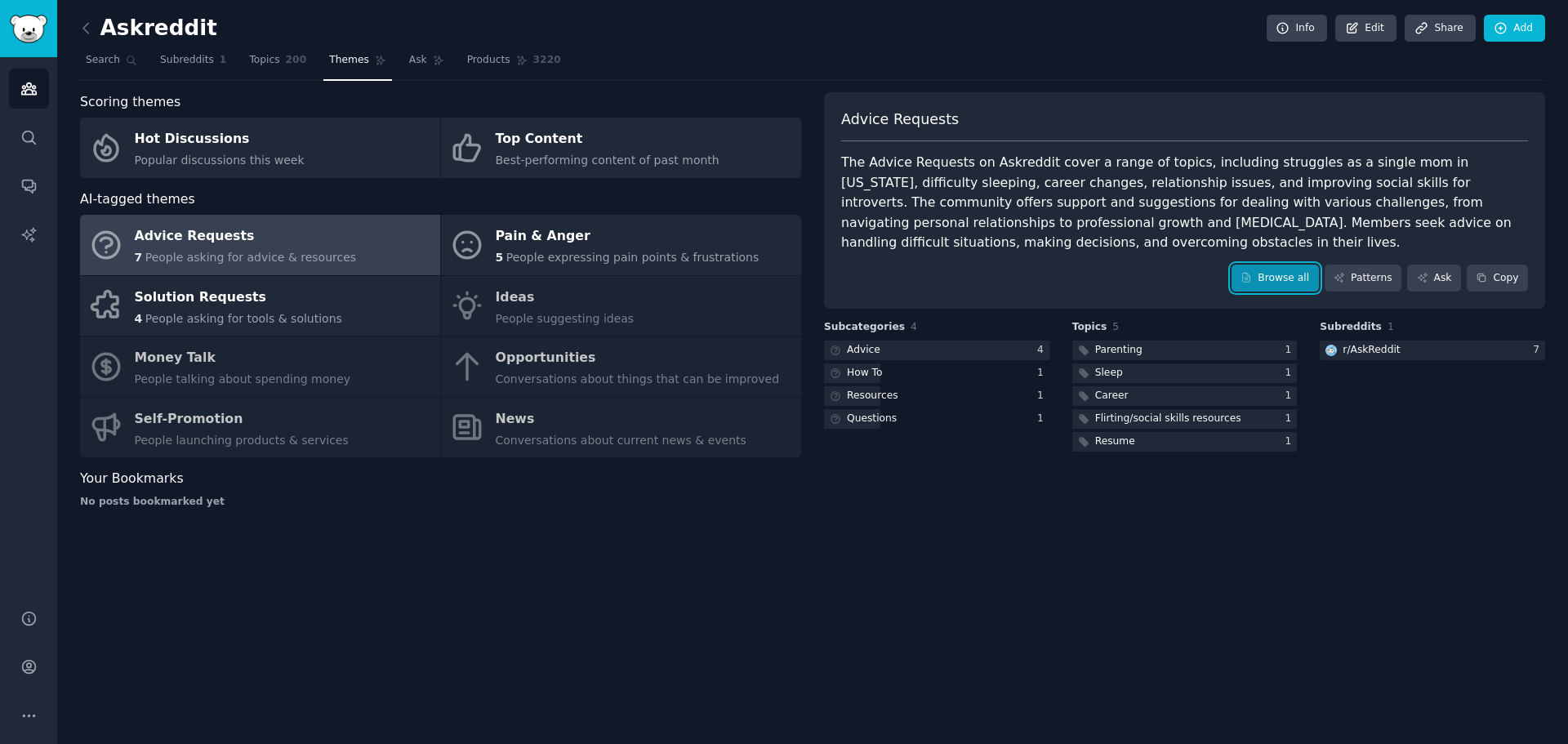
click at [1285, 281] on link "Browse all" at bounding box center [1275, 278] width 87 height 28
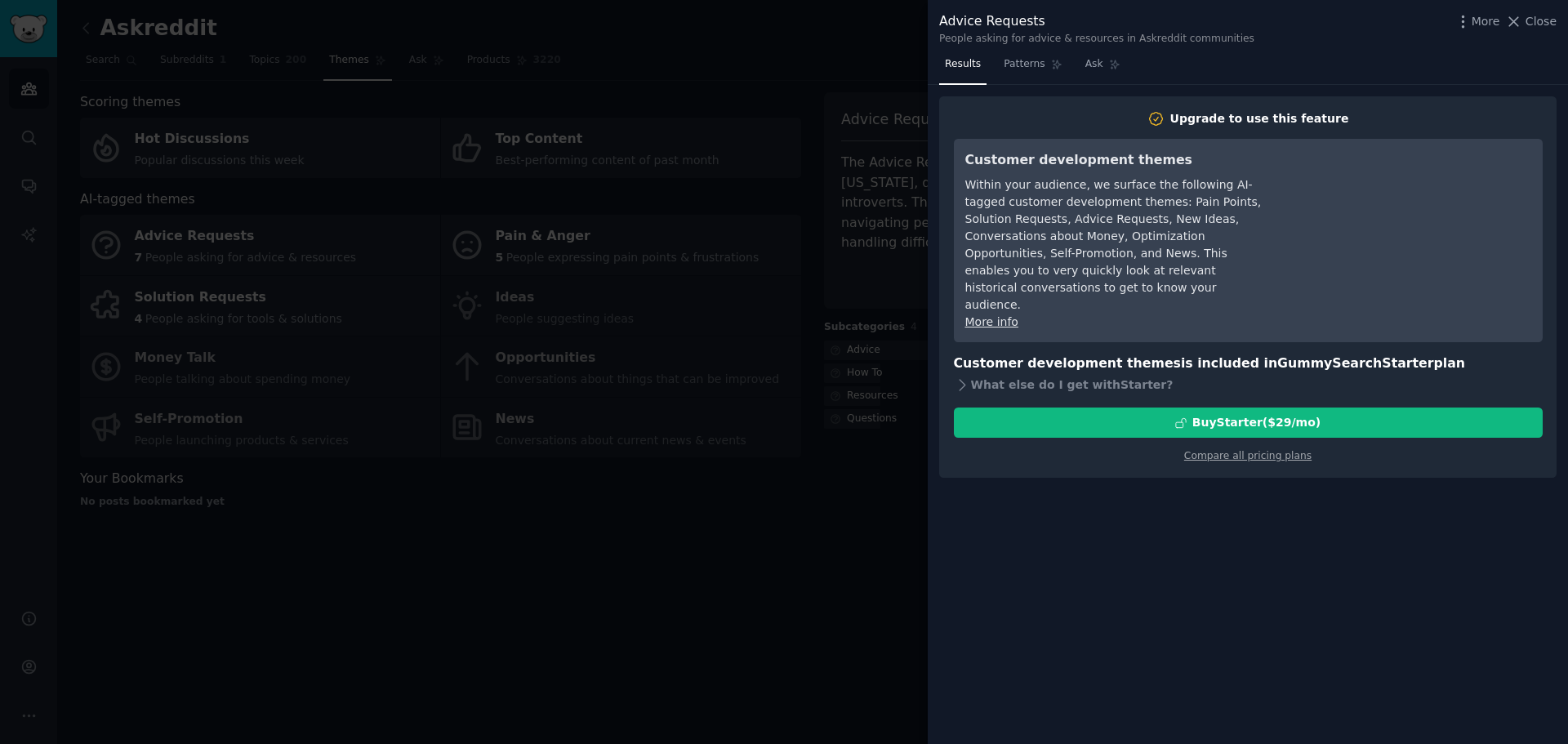
click at [1537, 34] on div "Advice Requests People asking for advice & resources in Askreddit communities M…" at bounding box center [1248, 29] width 618 height 35
click at [1537, 29] on span "Close" at bounding box center [1541, 21] width 31 height 17
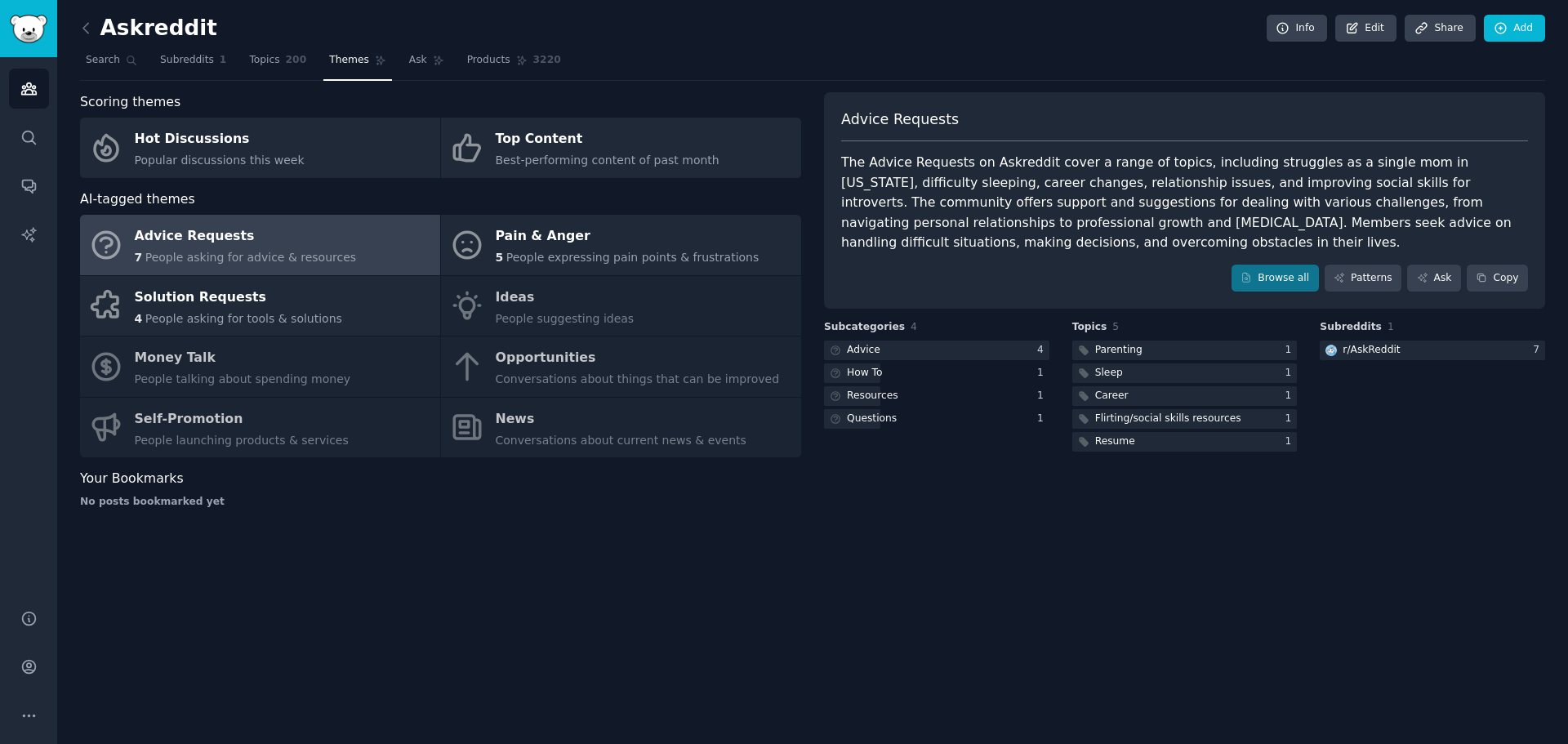
click at [1094, 586] on div "Askreddit Info Edit Share Add Search Subreddits 1 Topics 200 Themes Ask Product…" at bounding box center [812, 372] width 1511 height 744
click at [869, 372] on div "How To" at bounding box center [865, 373] width 36 height 15
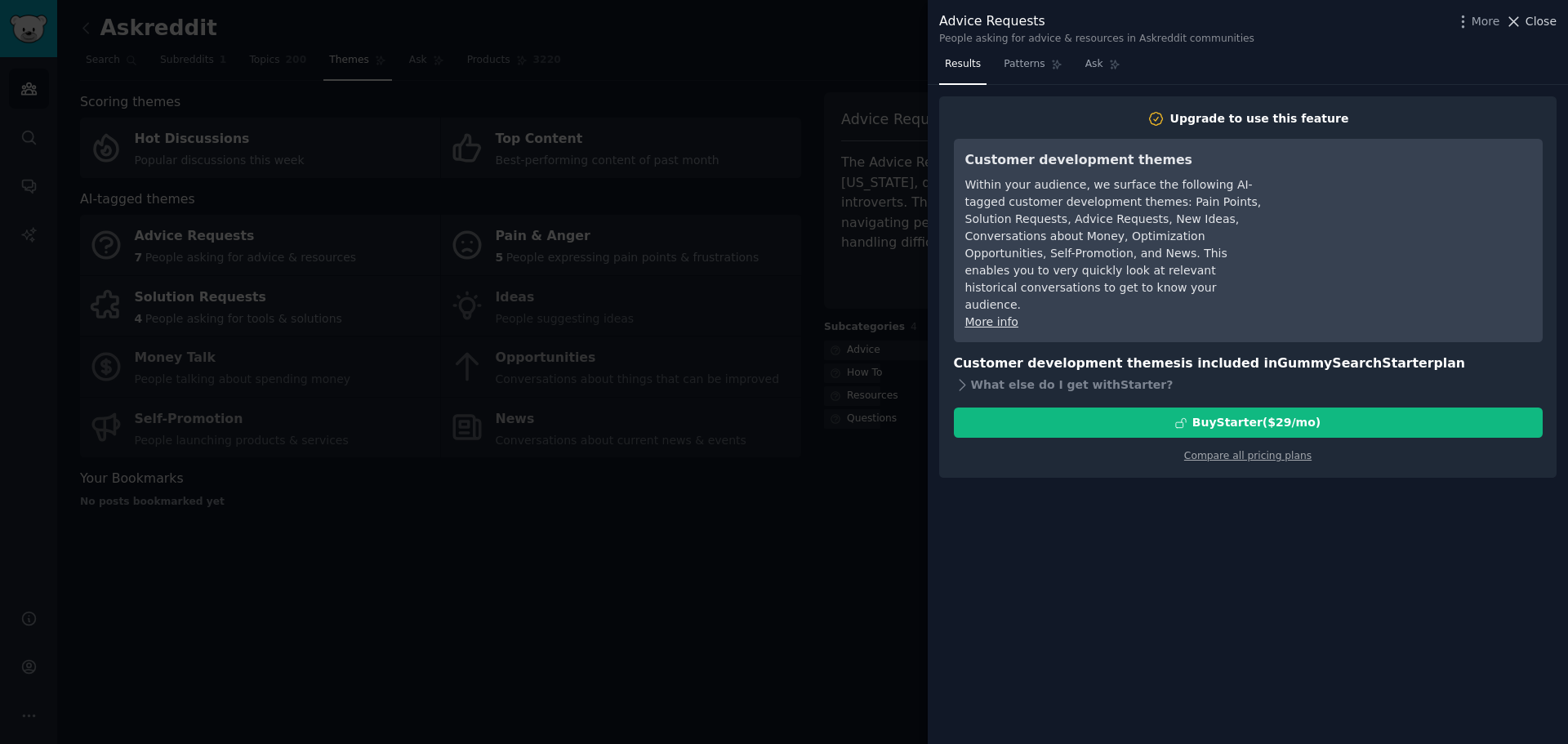
click at [1543, 25] on span "Close" at bounding box center [1541, 21] width 31 height 17
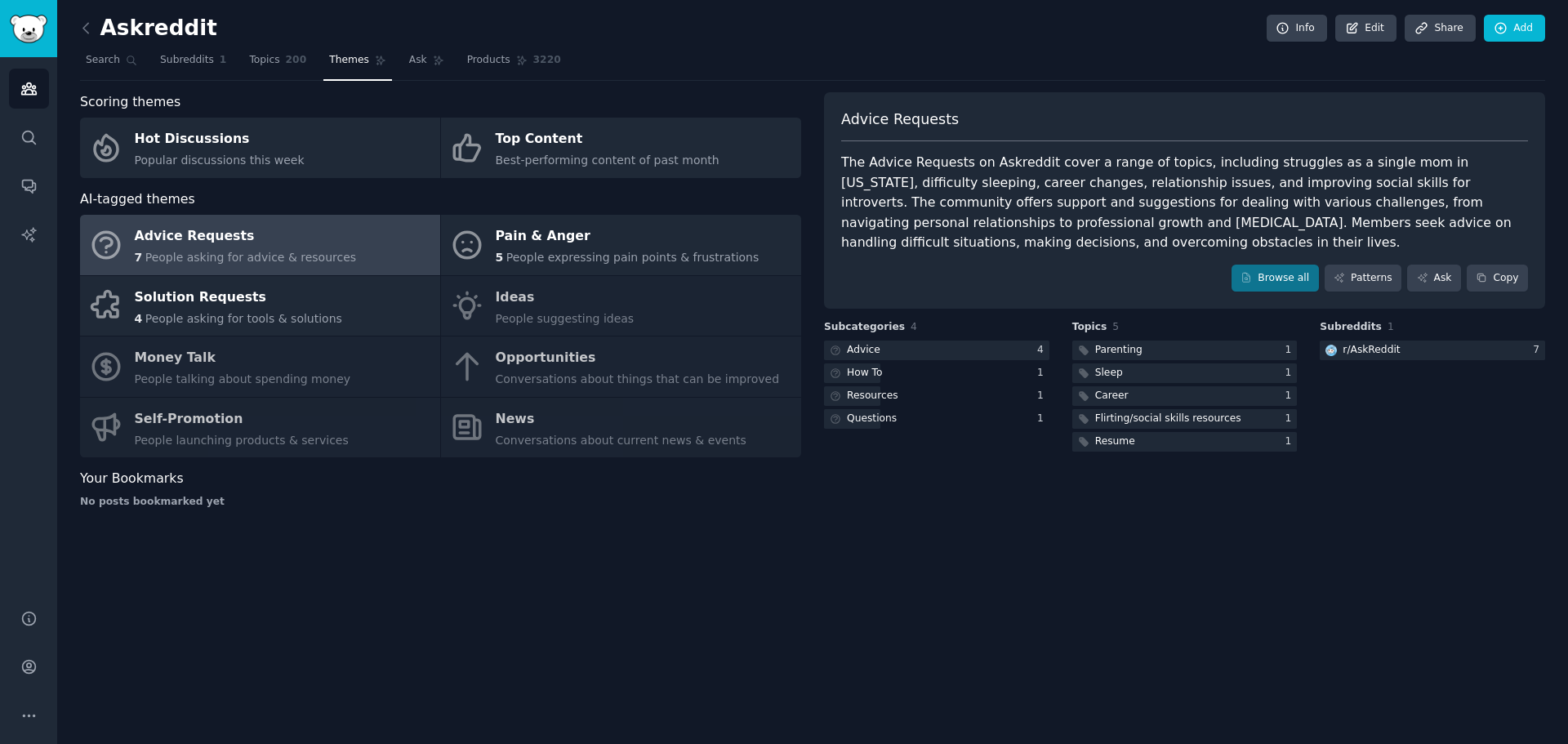
click at [1201, 648] on div "Askreddit Info Edit Share Add Search Subreddits 1 Topics 200 Themes Ask Product…" at bounding box center [812, 372] width 1511 height 744
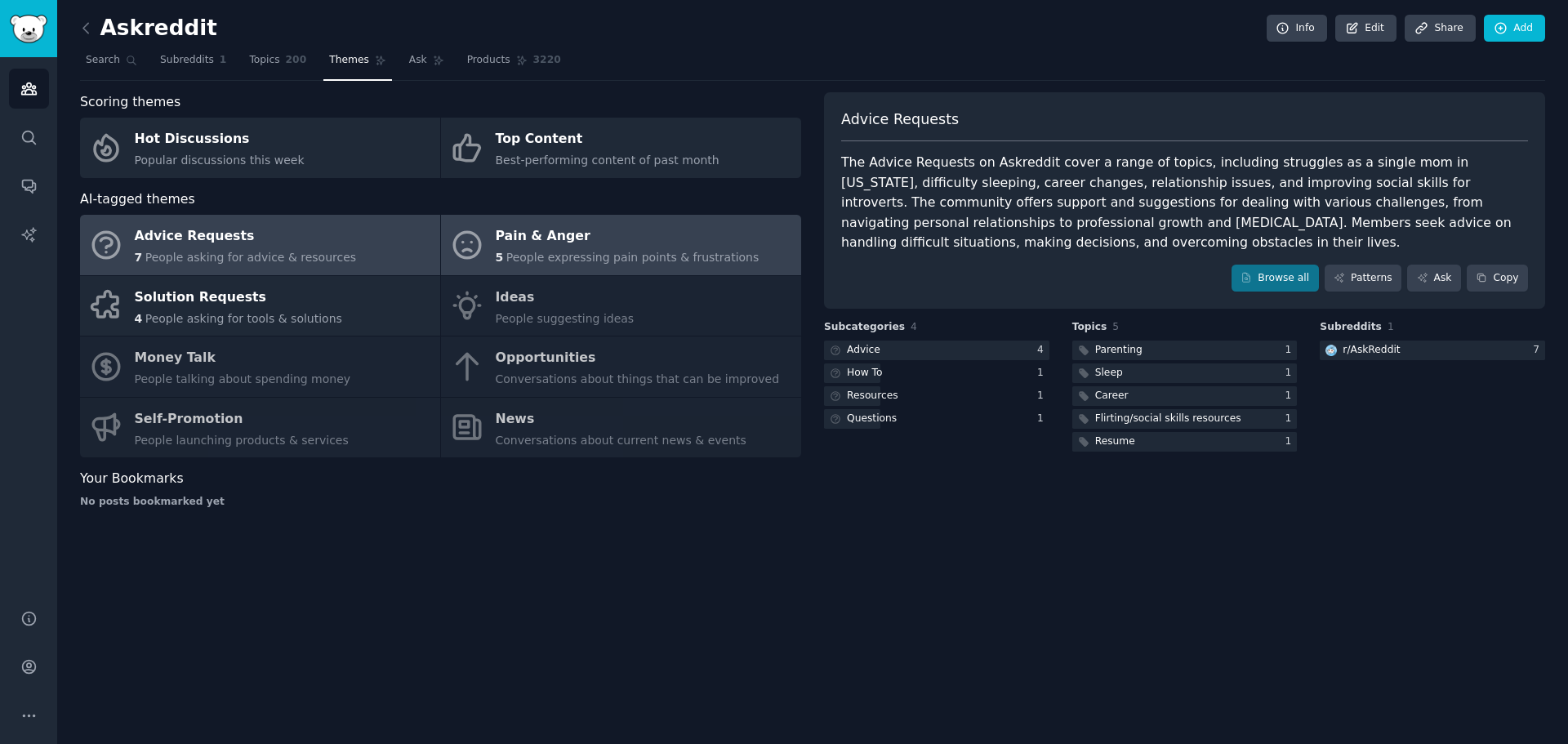
click at [570, 251] on span "People expressing pain points & frustrations" at bounding box center [632, 257] width 253 height 13
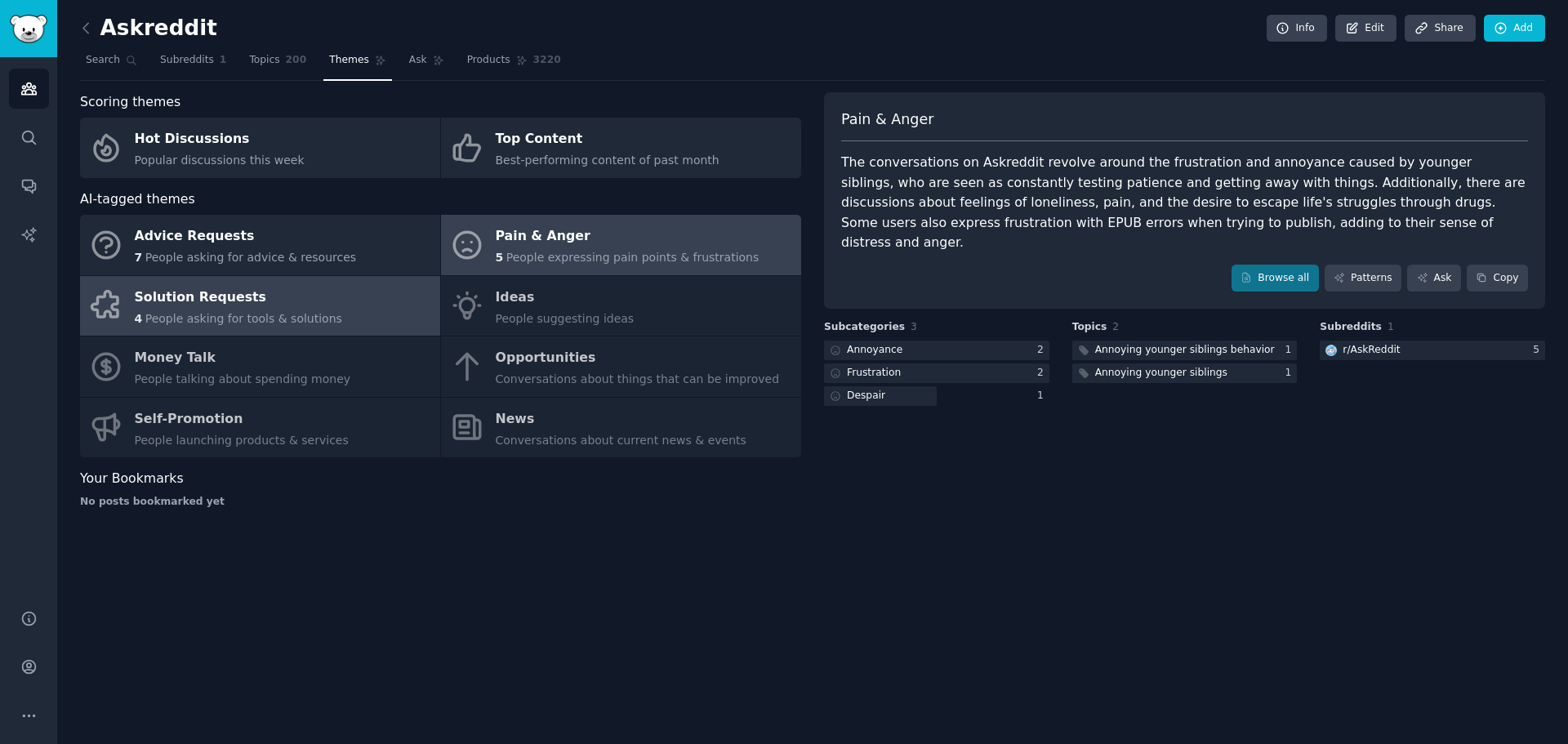
click at [210, 293] on div "Solution Requests" at bounding box center [238, 297] width 207 height 26
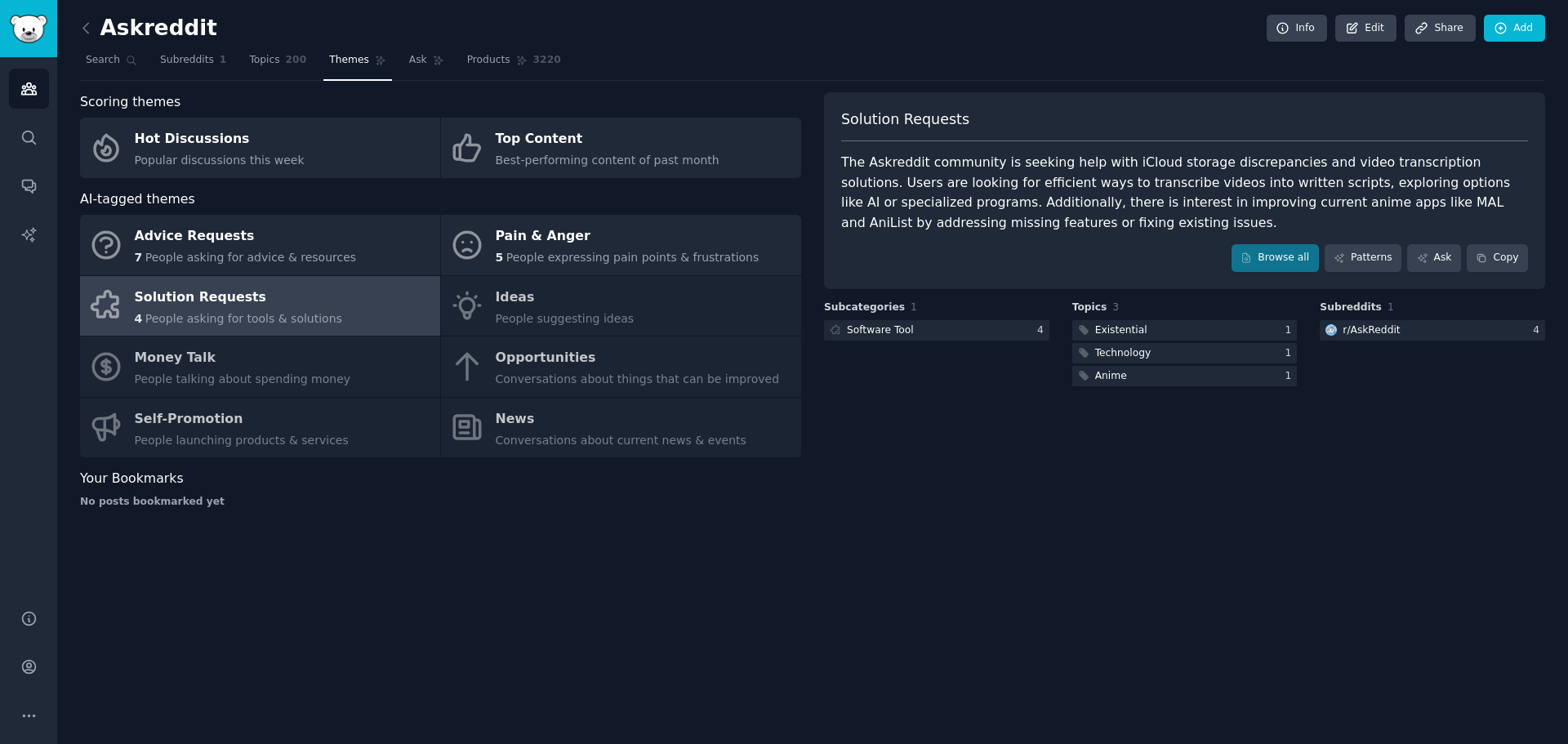
click at [537, 291] on div "Advice Requests 7 People asking for advice & resources Pain & Anger 5 People ex…" at bounding box center [441, 335] width 721 height 243
click at [532, 373] on div "Advice Requests 7 People asking for advice & resources Pain & Anger 5 People ex…" at bounding box center [441, 335] width 721 height 243
click at [530, 408] on div "Advice Requests 7 People asking for advice & resources Pain & Anger 5 People ex…" at bounding box center [441, 335] width 721 height 243
click at [155, 378] on div "Advice Requests 7 People asking for advice & resources Pain & Anger 5 People ex…" at bounding box center [441, 335] width 721 height 243
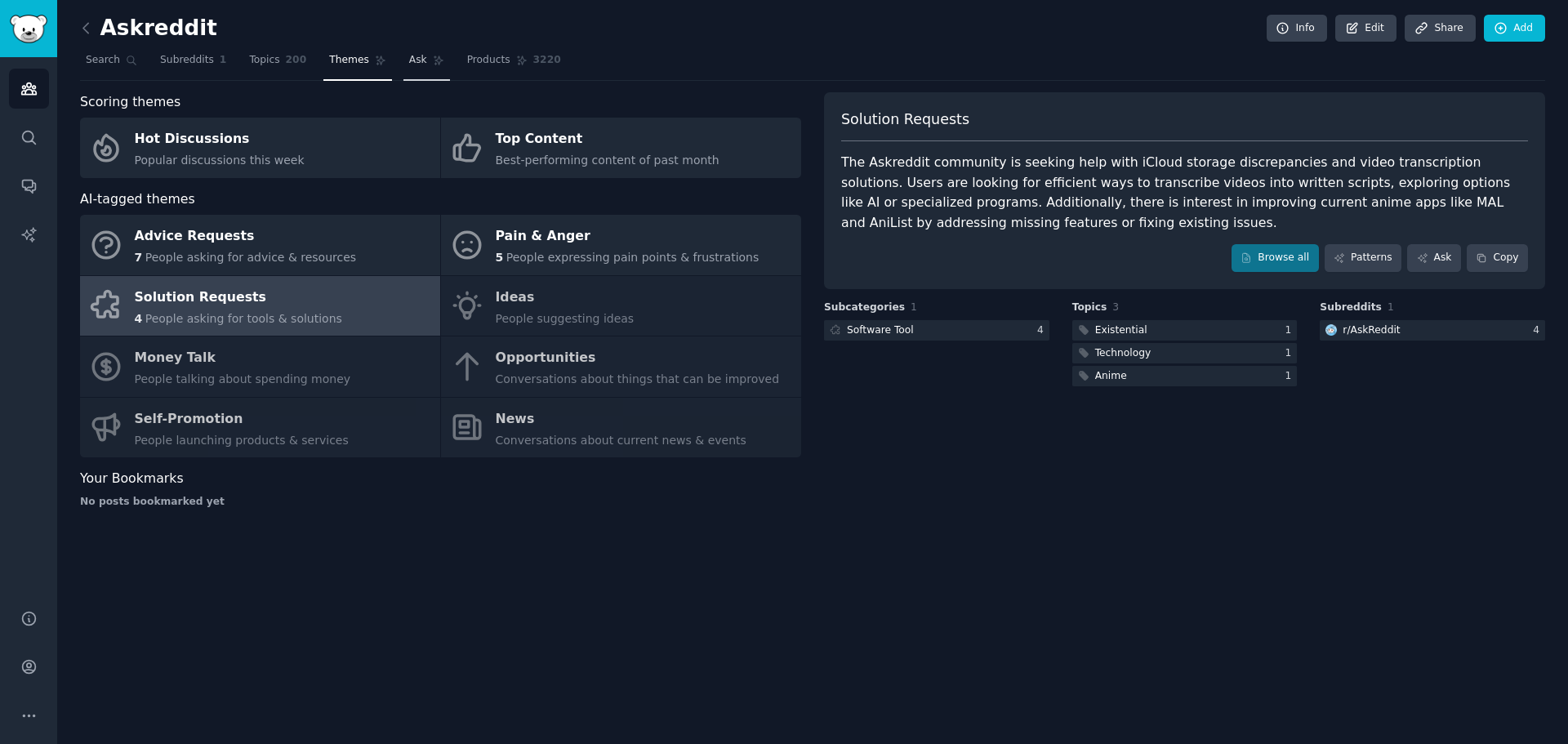
click at [403, 70] on link "Ask" at bounding box center [426, 64] width 46 height 34
